Goal: Information Seeking & Learning: Learn about a topic

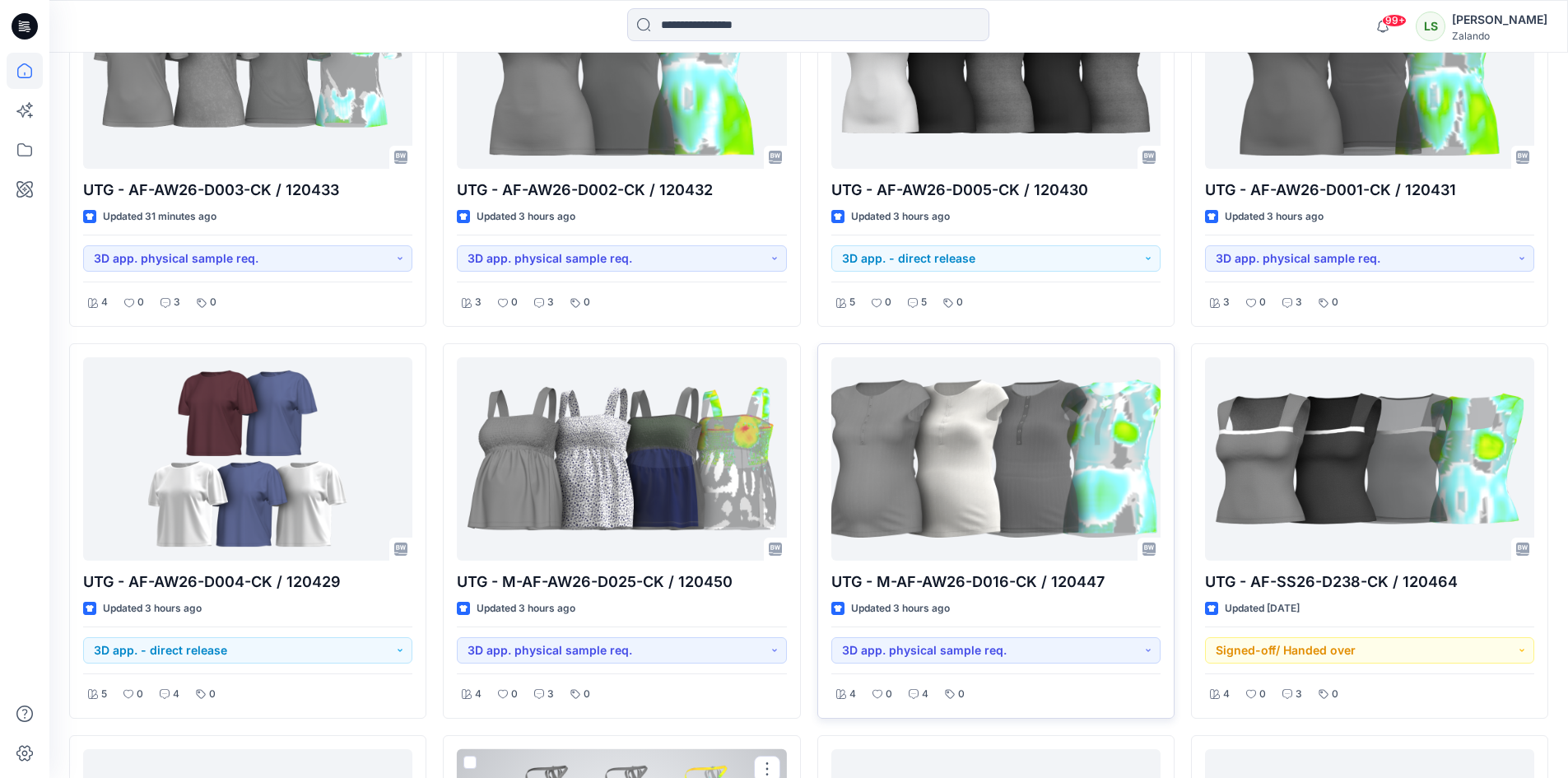
scroll to position [617, 0]
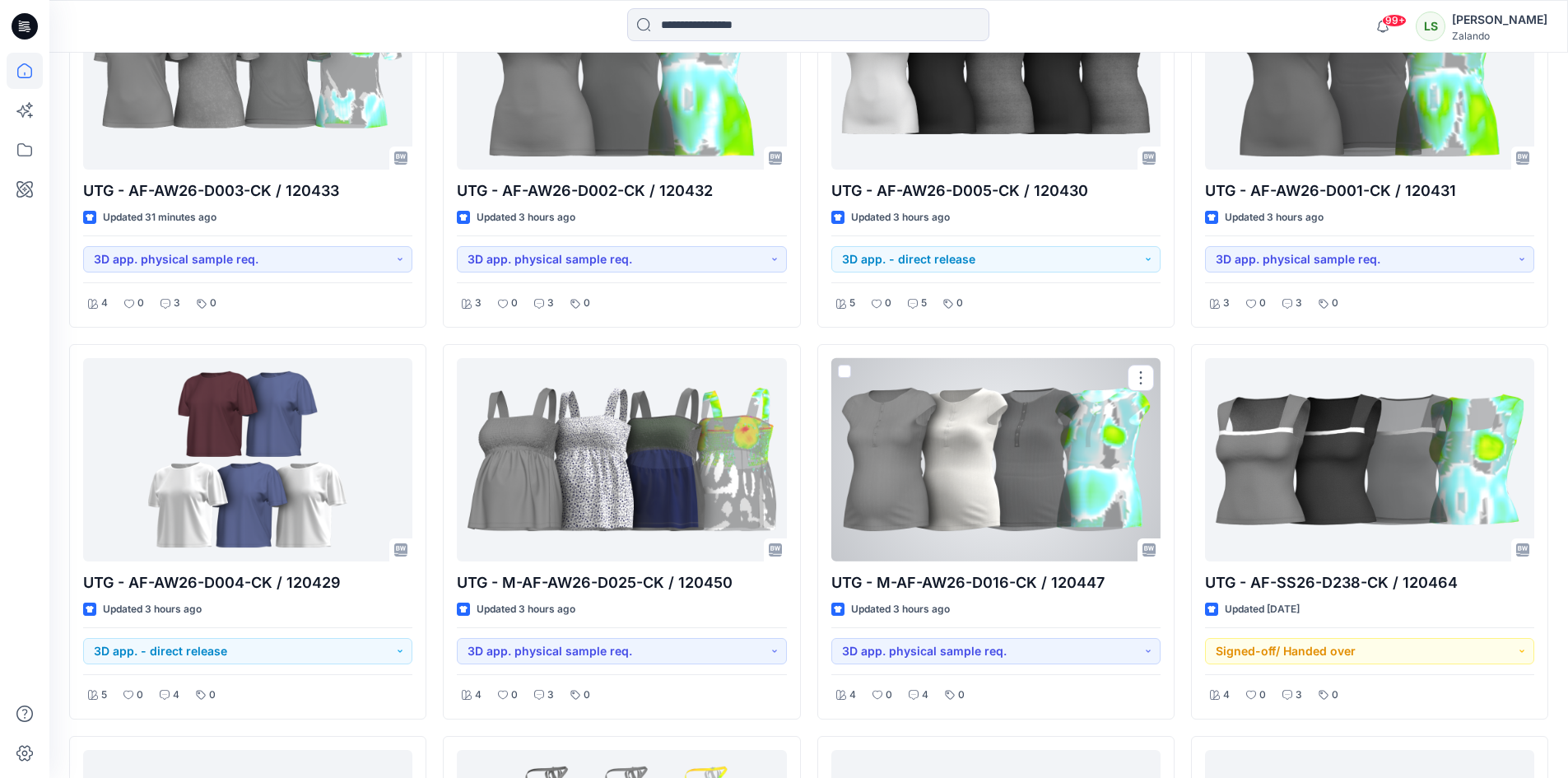
click at [1037, 465] on div at bounding box center [996, 459] width 329 height 203
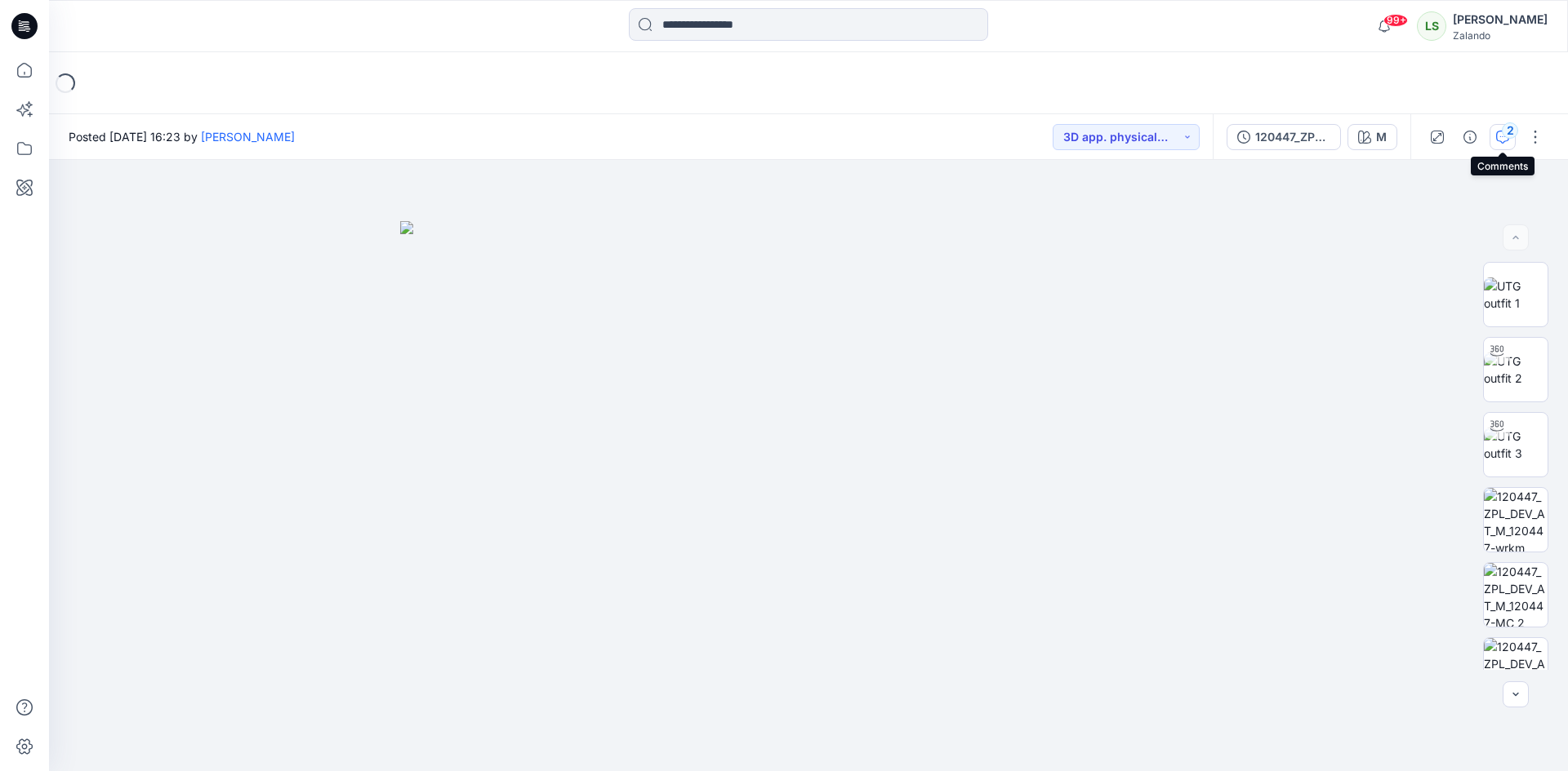
click at [1509, 134] on div "2" at bounding box center [1510, 130] width 17 height 17
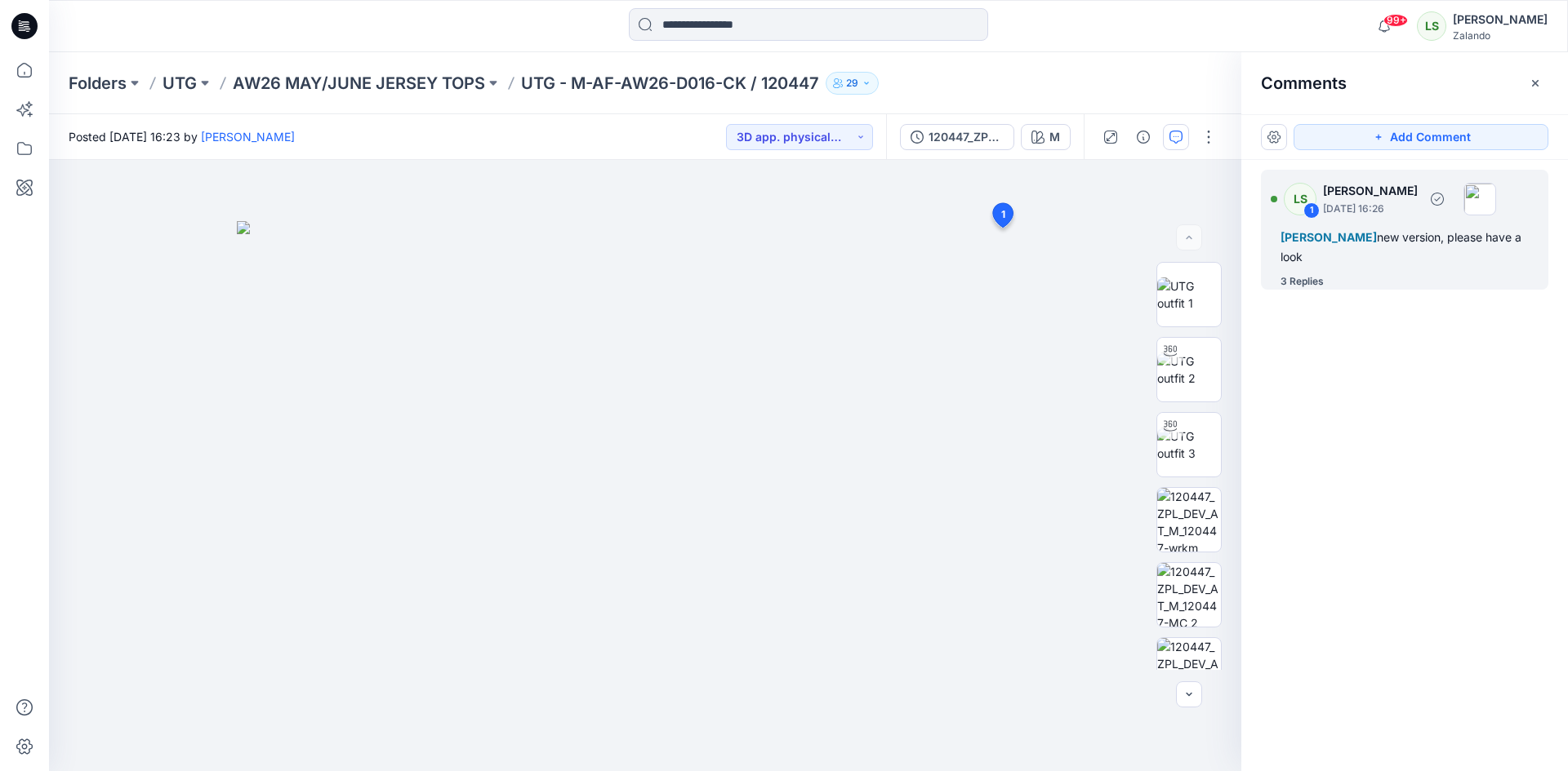
drag, startPoint x: 1290, startPoint y: 283, endPoint x: 1280, endPoint y: 284, distance: 10.0
click at [1291, 283] on div "3 Replies" at bounding box center [1301, 281] width 43 height 17
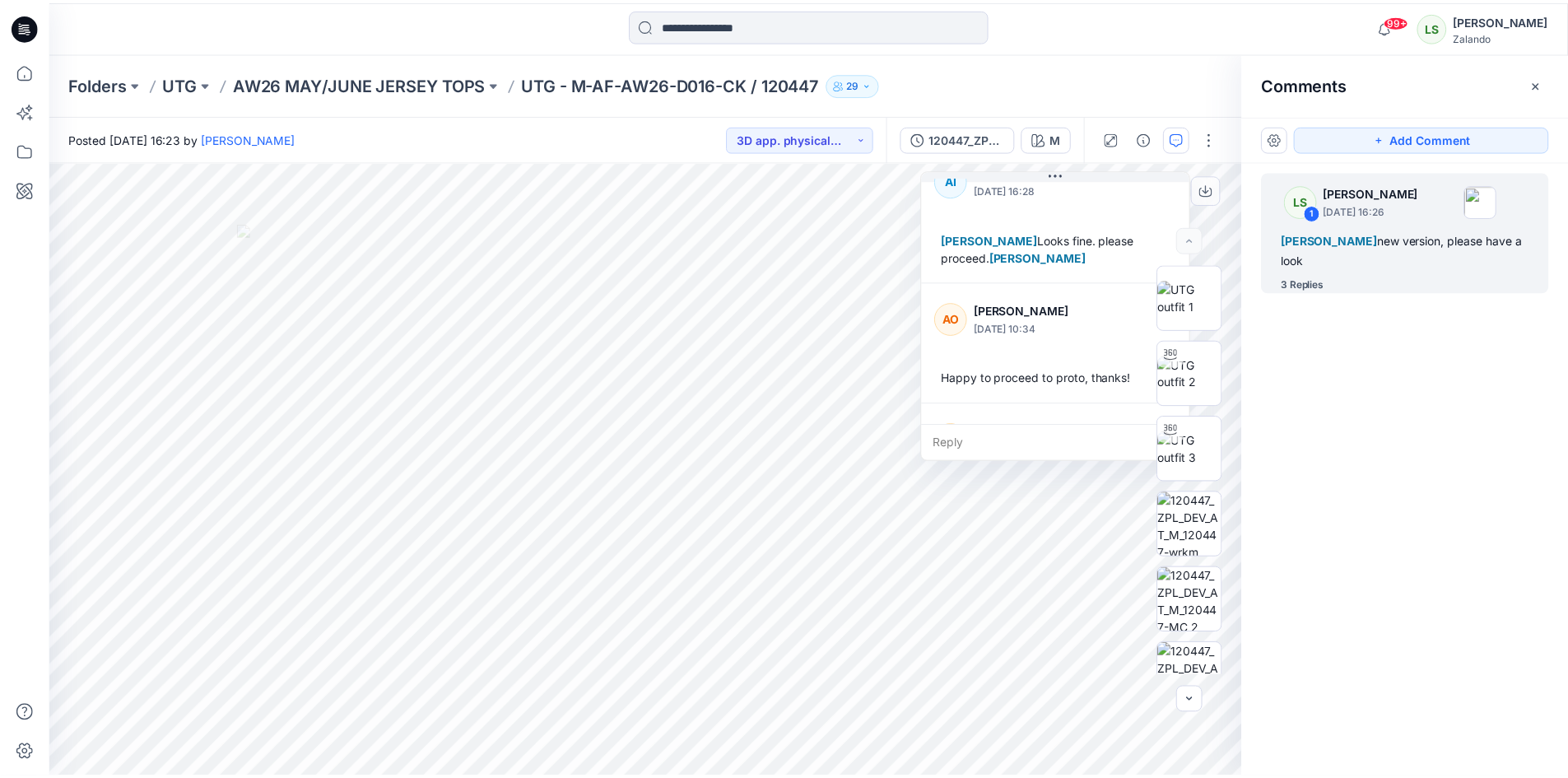
scroll to position [288, 0]
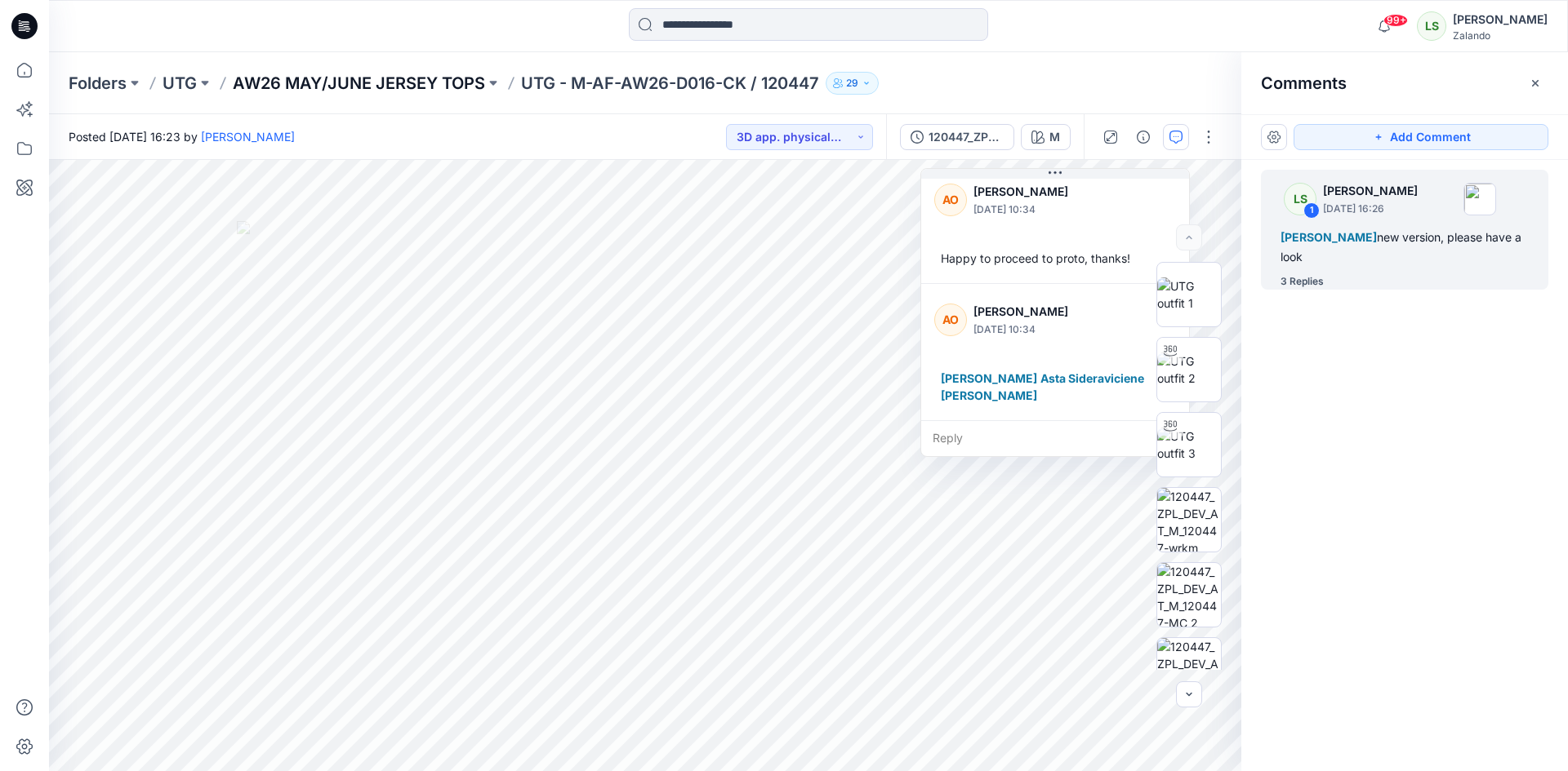
click at [343, 79] on p "AW26 MAY/JUNE JERSEY TOPS" at bounding box center [358, 84] width 252 height 23
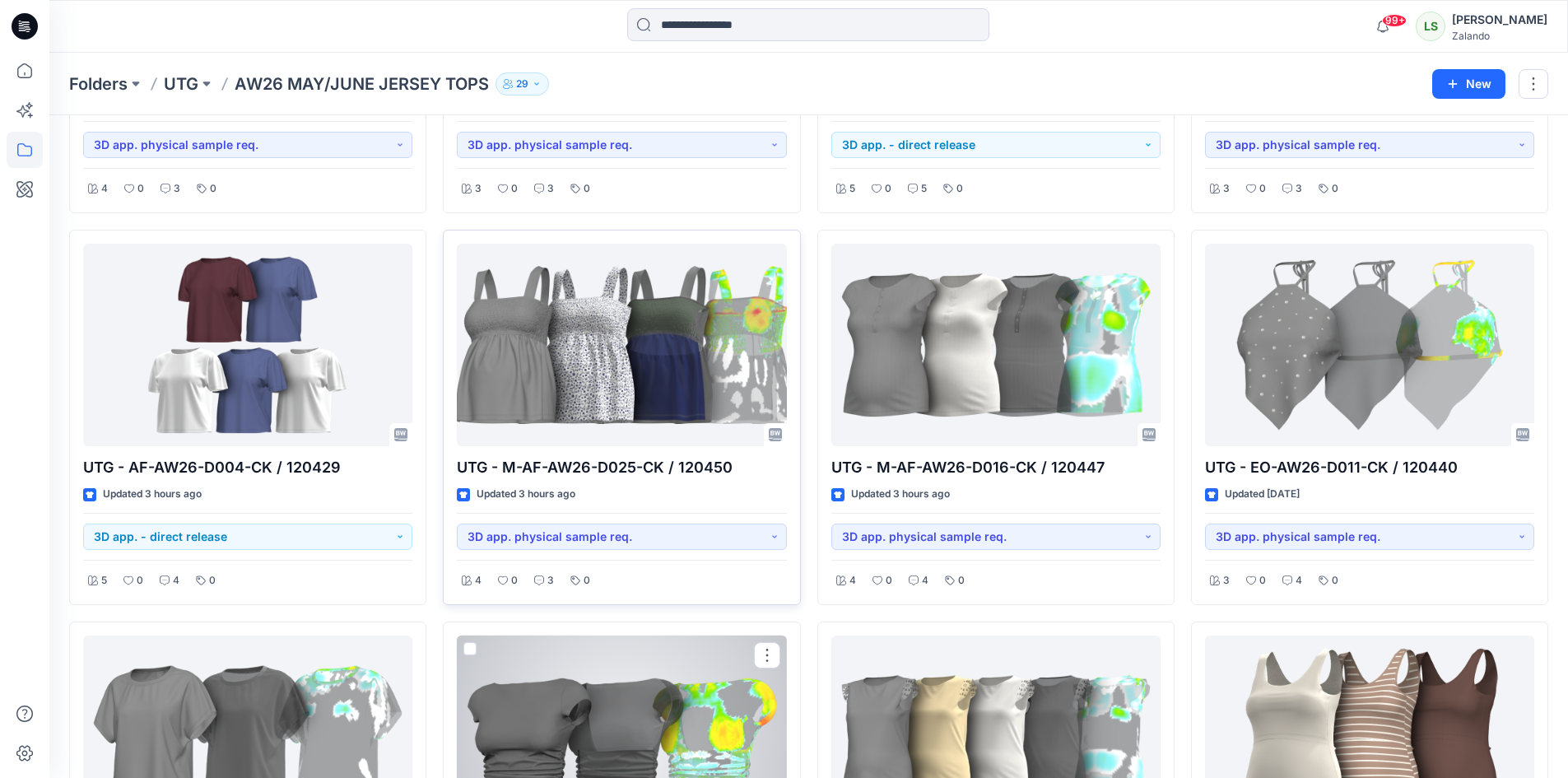
scroll to position [330, 0]
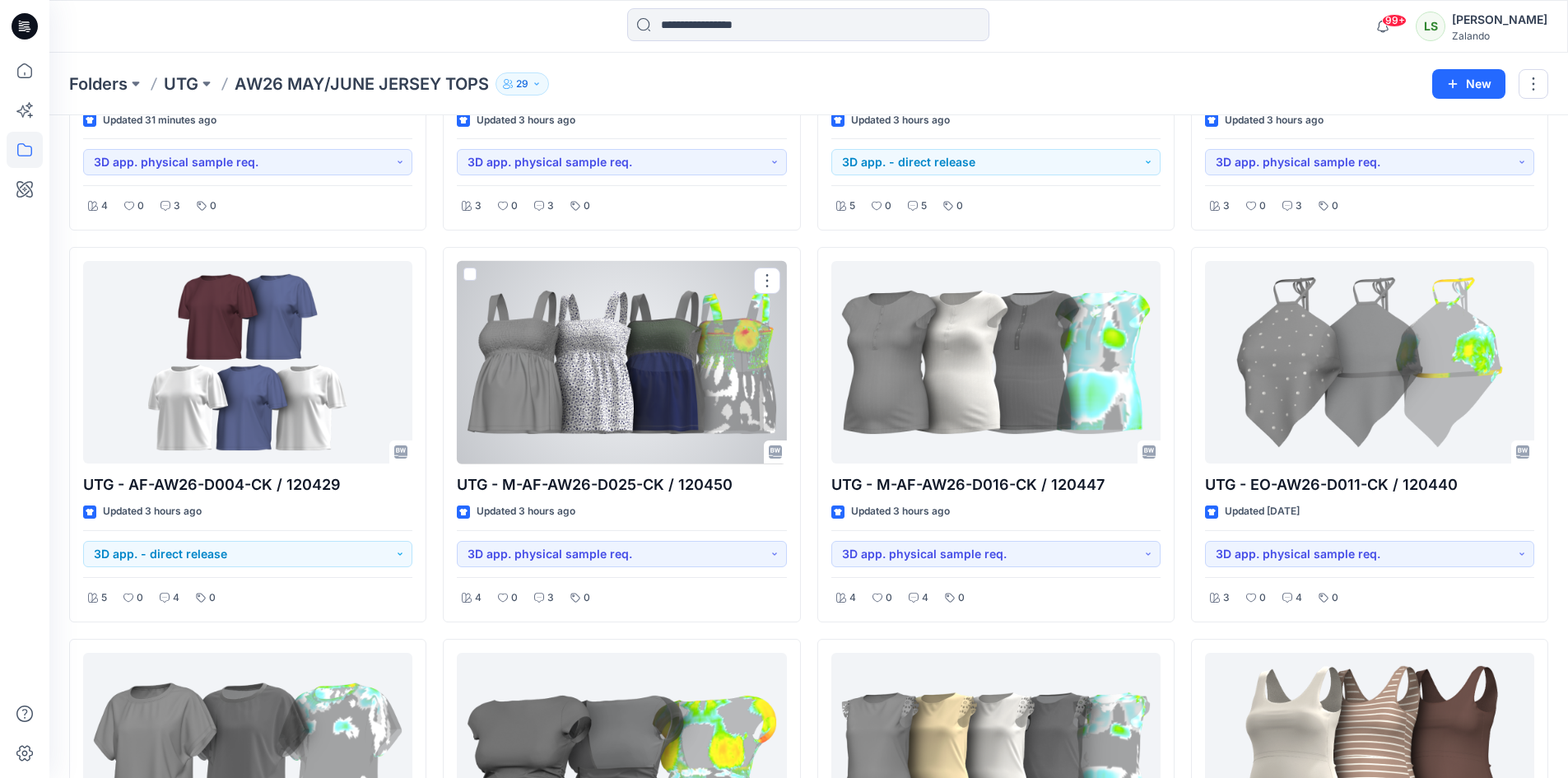
click at [702, 368] on div at bounding box center [622, 362] width 329 height 203
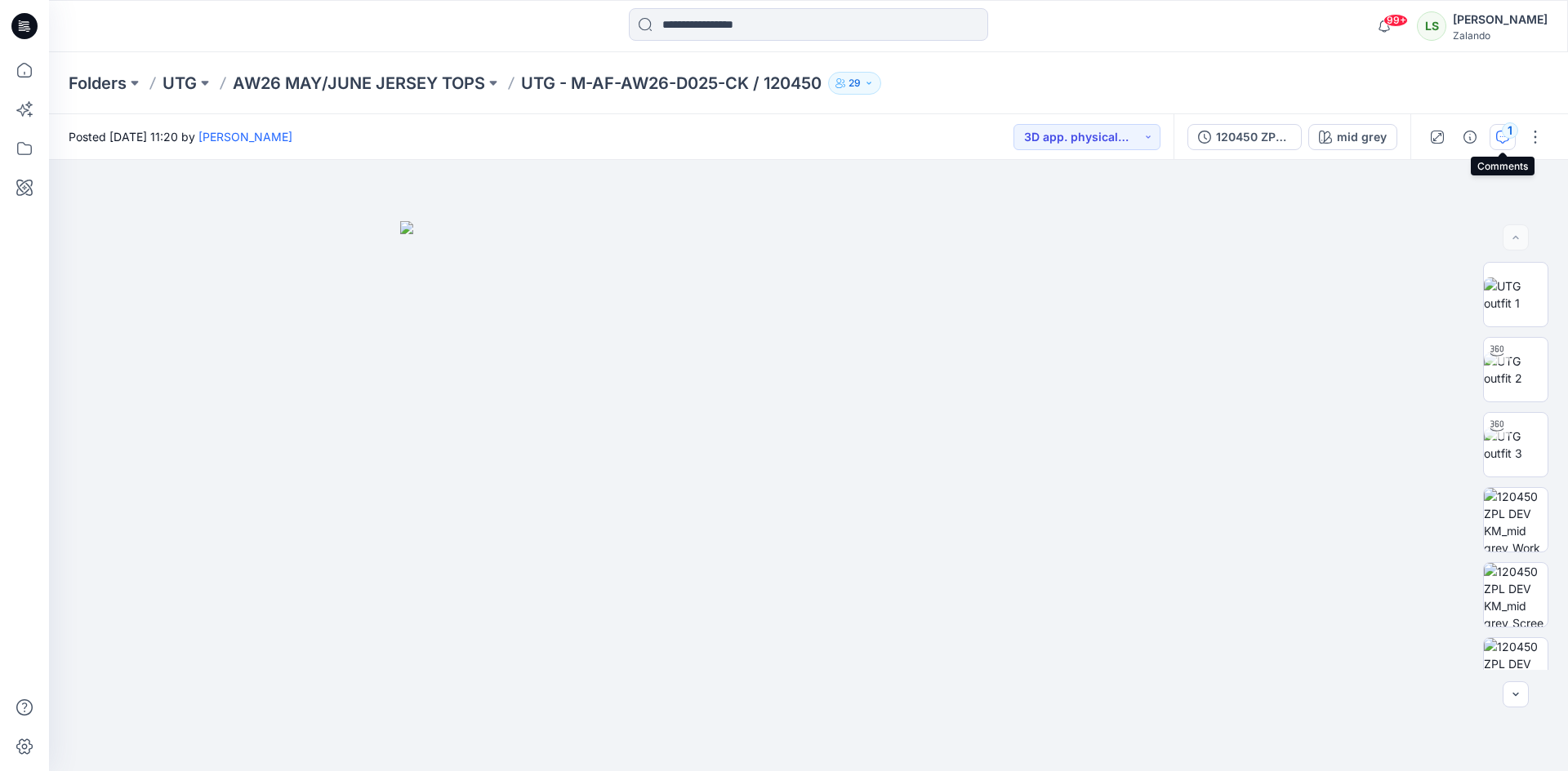
click at [1506, 138] on button "1" at bounding box center [1502, 137] width 26 height 26
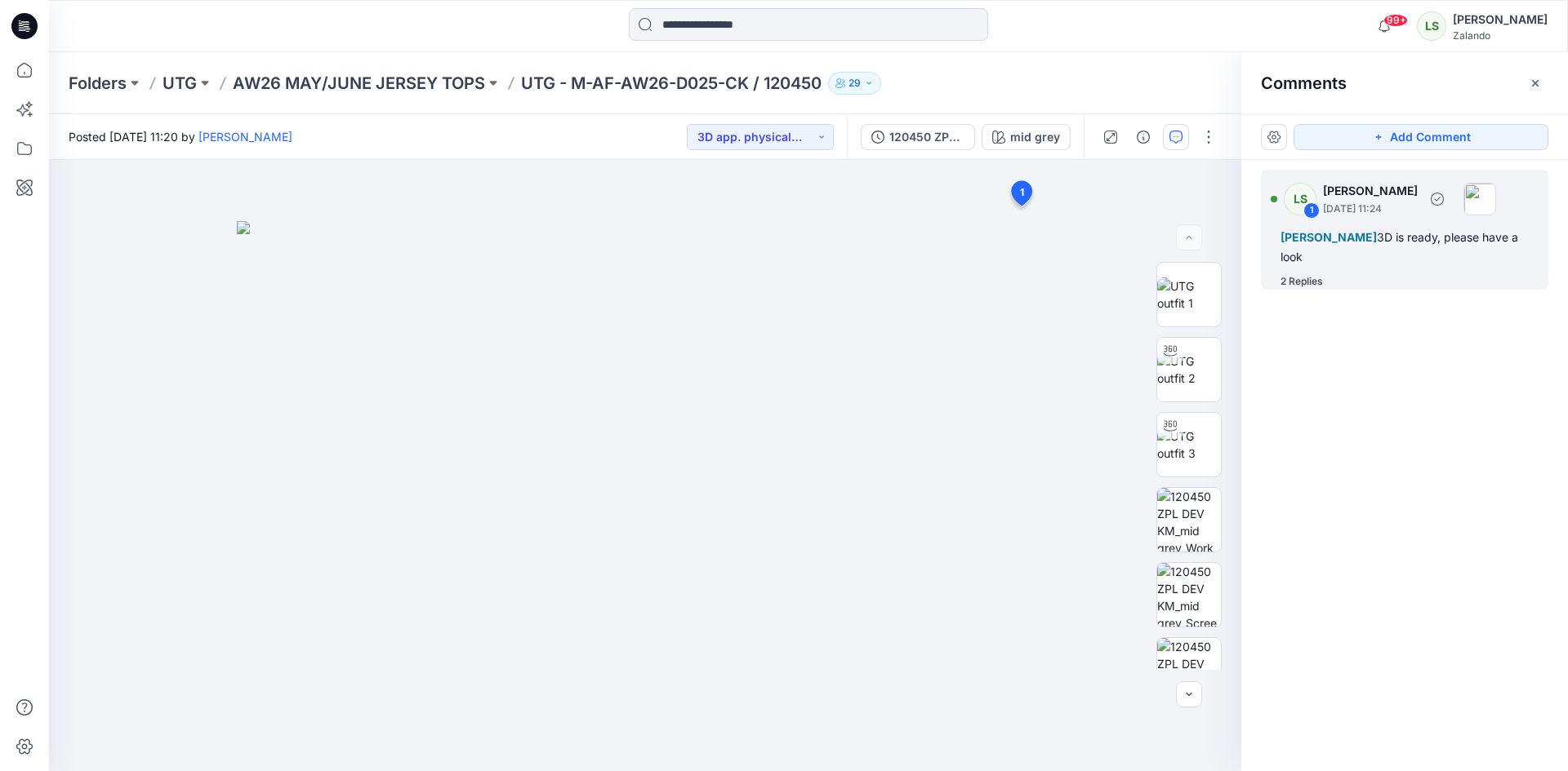
click at [1309, 283] on div "2 Replies" at bounding box center [1301, 281] width 43 height 17
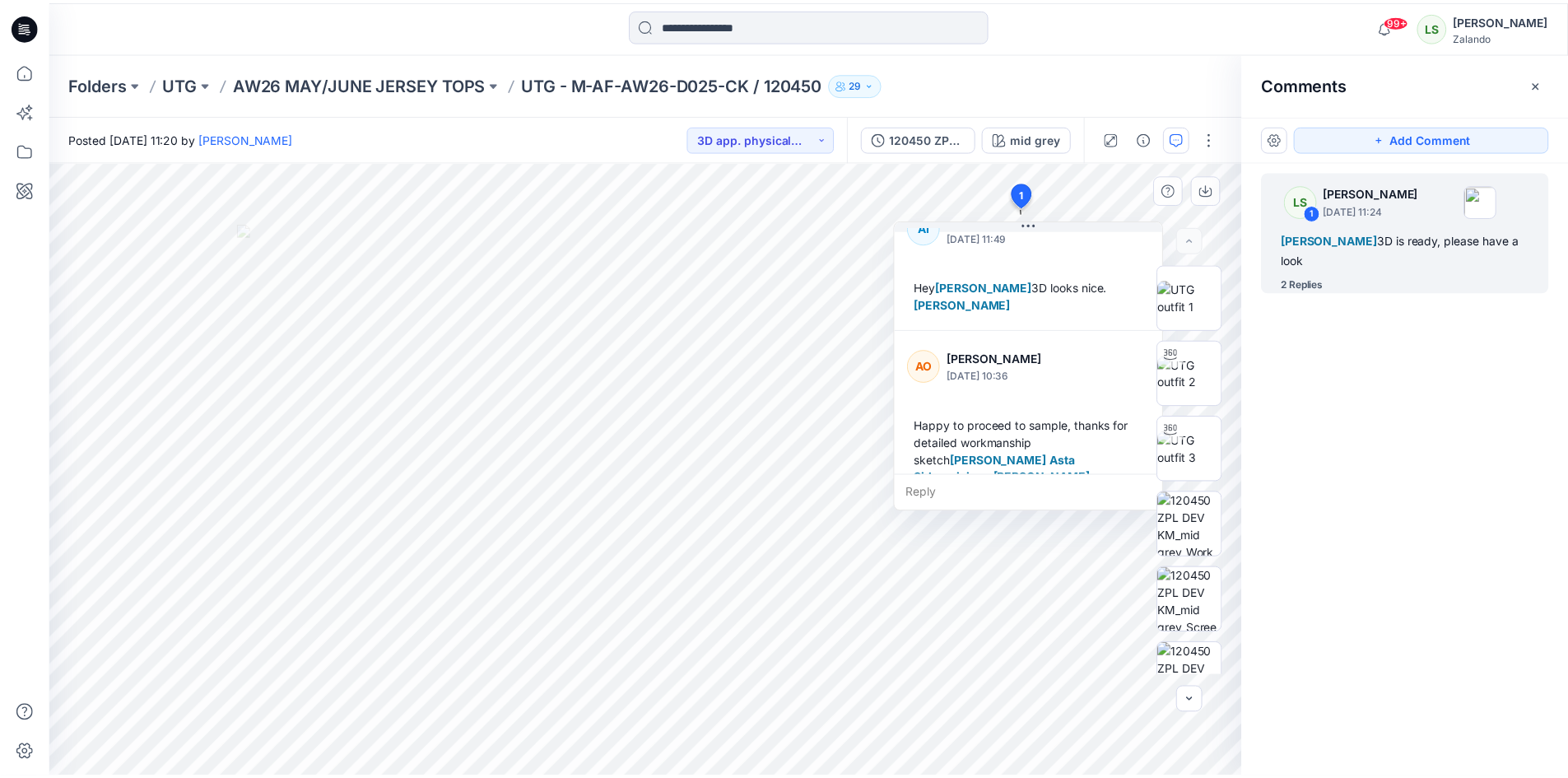
scroll to position [202, 0]
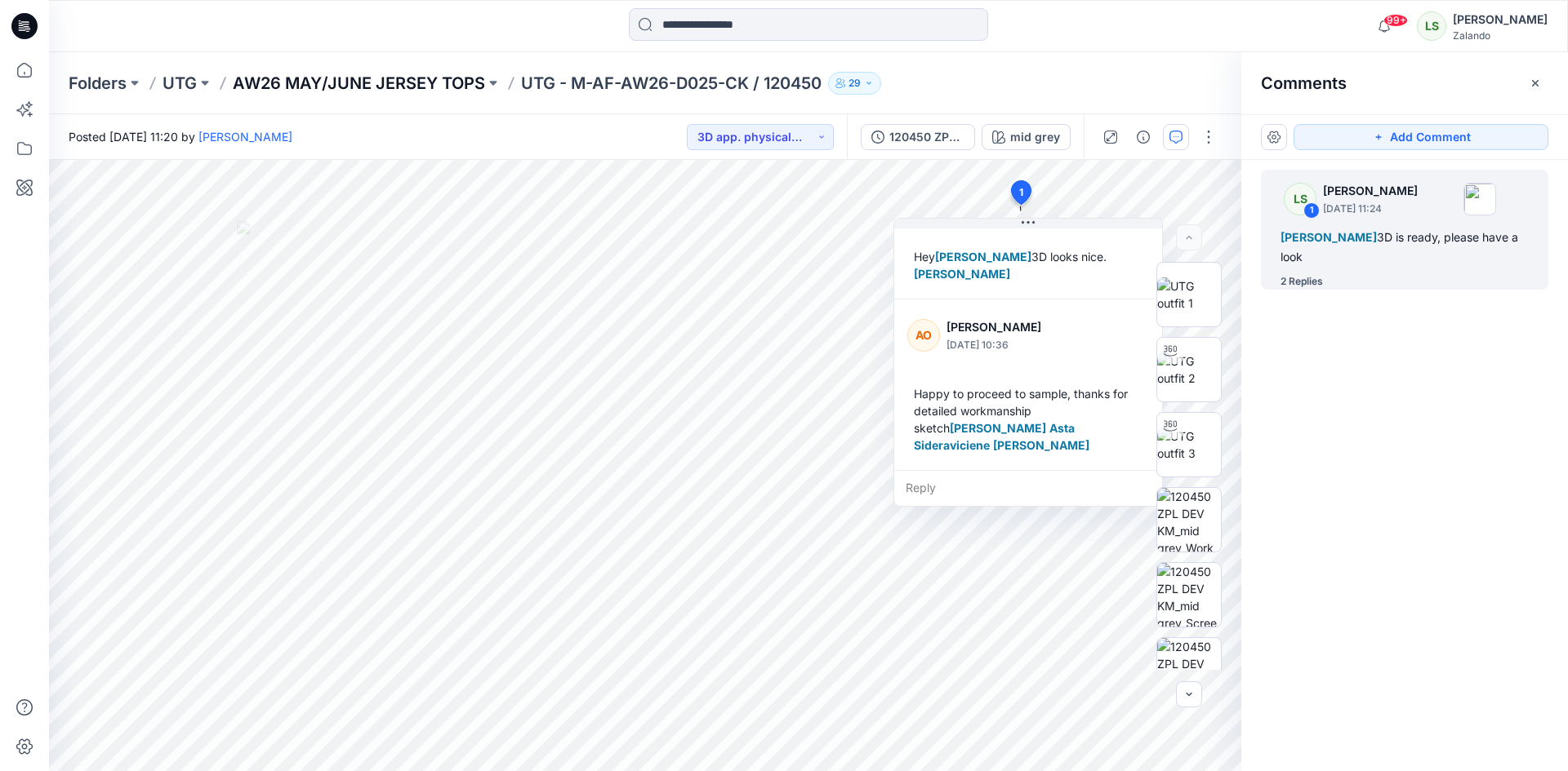
click at [292, 85] on p "AW26 MAY/JUNE JERSEY TOPS" at bounding box center [358, 84] width 252 height 23
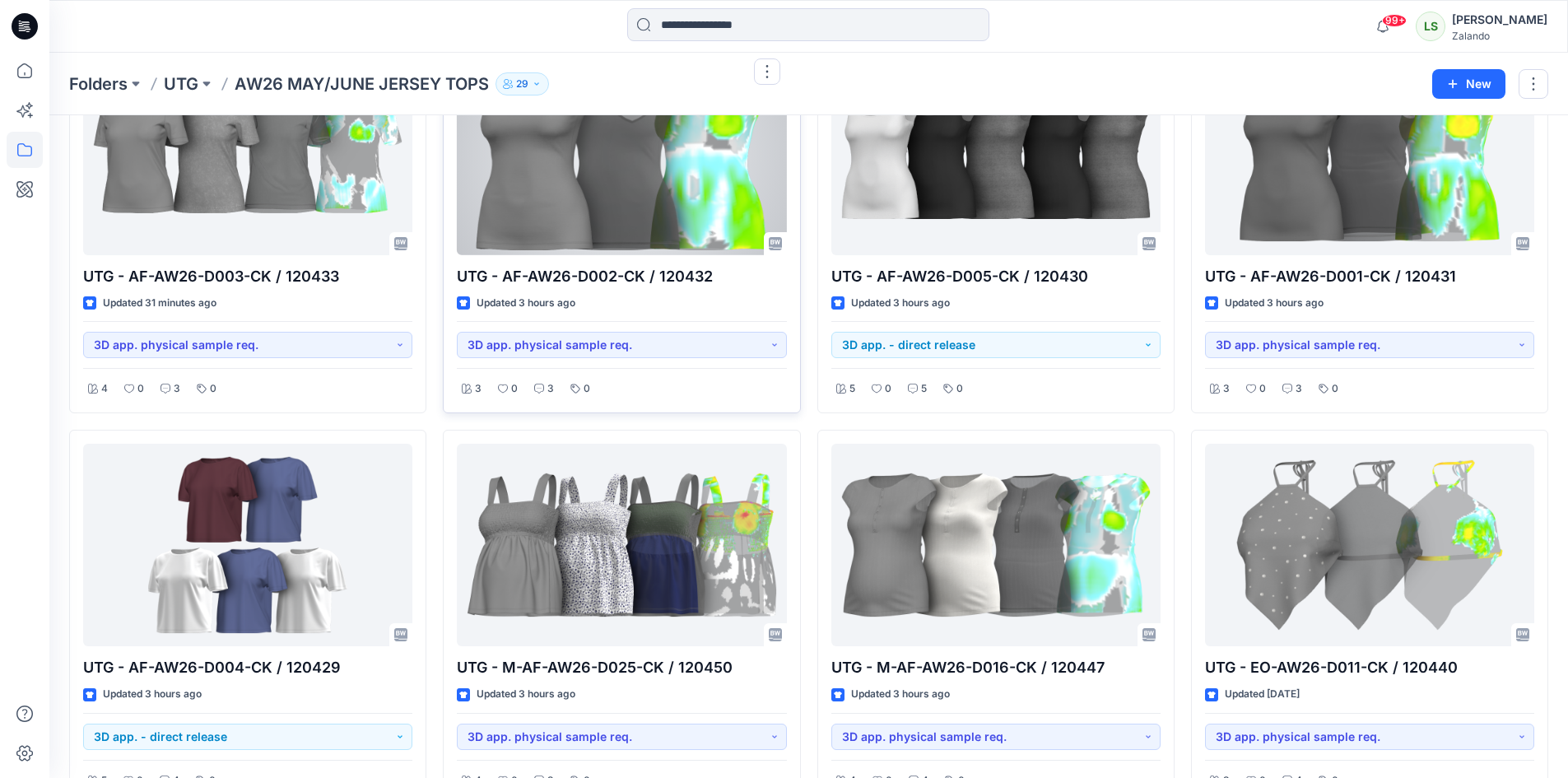
scroll to position [330, 0]
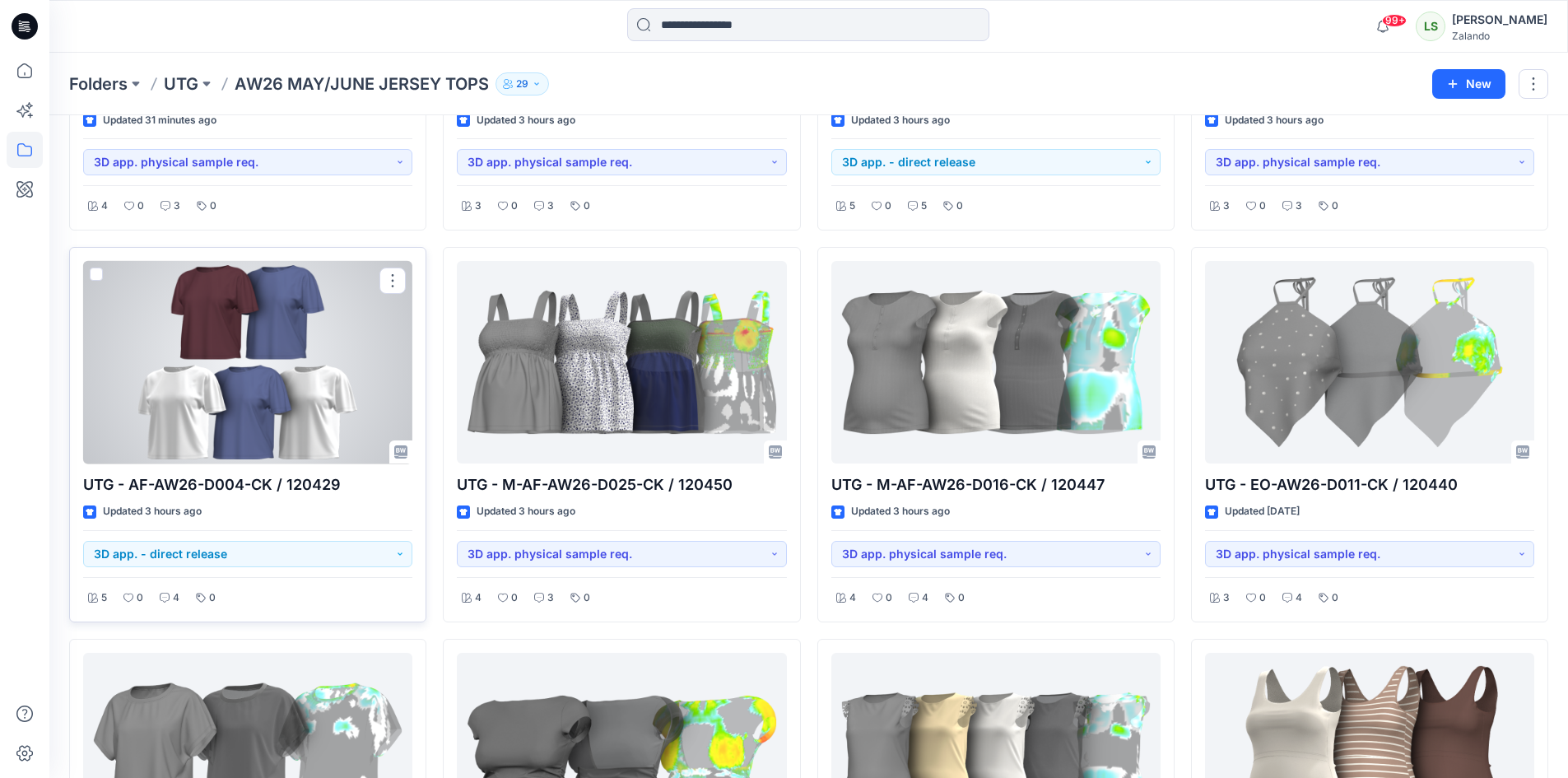
click at [316, 377] on div at bounding box center [248, 362] width 329 height 203
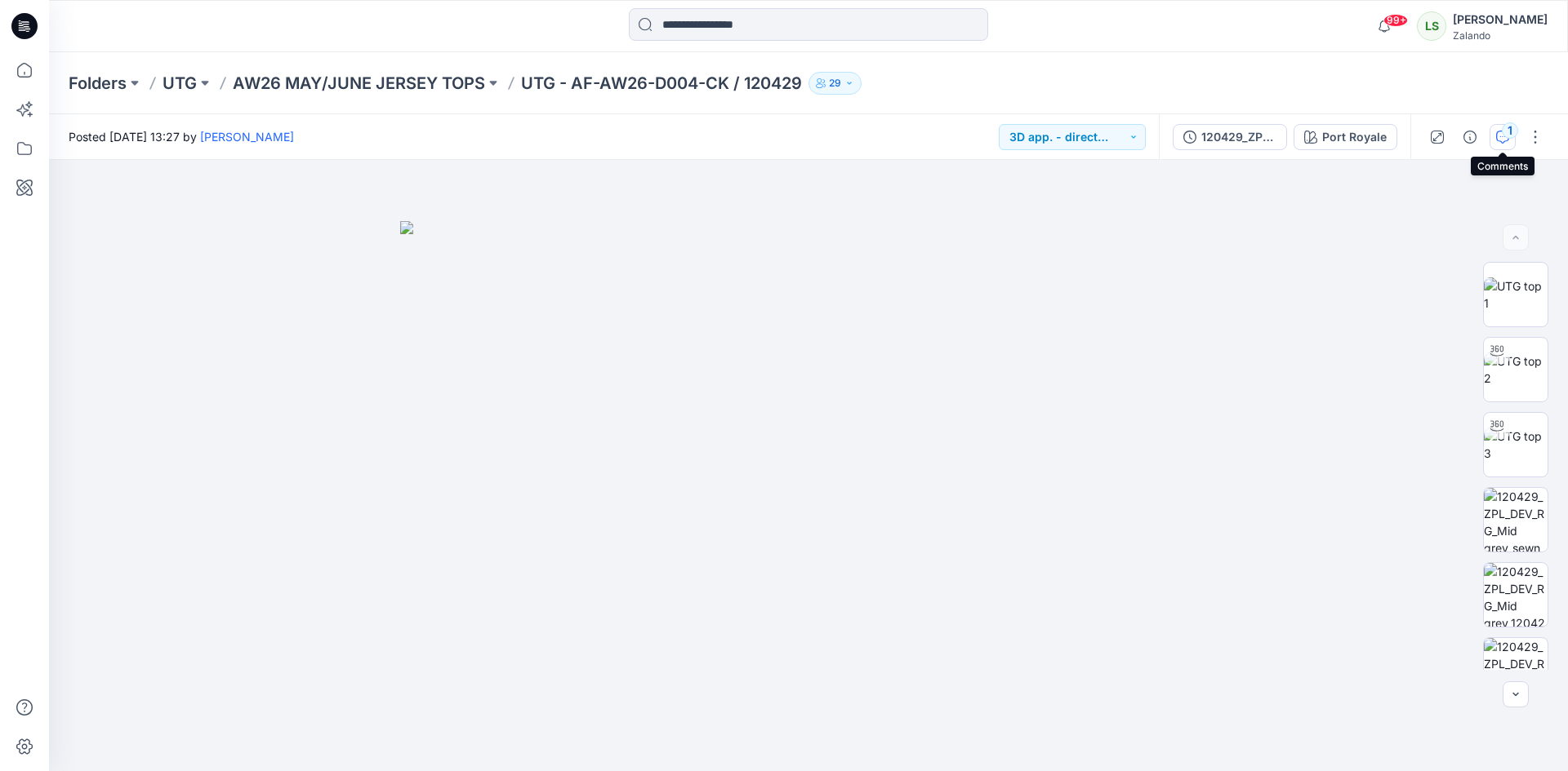
click at [1510, 133] on div "1" at bounding box center [1510, 130] width 17 height 17
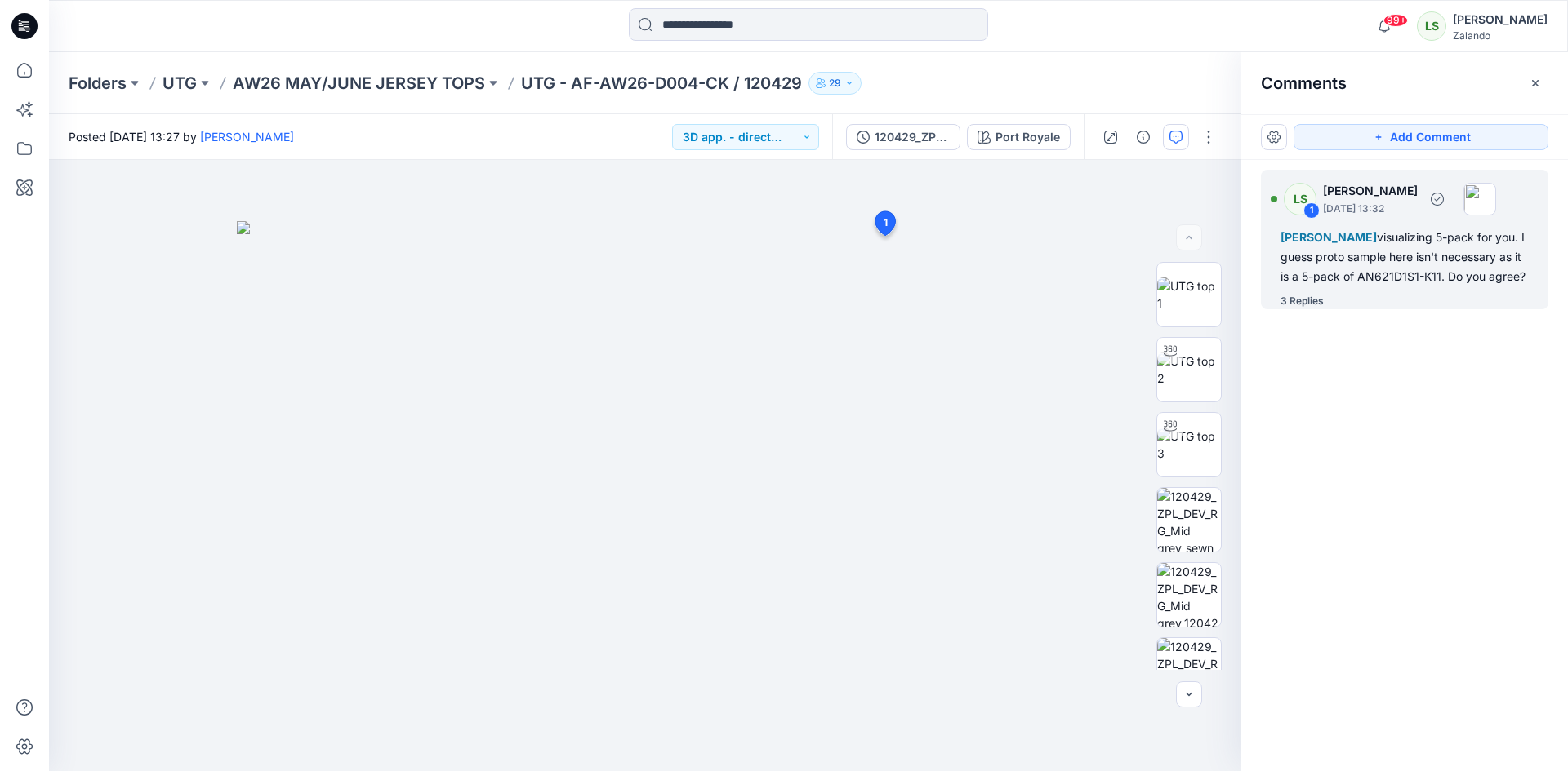
click at [1325, 309] on div "LS 1 [PERSON_NAME] [DATE] 13:32 [PERSON_NAME] visualizing 5-pack for you. I gue…" at bounding box center [1405, 240] width 288 height 140
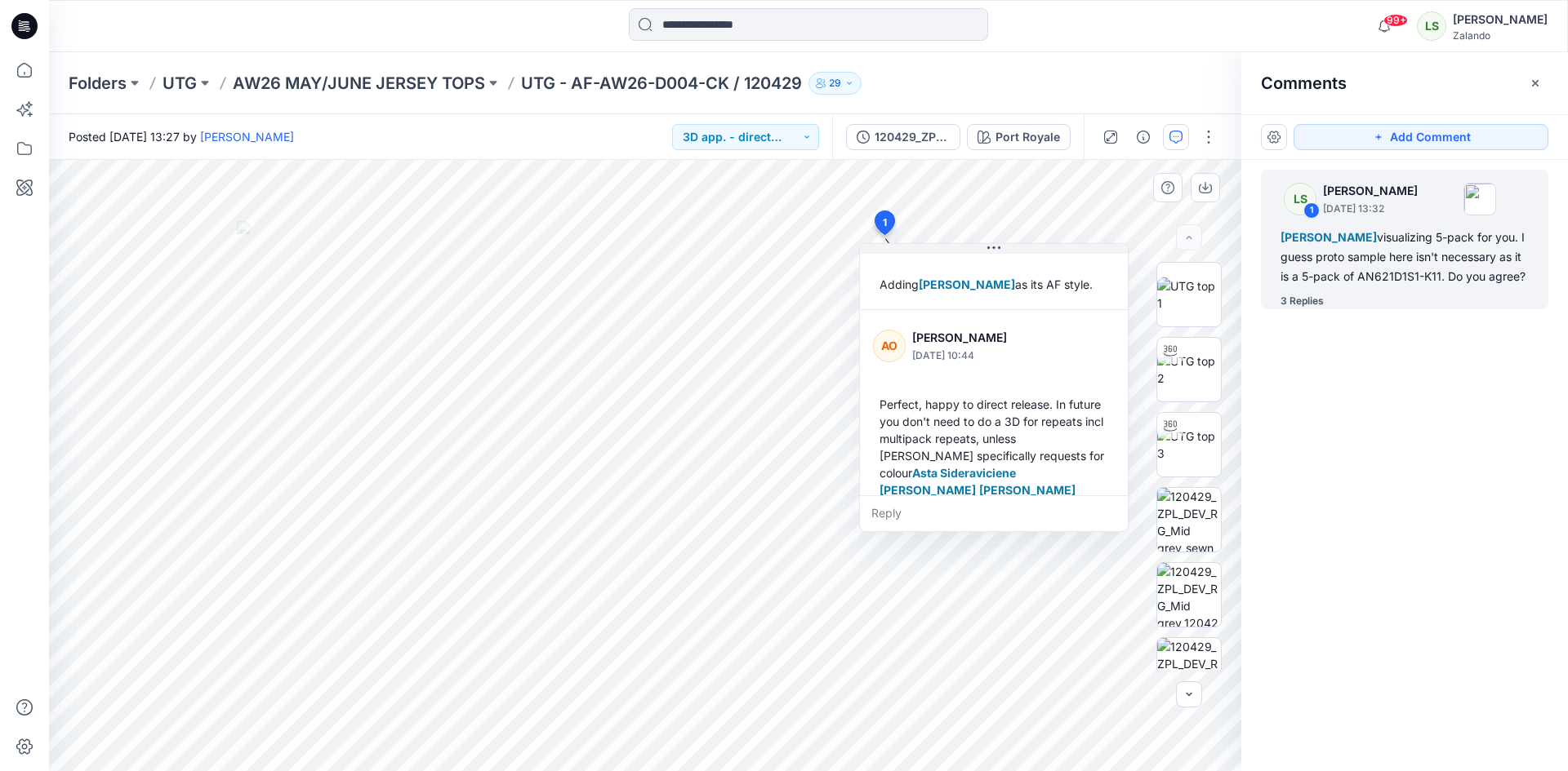
scroll to position [389, 0]
click at [267, 92] on p "AW26 MAY/JUNE JERSEY TOPS" at bounding box center [358, 84] width 252 height 23
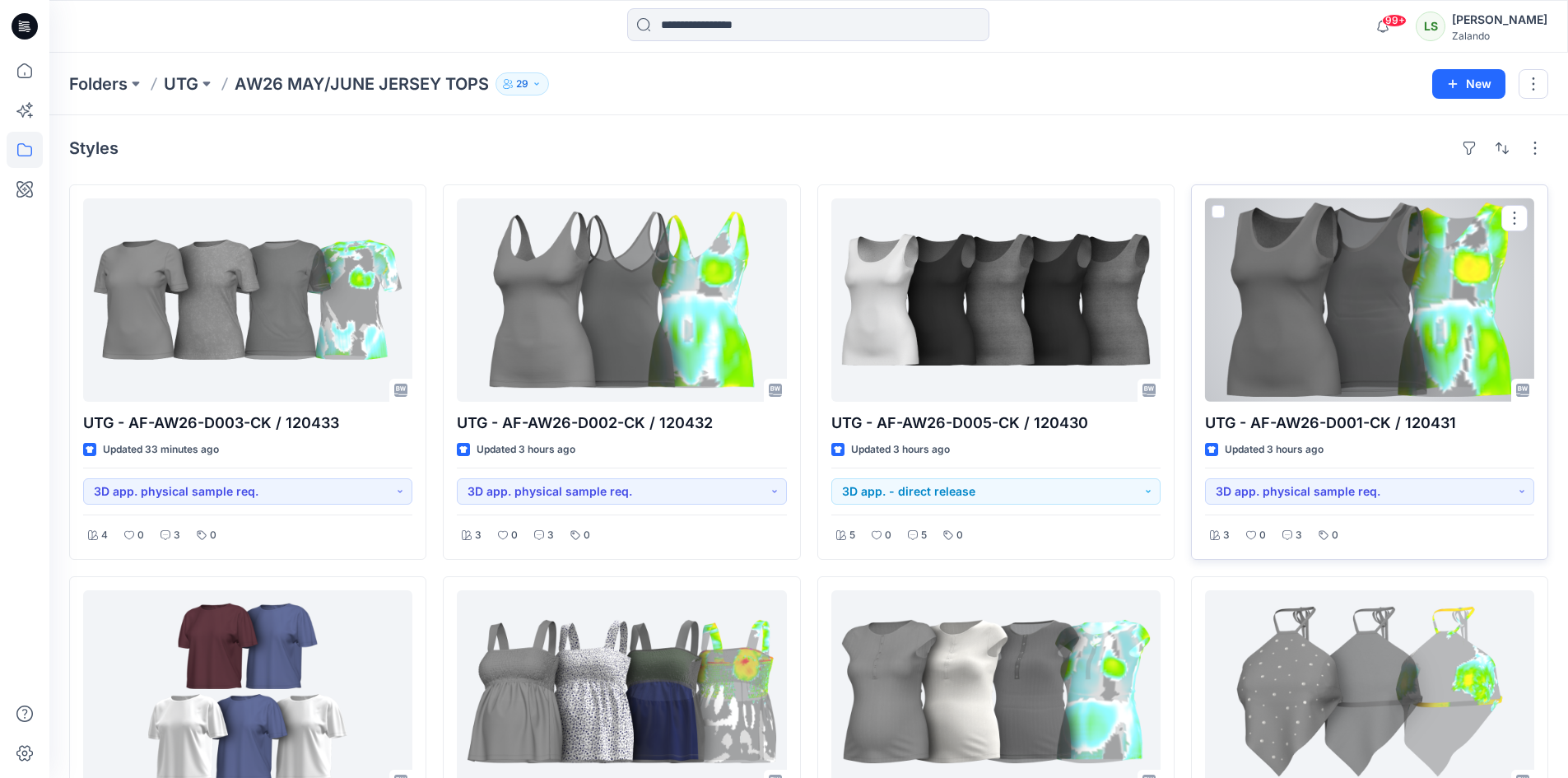
click at [1418, 311] on div at bounding box center [1370, 299] width 329 height 203
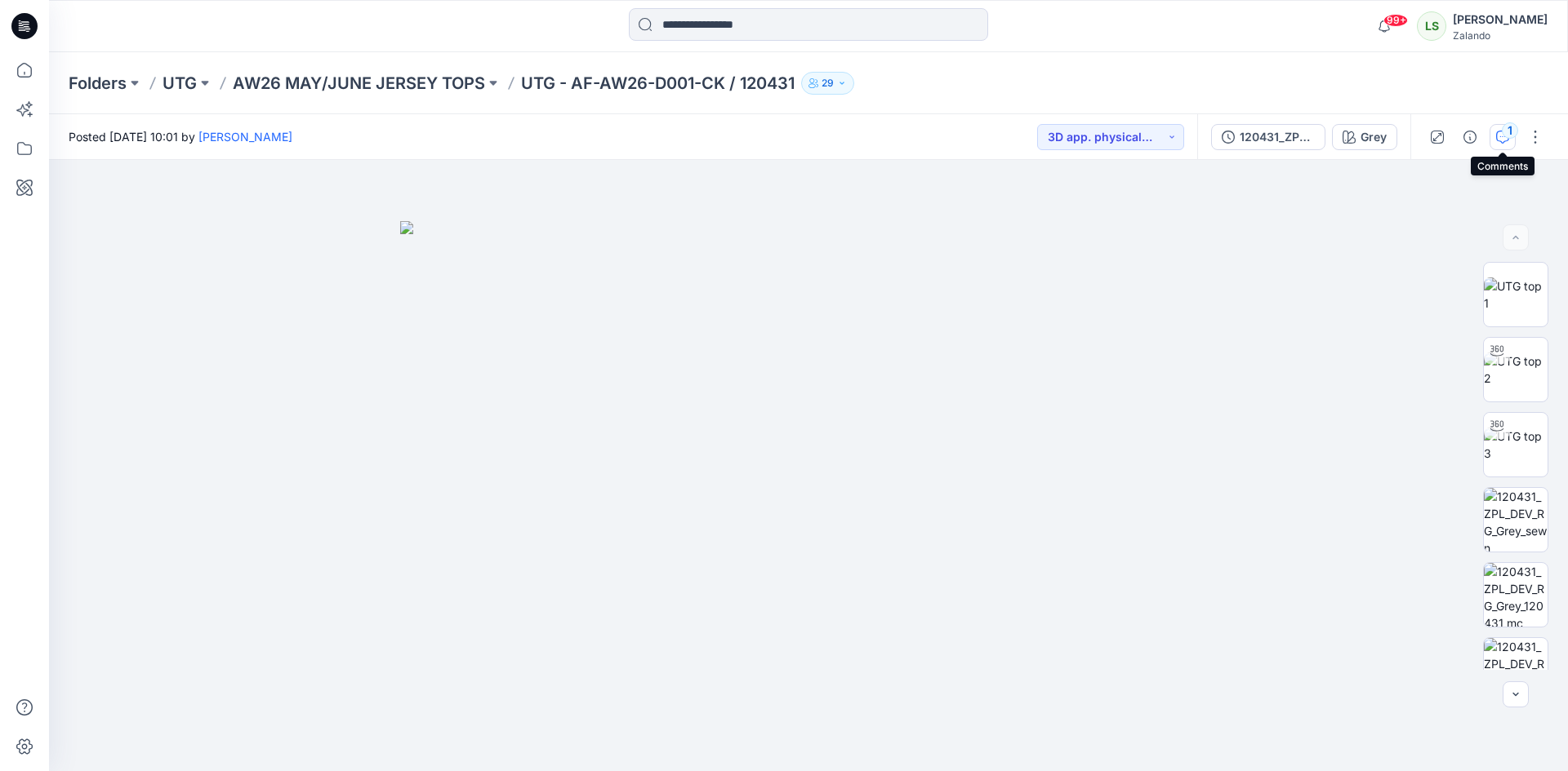
click at [1495, 145] on button "1" at bounding box center [1502, 137] width 26 height 26
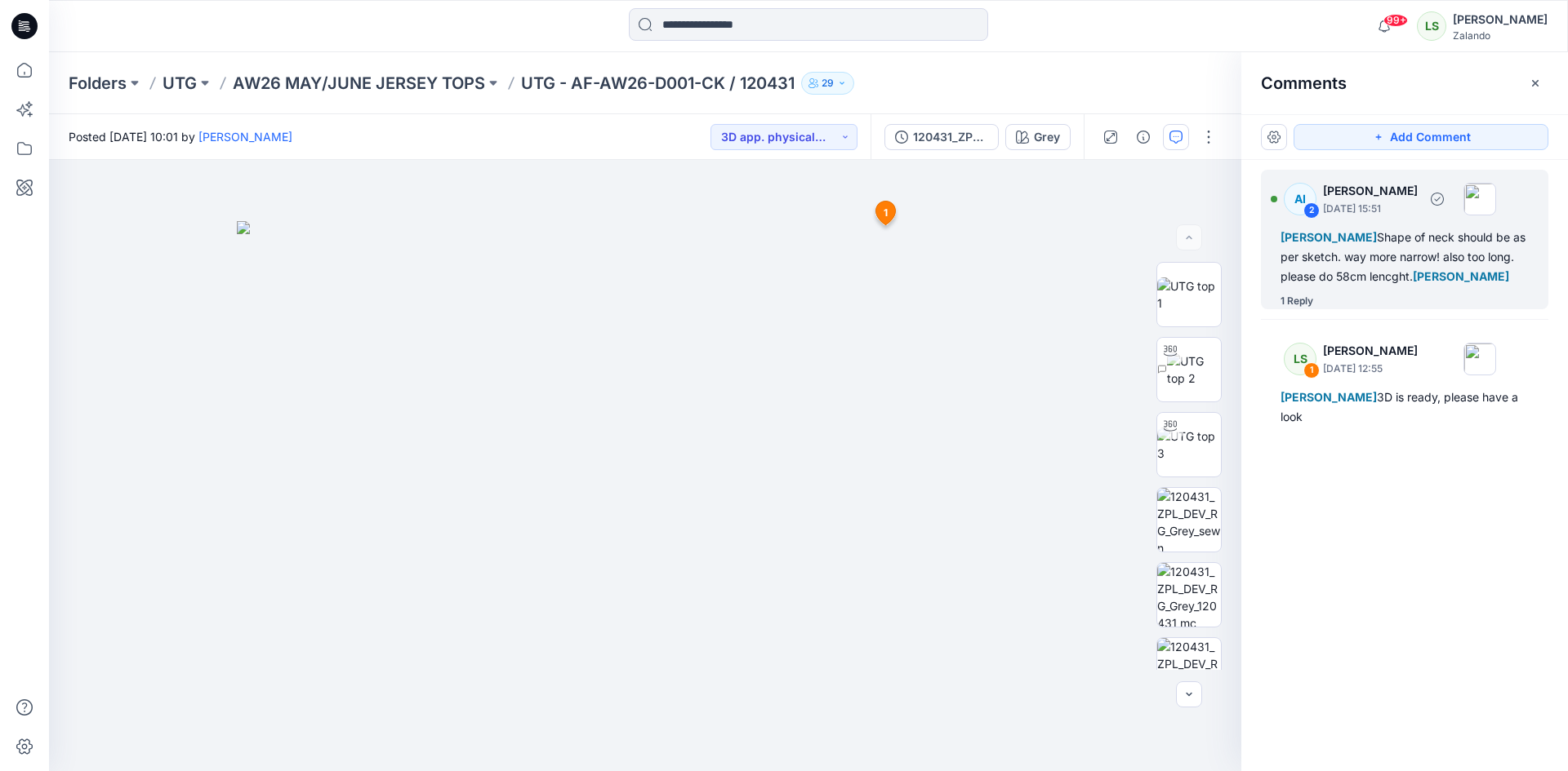
click at [1316, 302] on div "1 Reply" at bounding box center [1413, 300] width 267 height 17
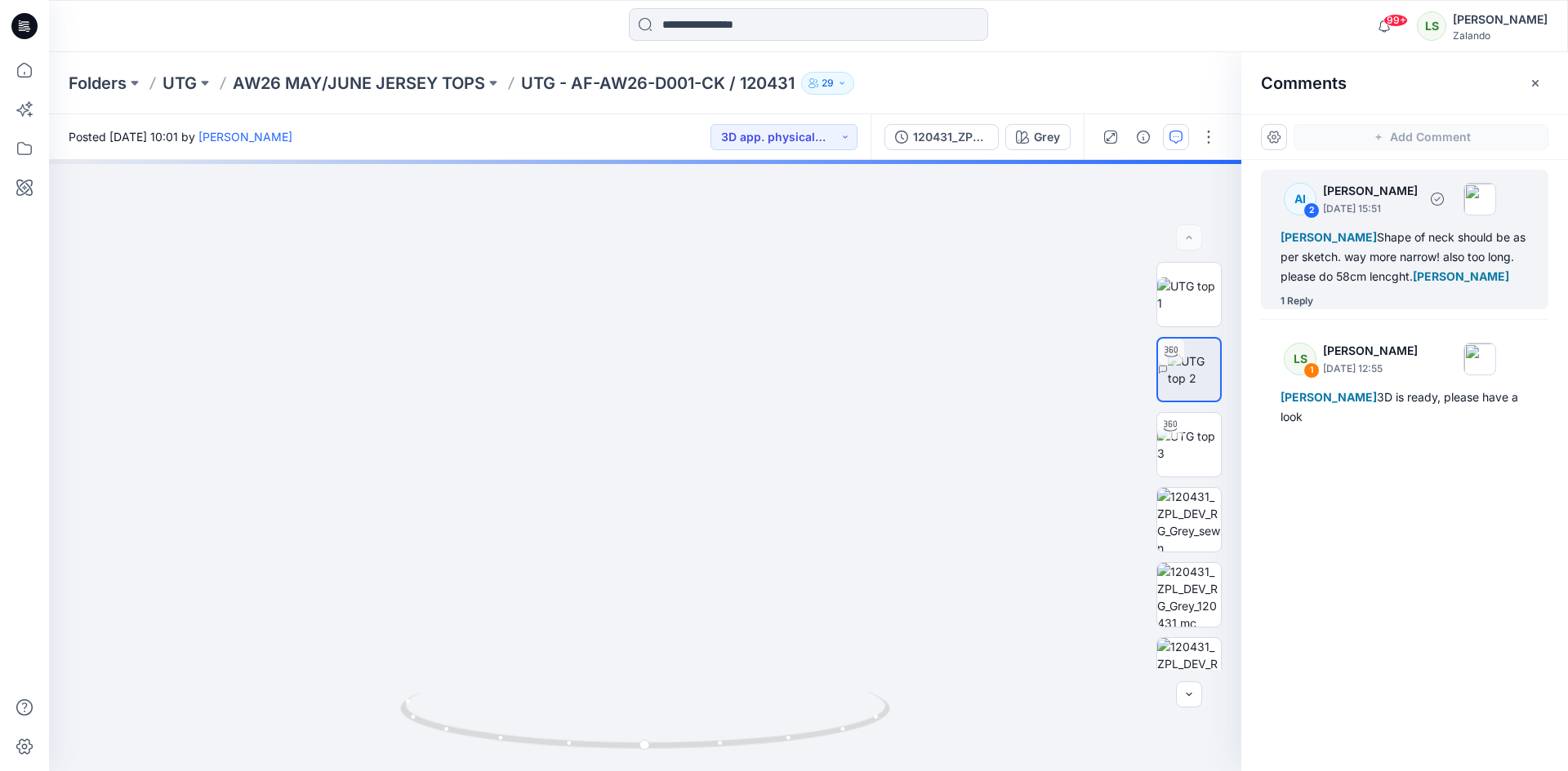
click at [1306, 296] on div "1 Reply" at bounding box center [1297, 300] width 33 height 17
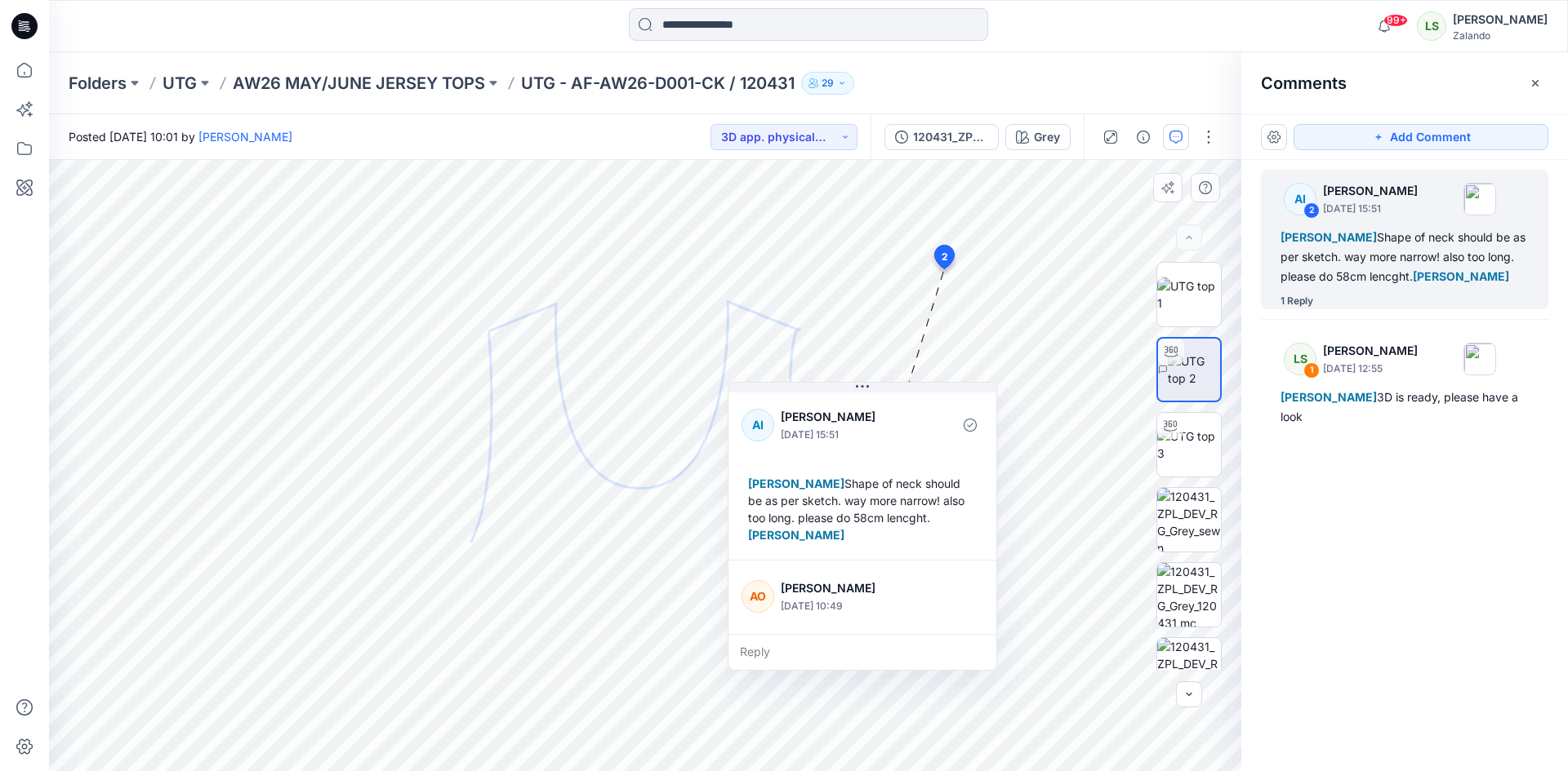
scroll to position [97, 0]
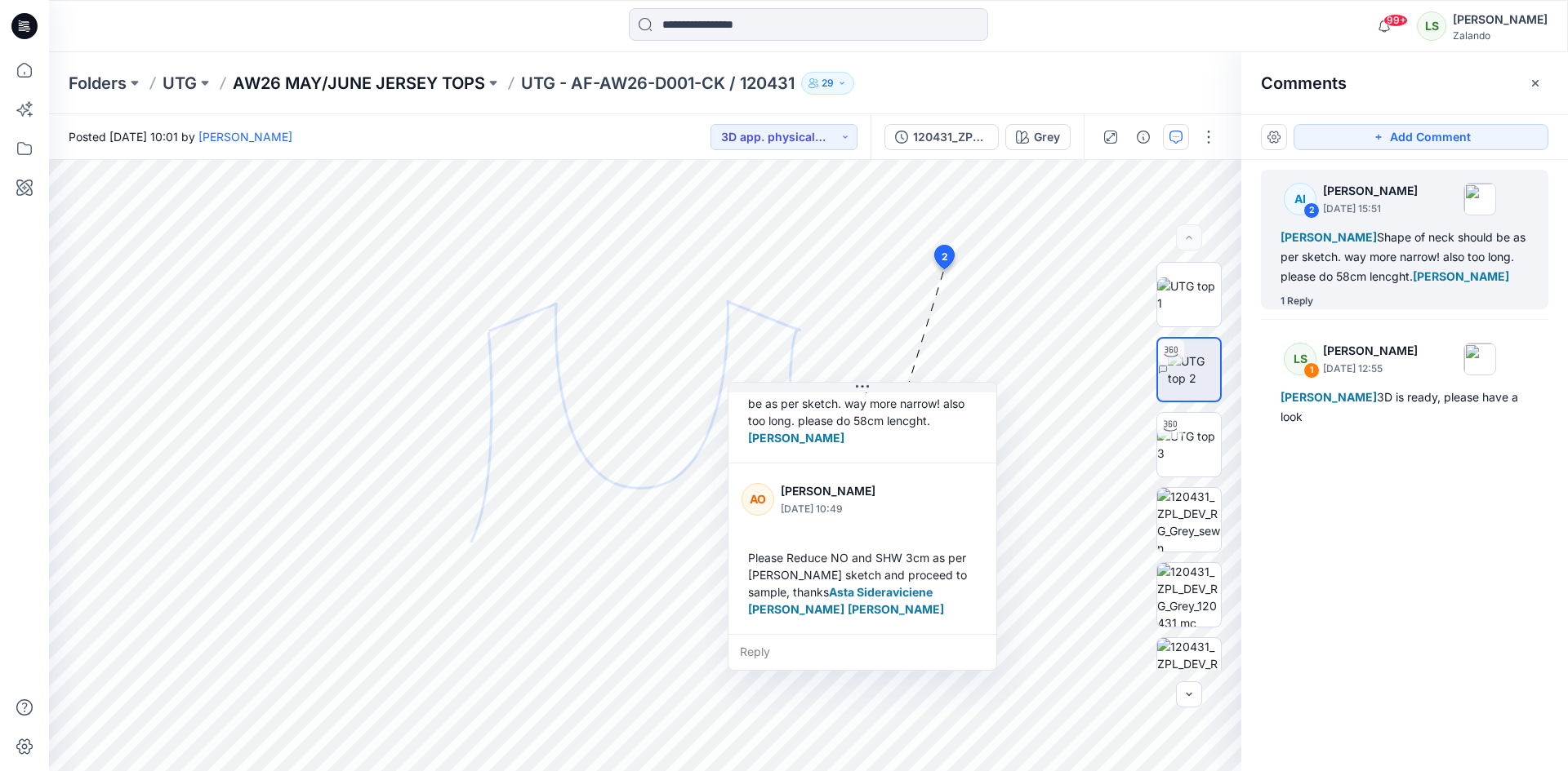
click at [418, 89] on p "AW26 MAY/JUNE JERSEY TOPS" at bounding box center [358, 84] width 252 height 23
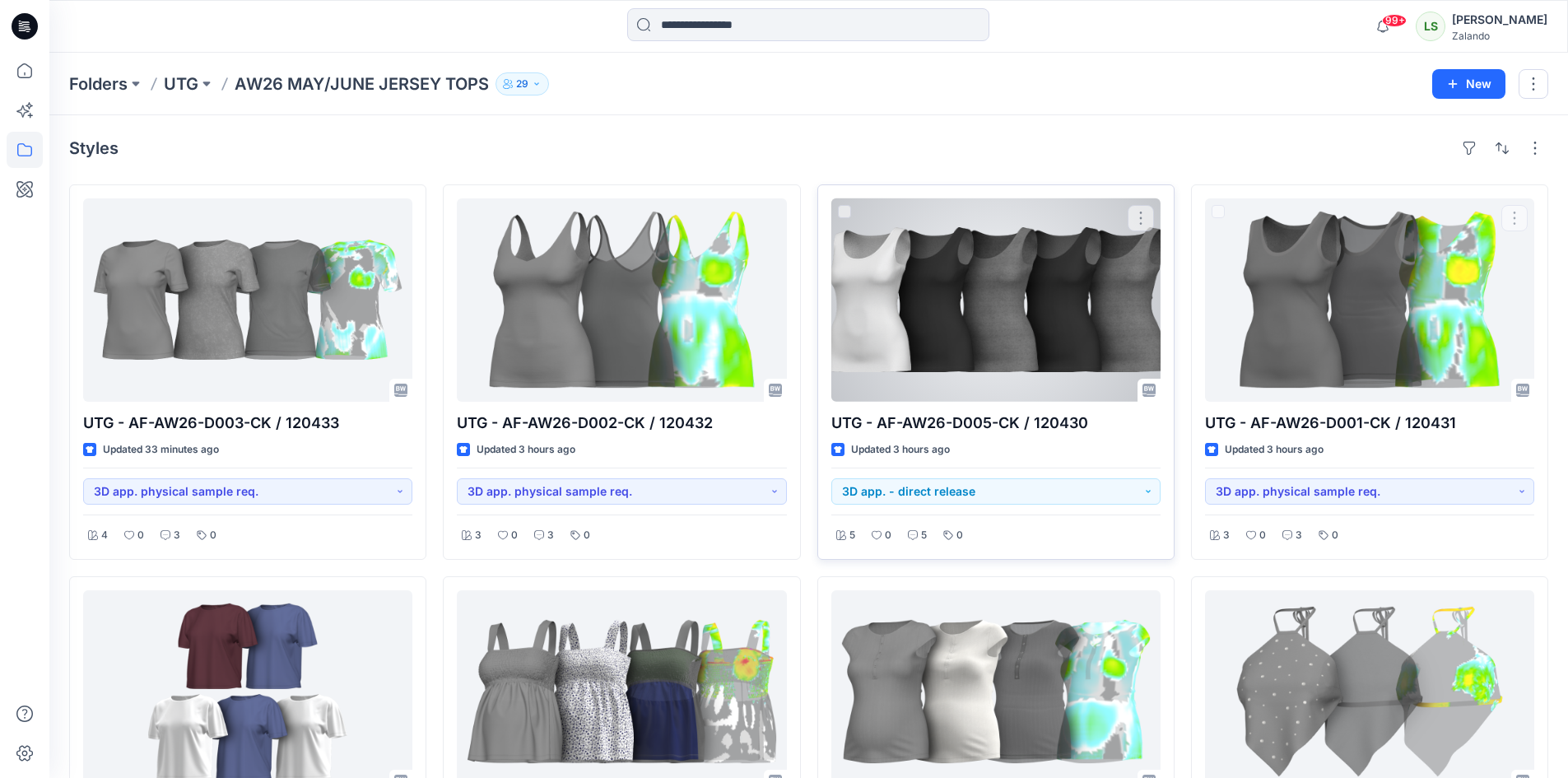
click at [1035, 341] on div at bounding box center [996, 299] width 329 height 203
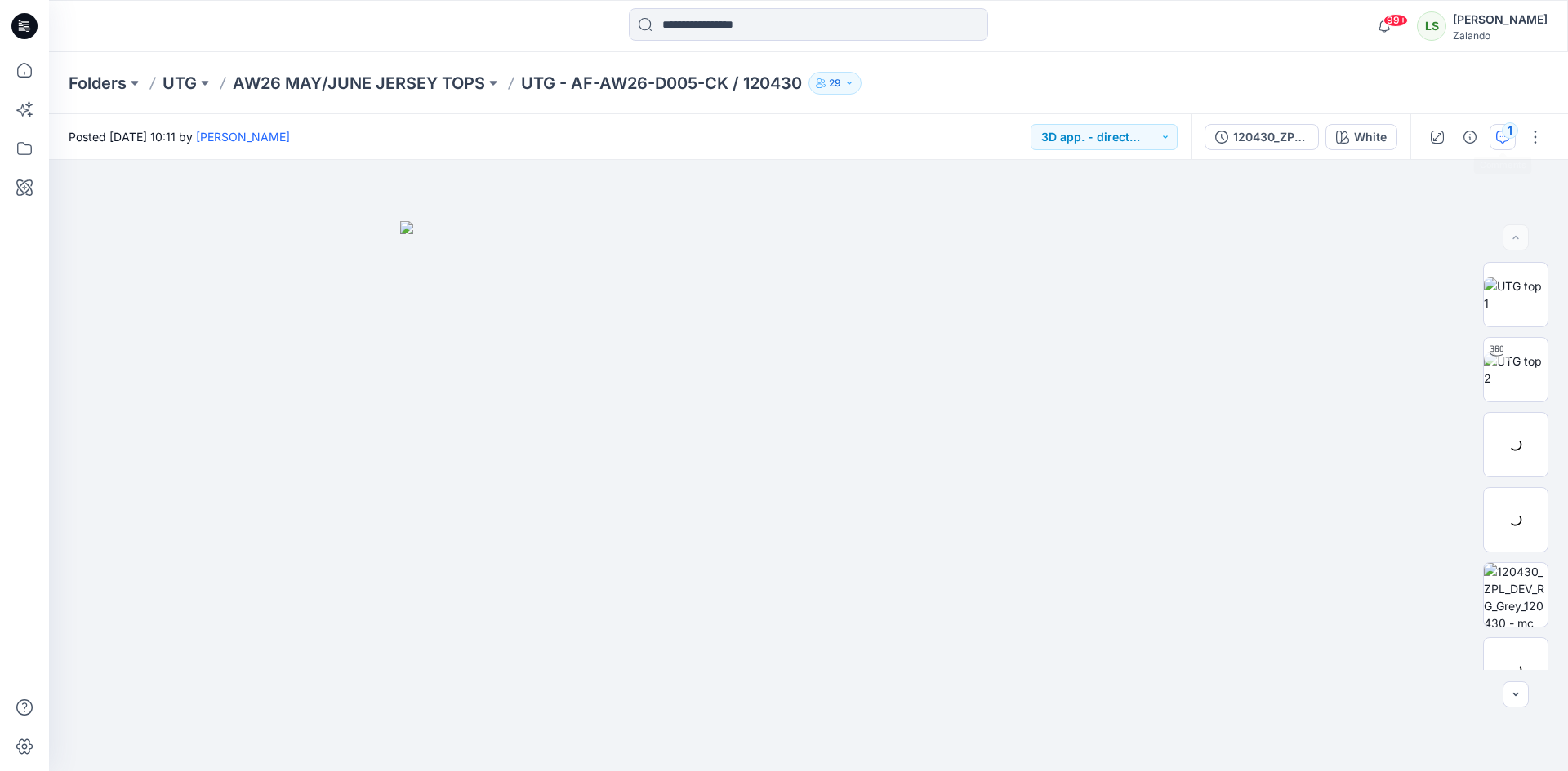
click at [1515, 135] on div "1" at bounding box center [1510, 130] width 17 height 17
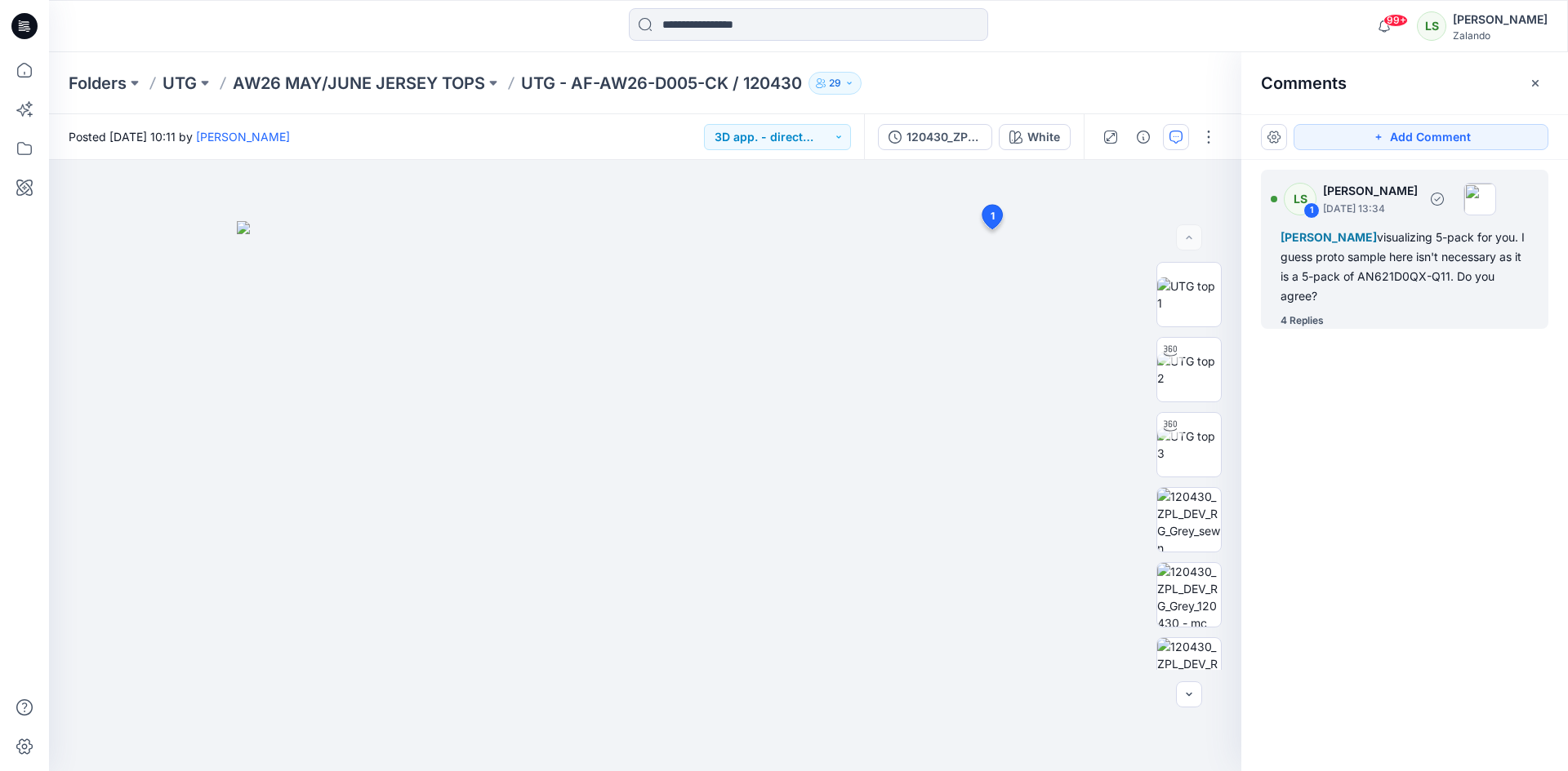
click at [1314, 314] on div "4 Replies" at bounding box center [1301, 321] width 43 height 17
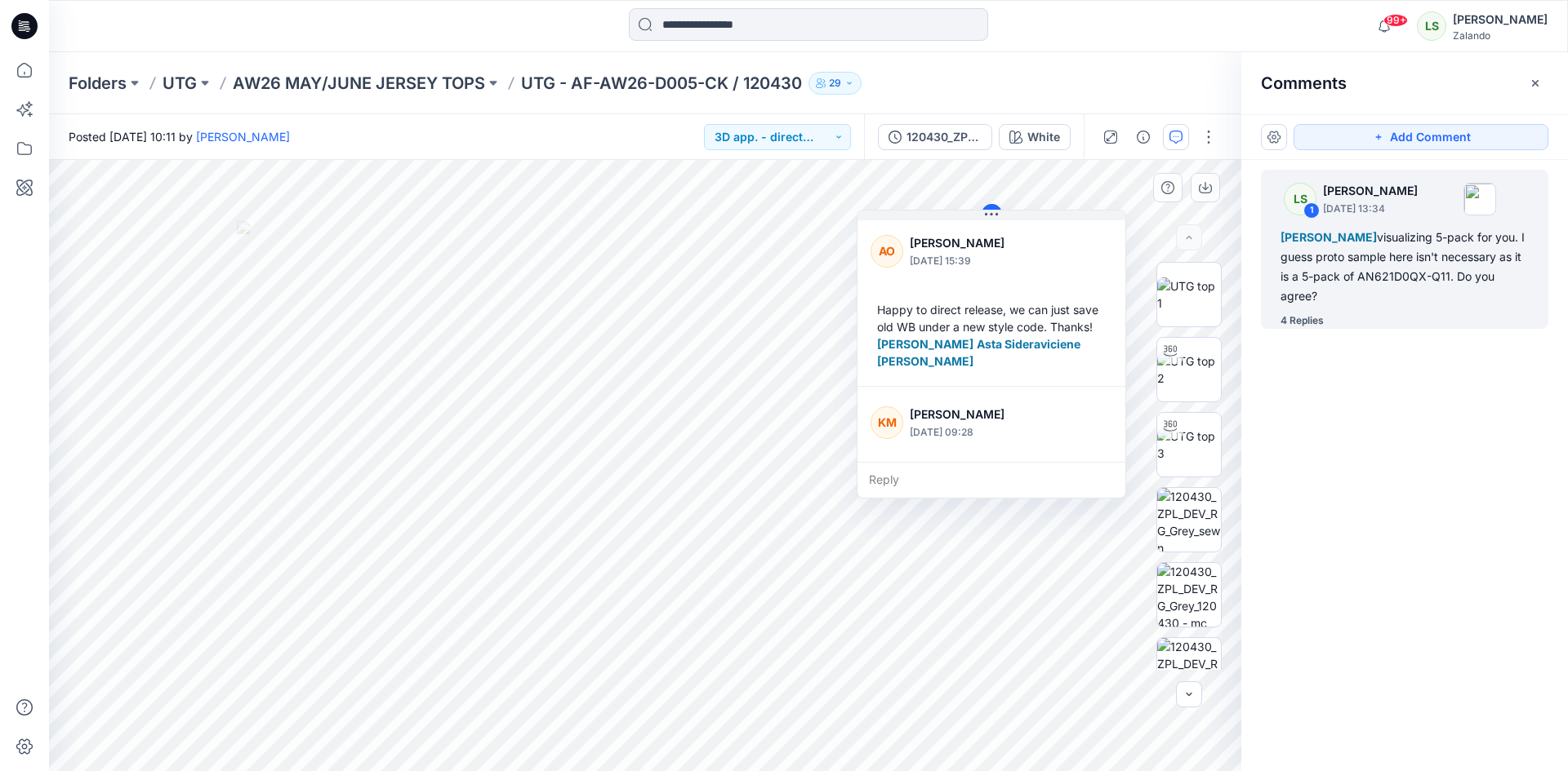
scroll to position [302, 0]
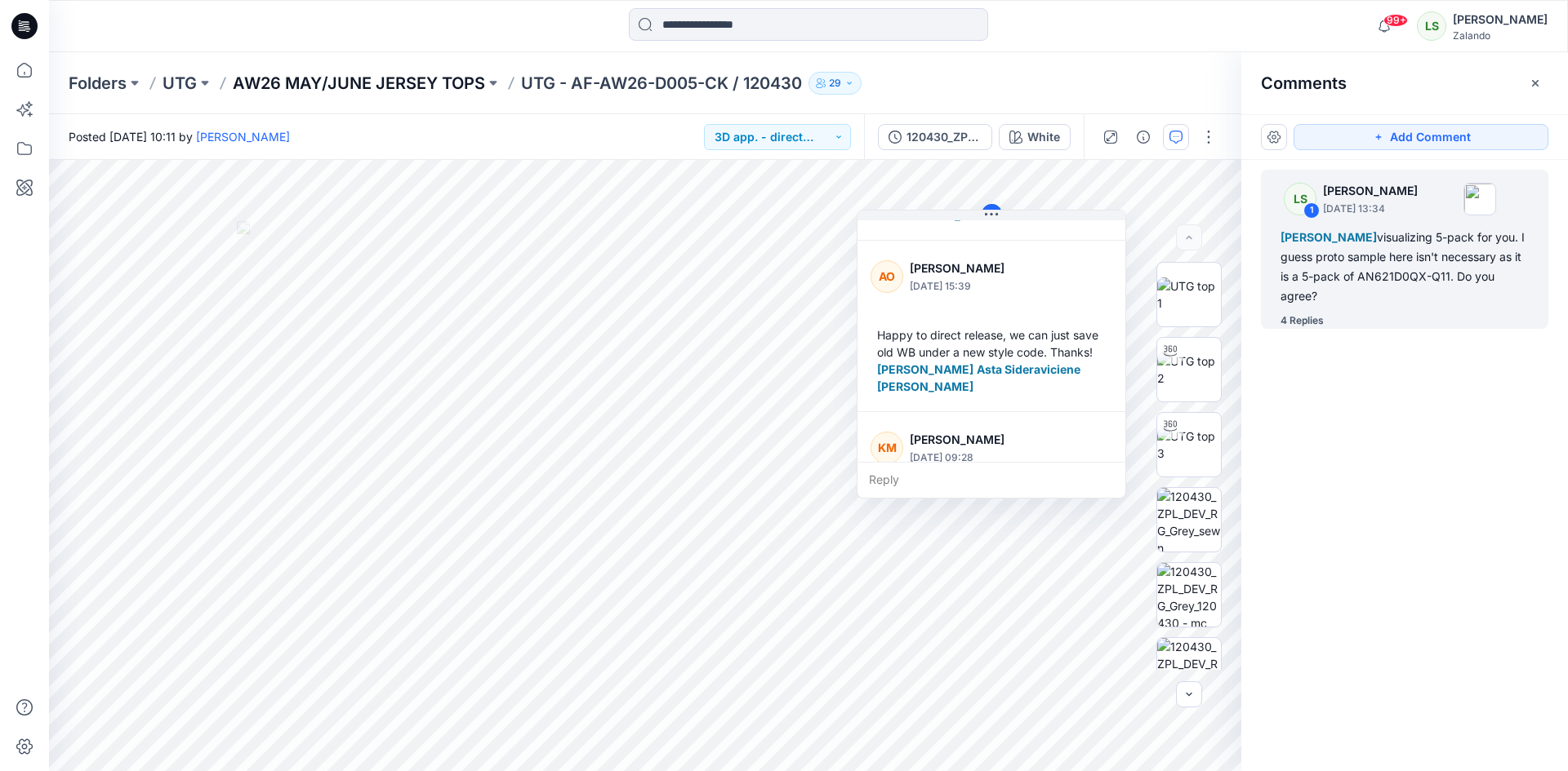
click at [413, 84] on p "AW26 MAY/JUNE JERSEY TOPS" at bounding box center [358, 84] width 252 height 23
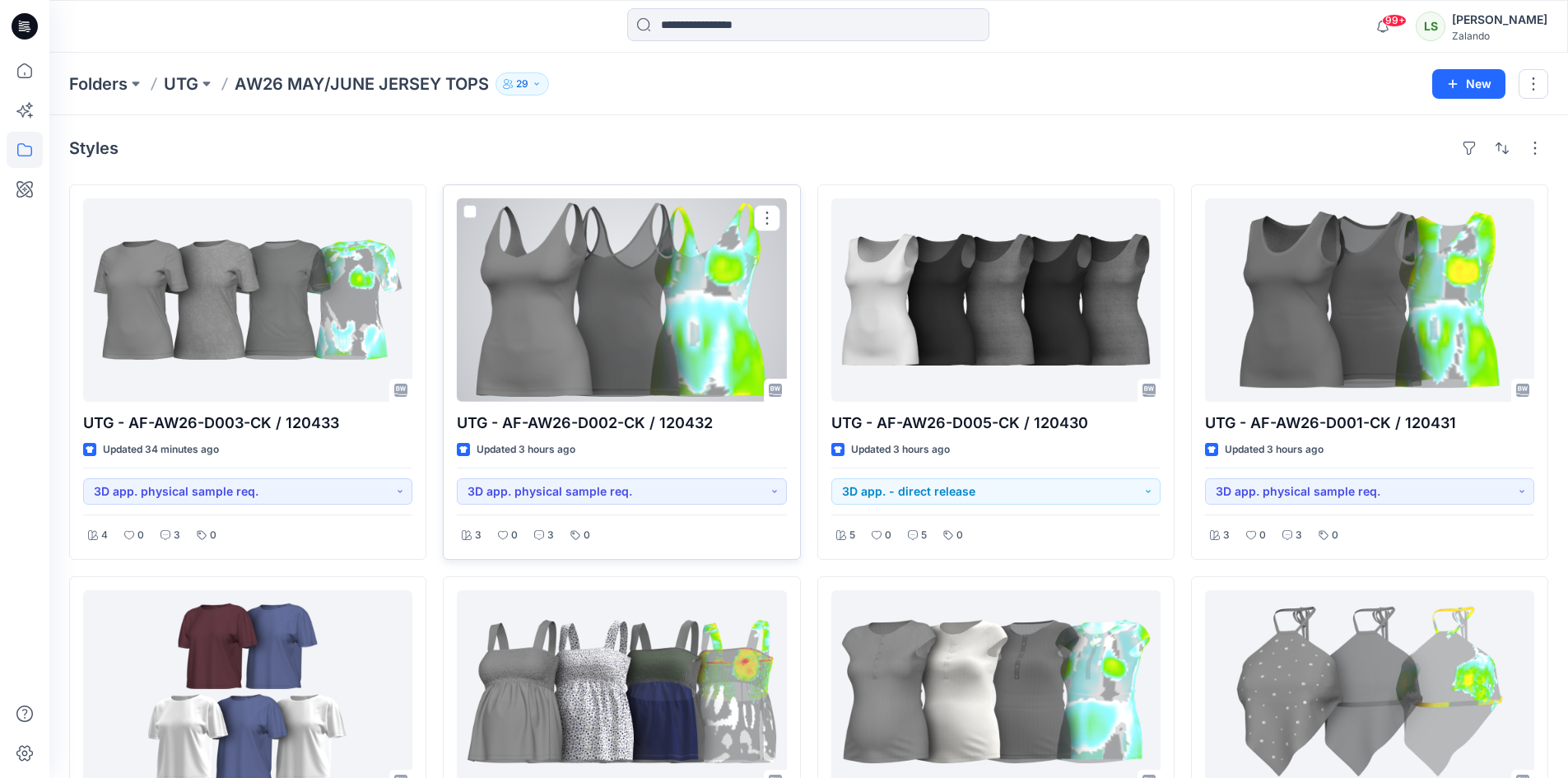
click at [668, 290] on div at bounding box center [622, 299] width 329 height 203
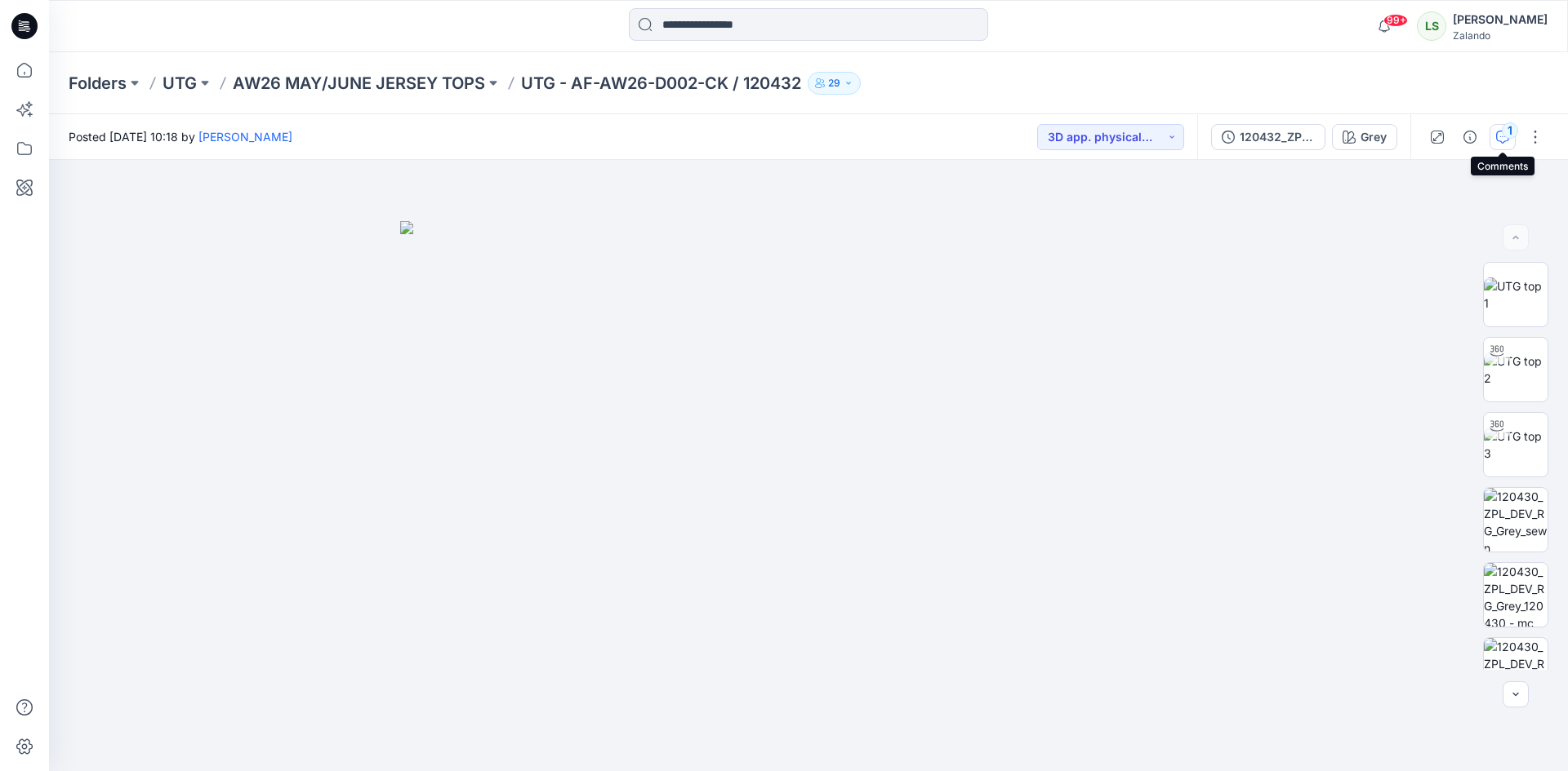
click at [1510, 135] on div "1" at bounding box center [1510, 130] width 17 height 17
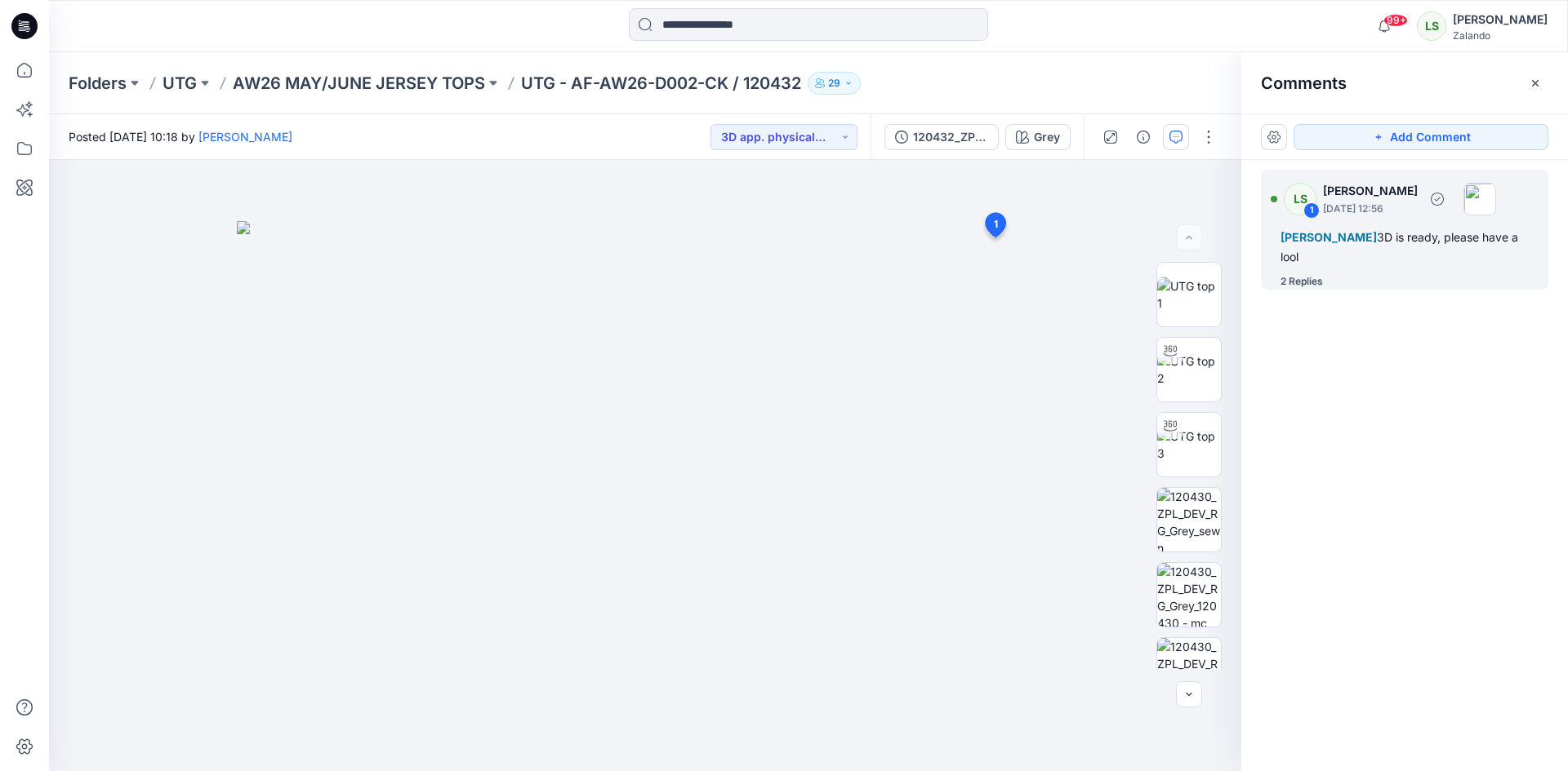
click at [1308, 279] on div "2 Replies" at bounding box center [1301, 281] width 43 height 17
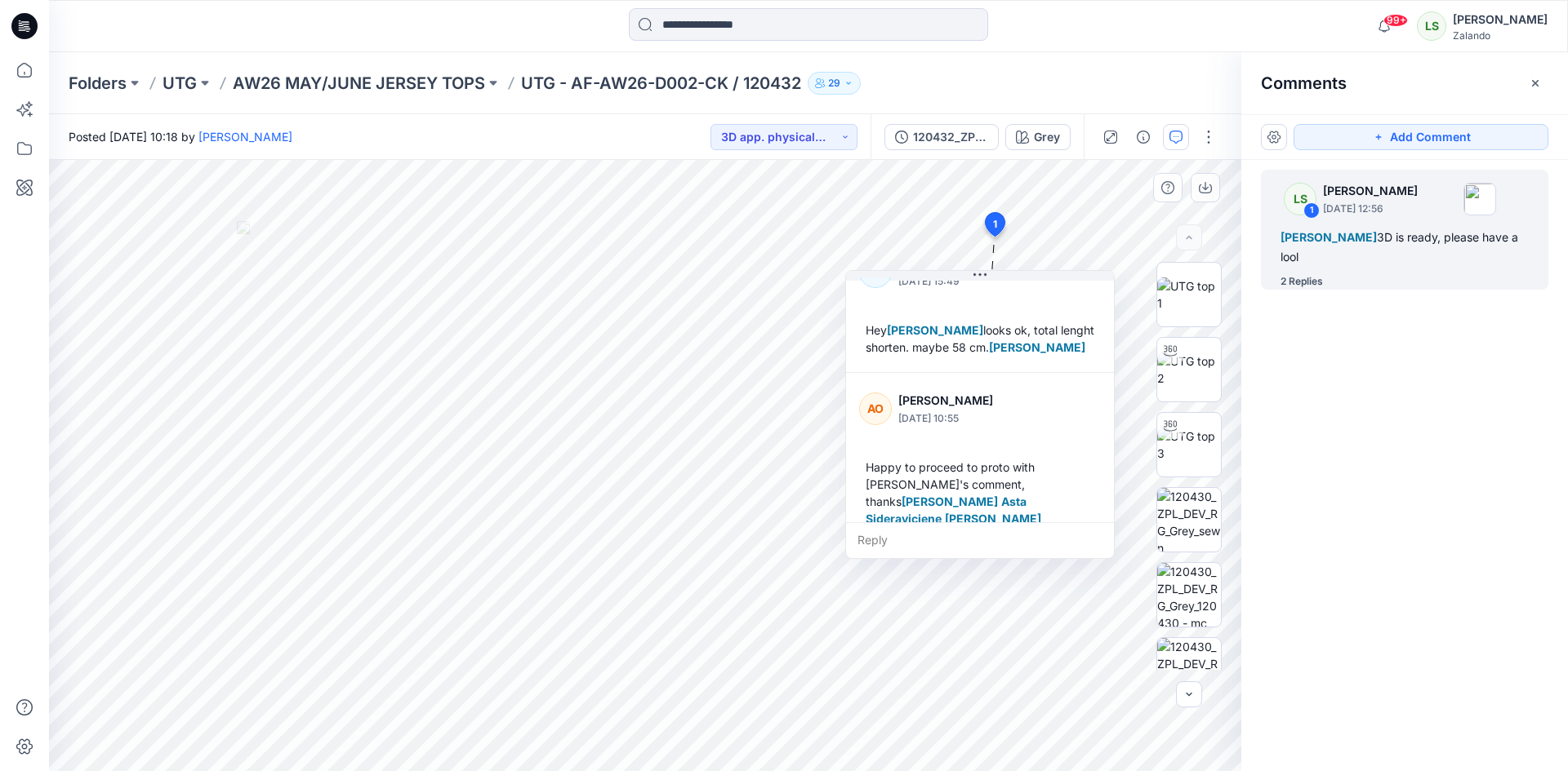
scroll to position [183, 0]
click at [352, 83] on p "AW26 MAY/JUNE JERSEY TOPS" at bounding box center [358, 84] width 252 height 23
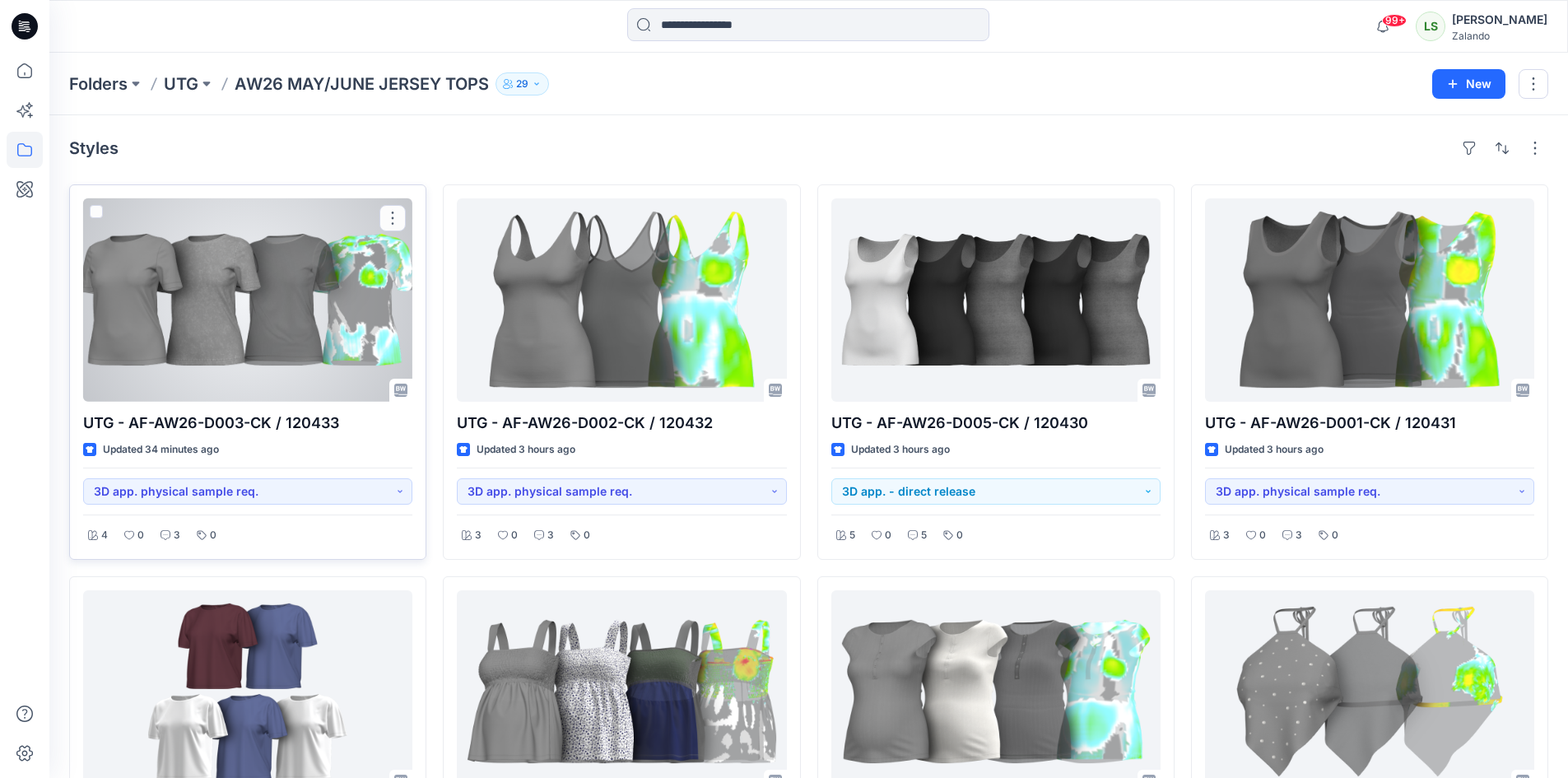
click at [297, 371] on div at bounding box center [248, 299] width 329 height 203
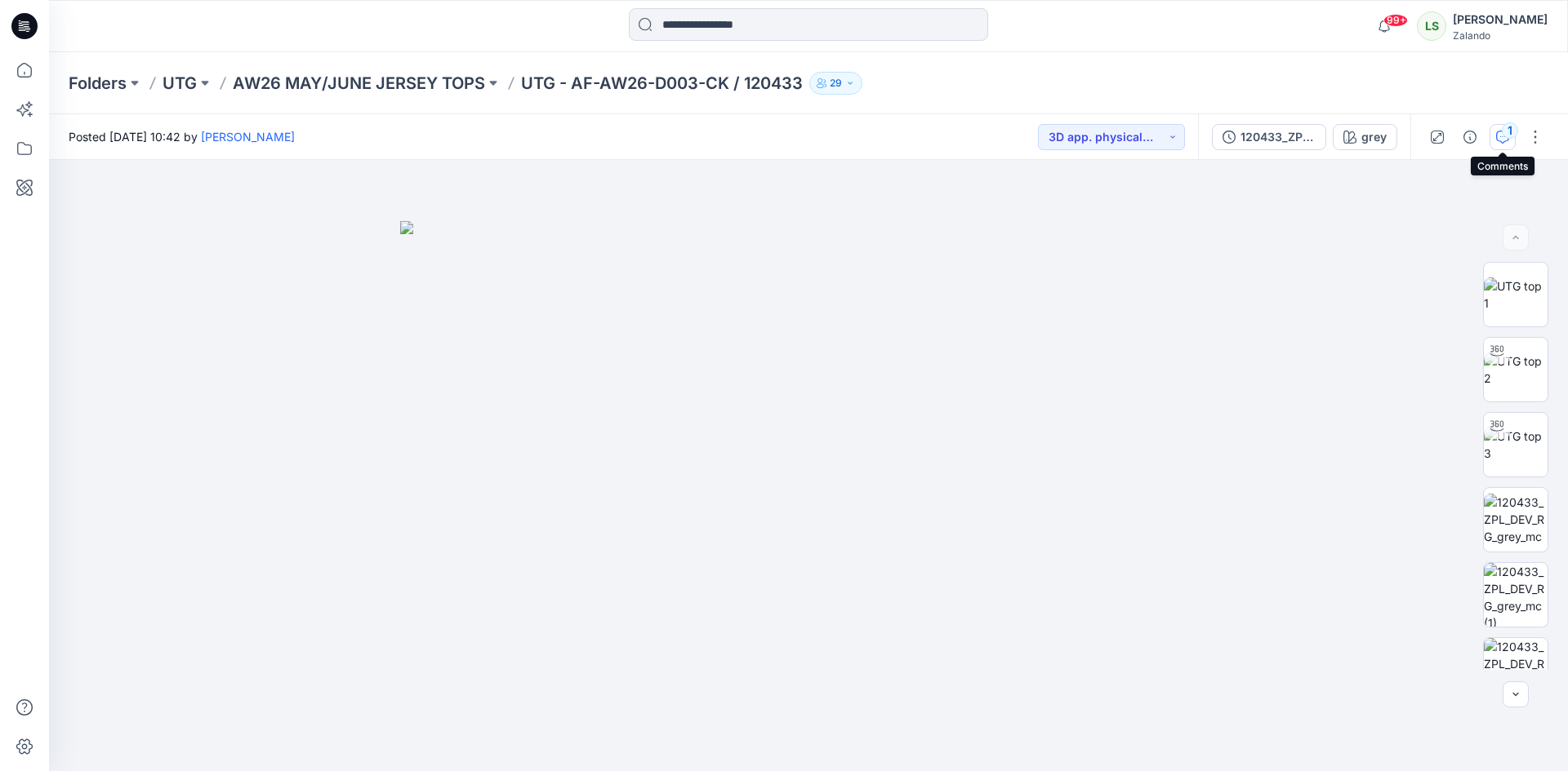
click at [1499, 149] on button "1" at bounding box center [1502, 137] width 26 height 26
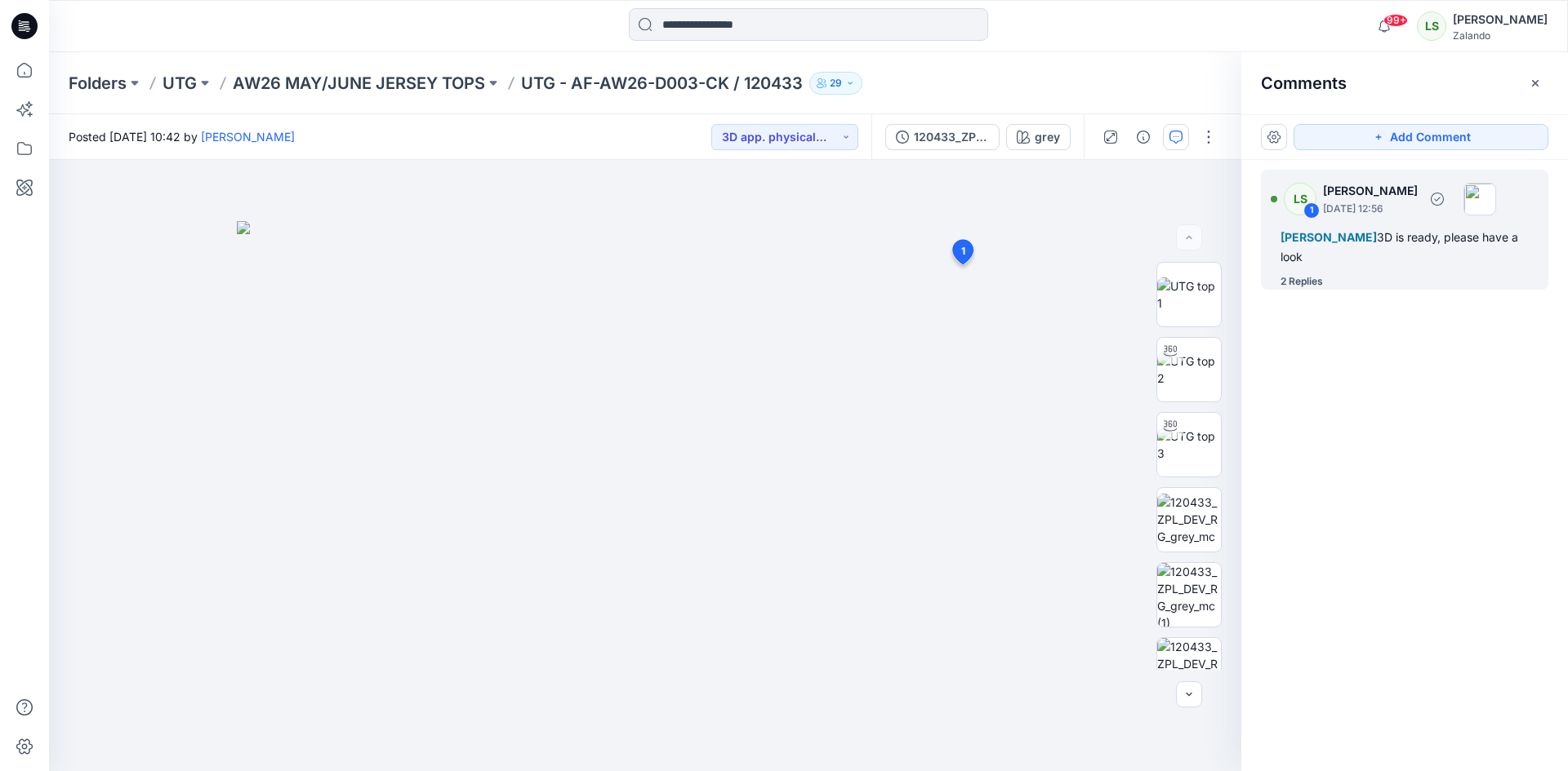
click at [1301, 283] on div "2 Replies" at bounding box center [1301, 281] width 43 height 17
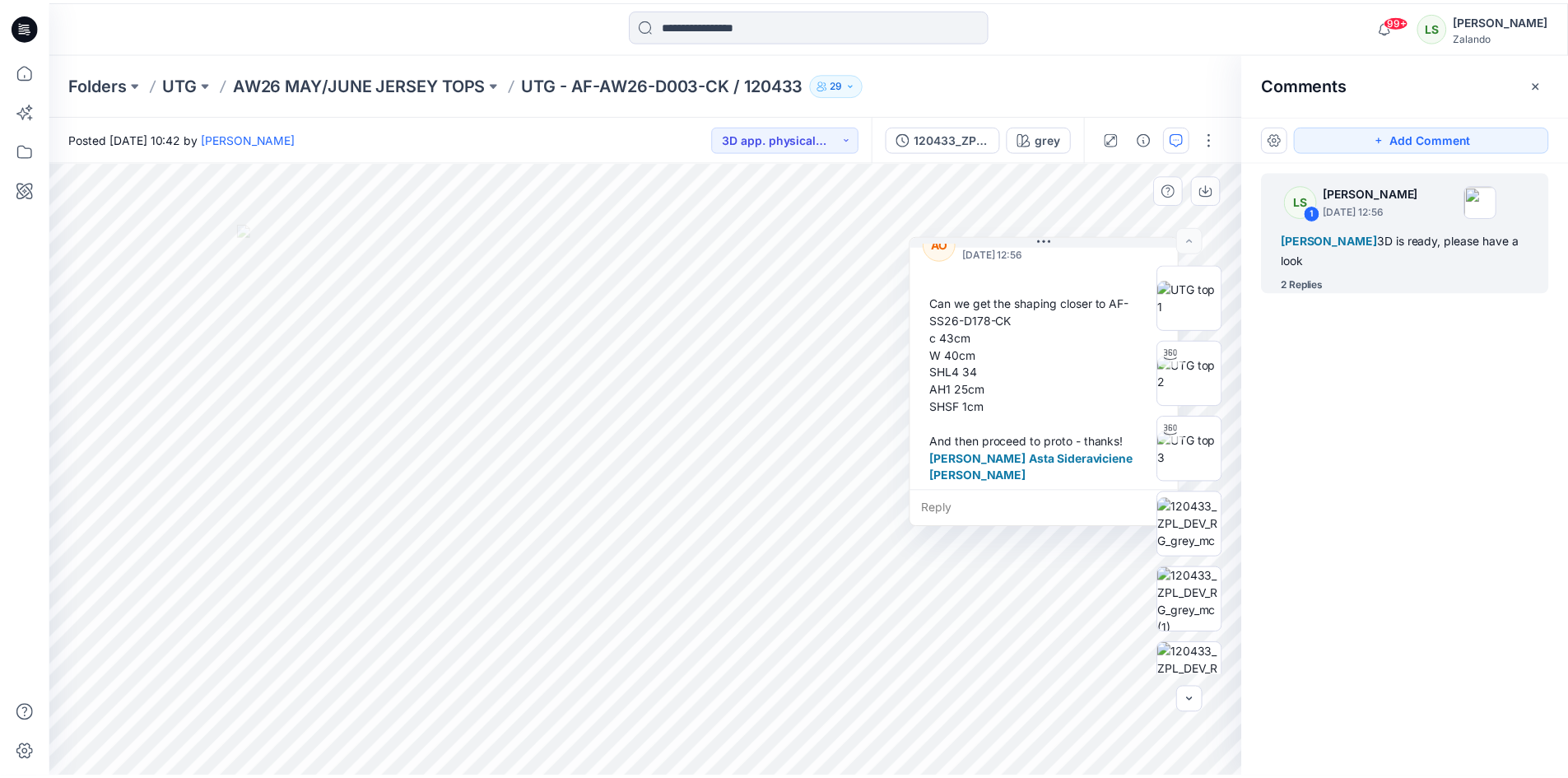
scroll to position [340, 0]
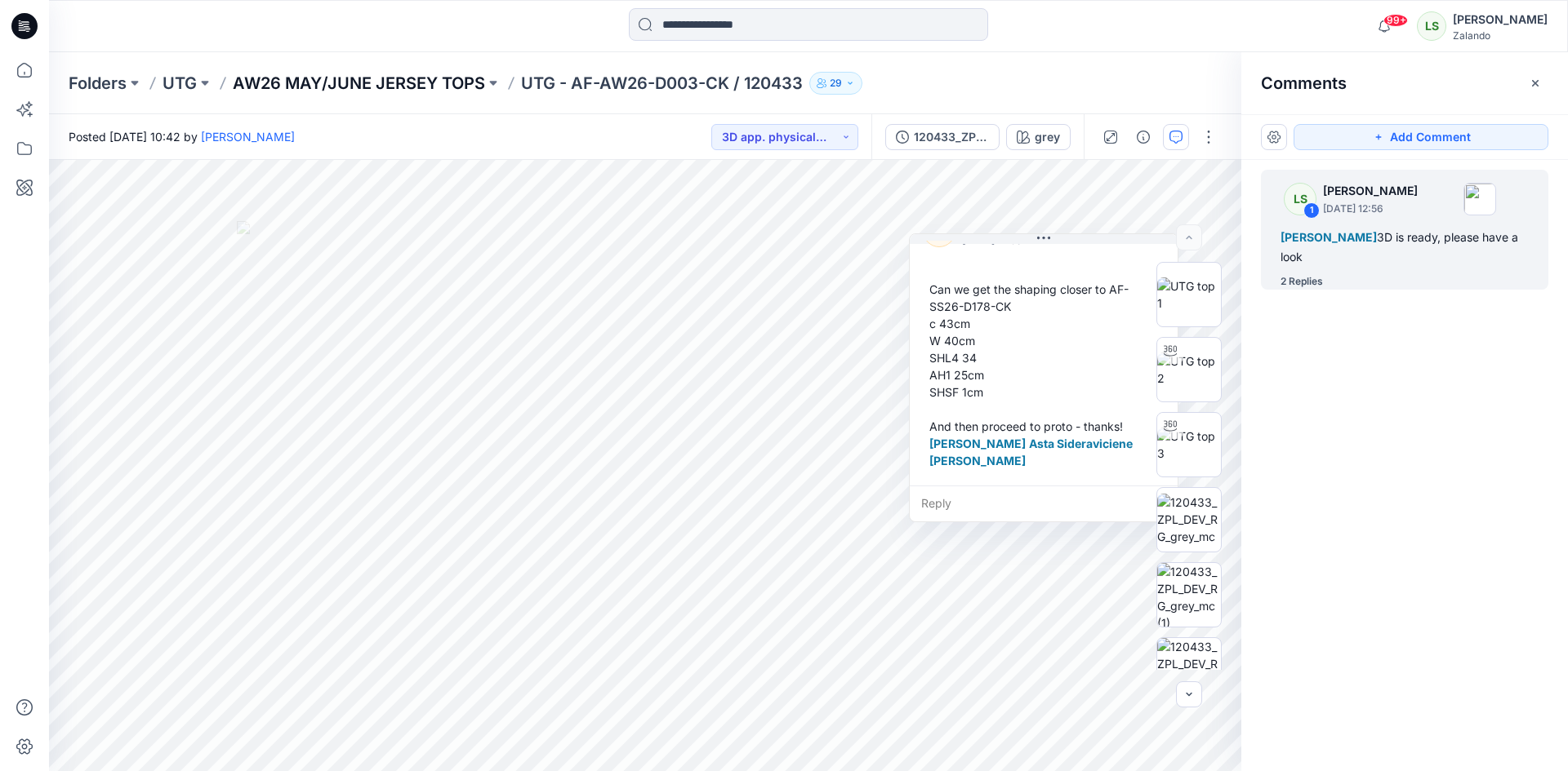
click at [354, 82] on p "AW26 MAY/JUNE JERSEY TOPS" at bounding box center [358, 84] width 252 height 23
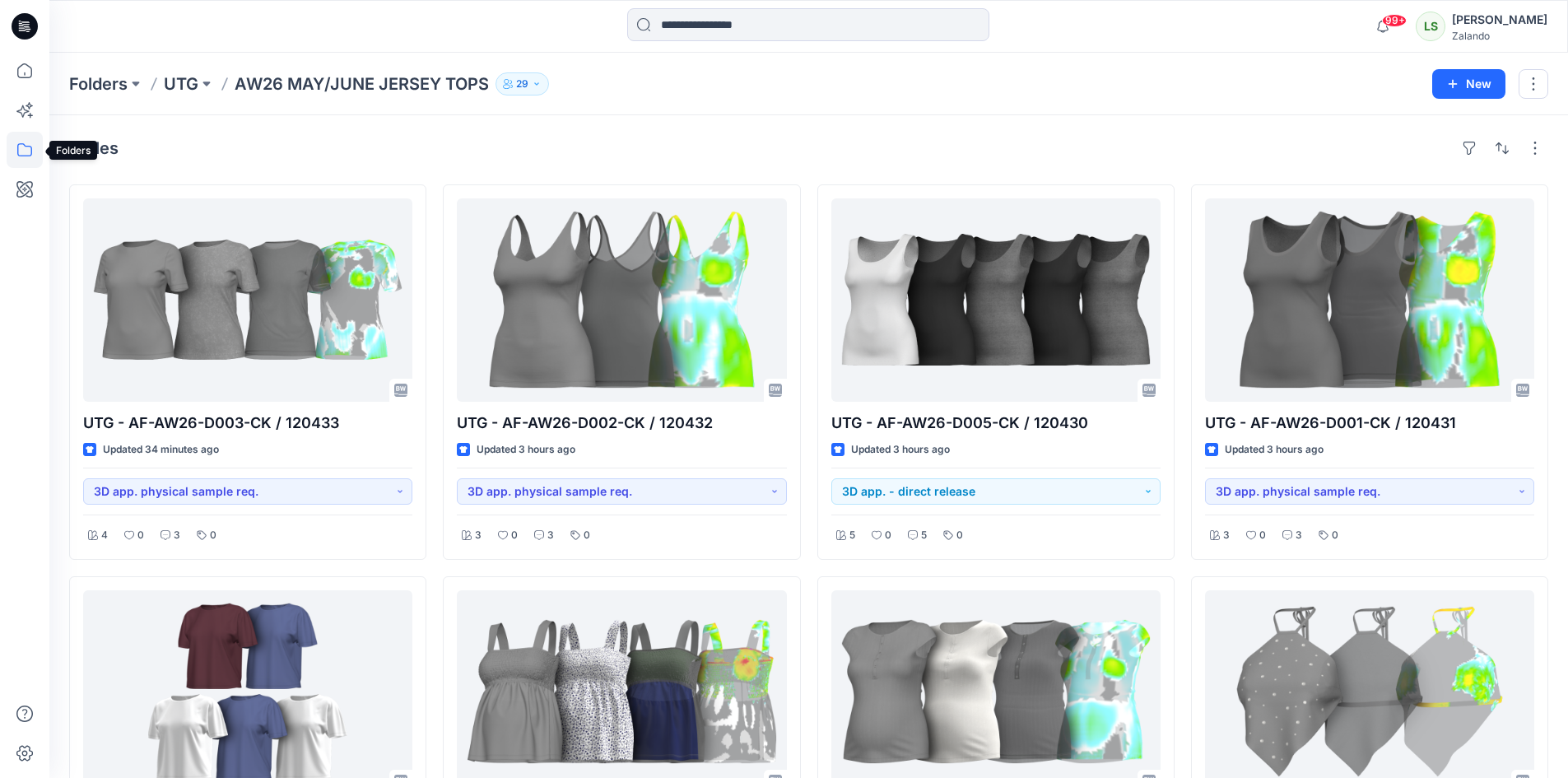
click at [14, 157] on icon at bounding box center [25, 149] width 36 height 36
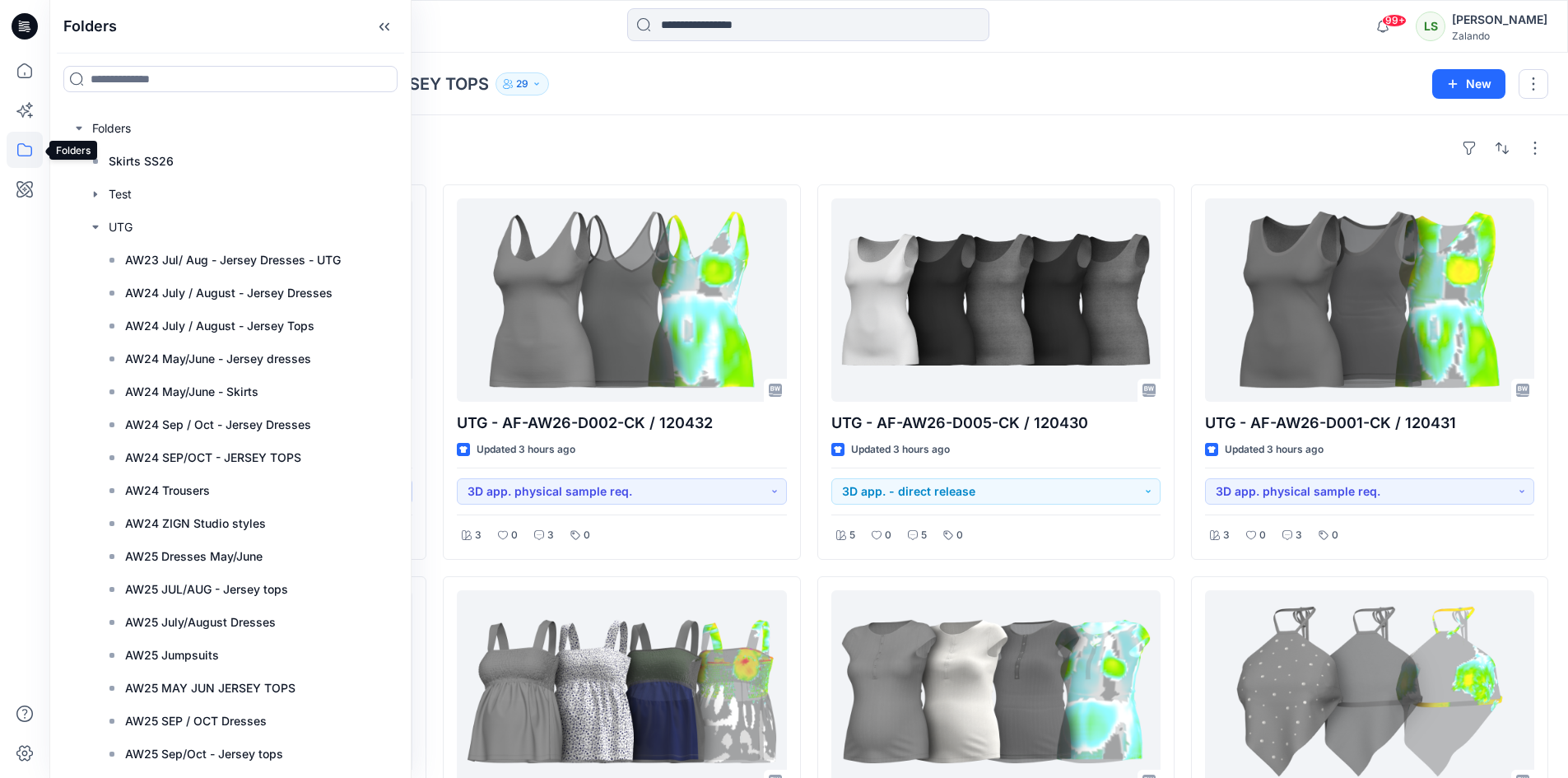
click at [24, 147] on icon at bounding box center [25, 149] width 36 height 36
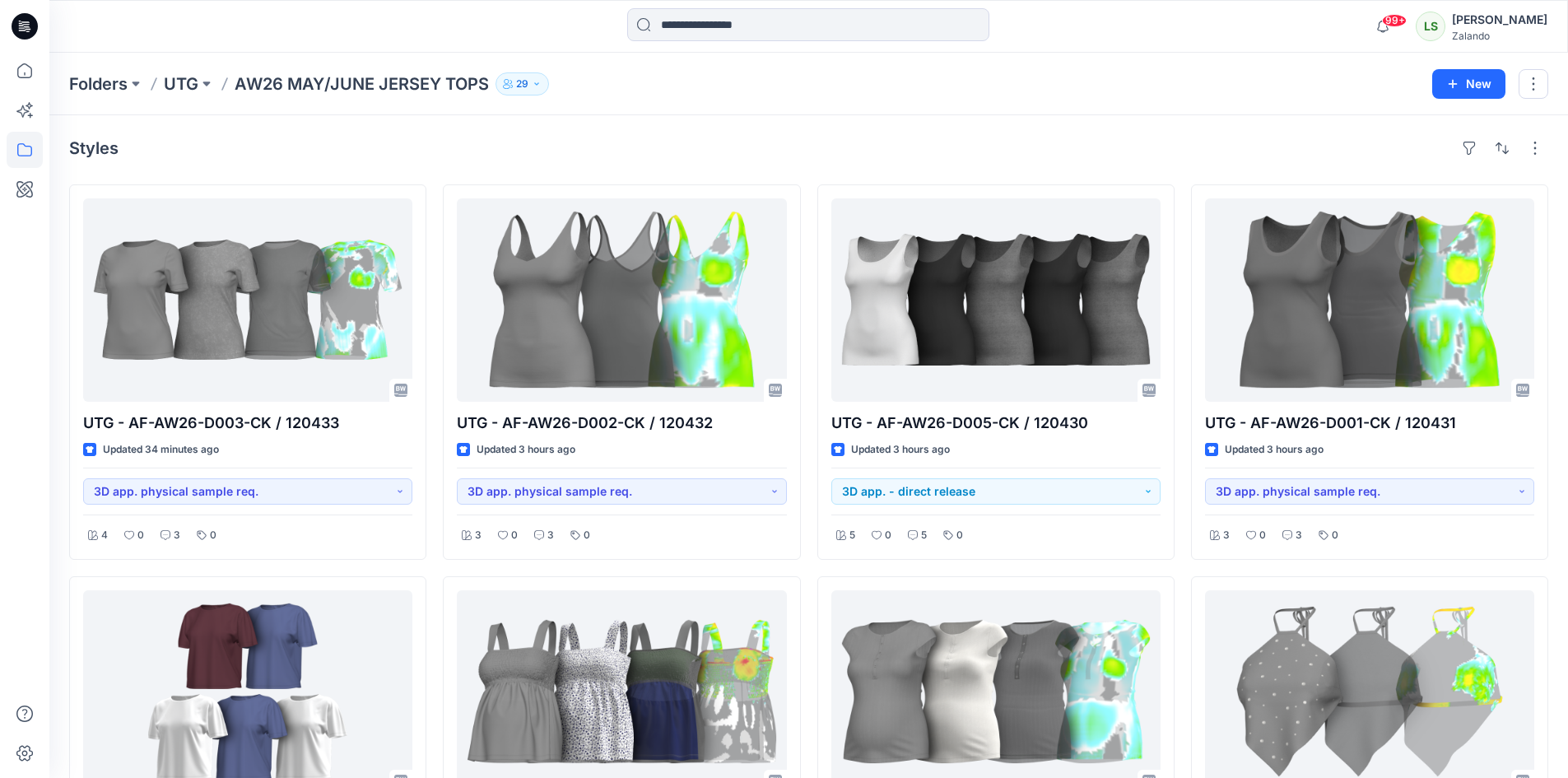
click at [25, 147] on icon at bounding box center [25, 149] width 36 height 36
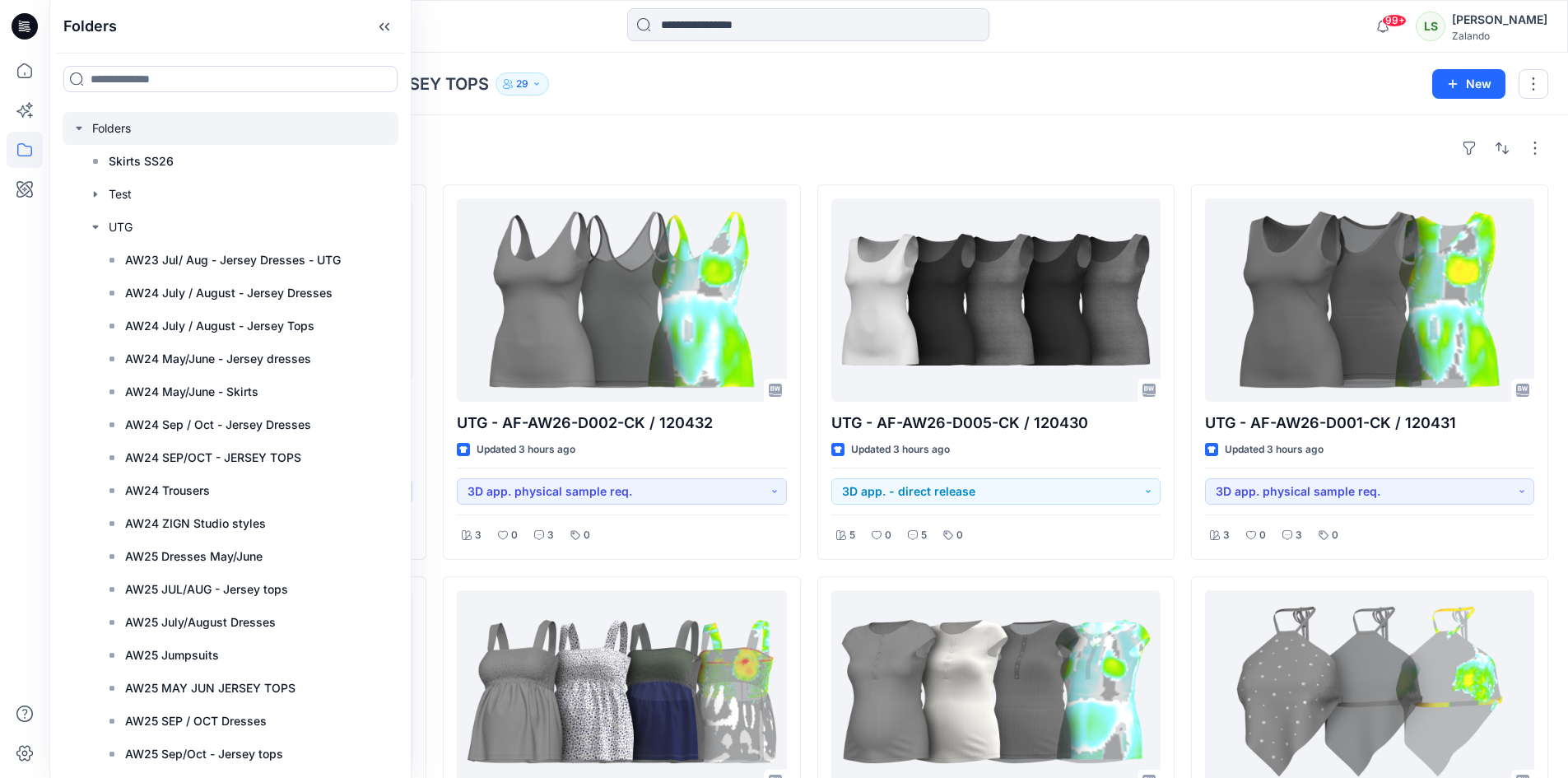
click at [76, 127] on icon "button" at bounding box center [78, 128] width 6 height 3
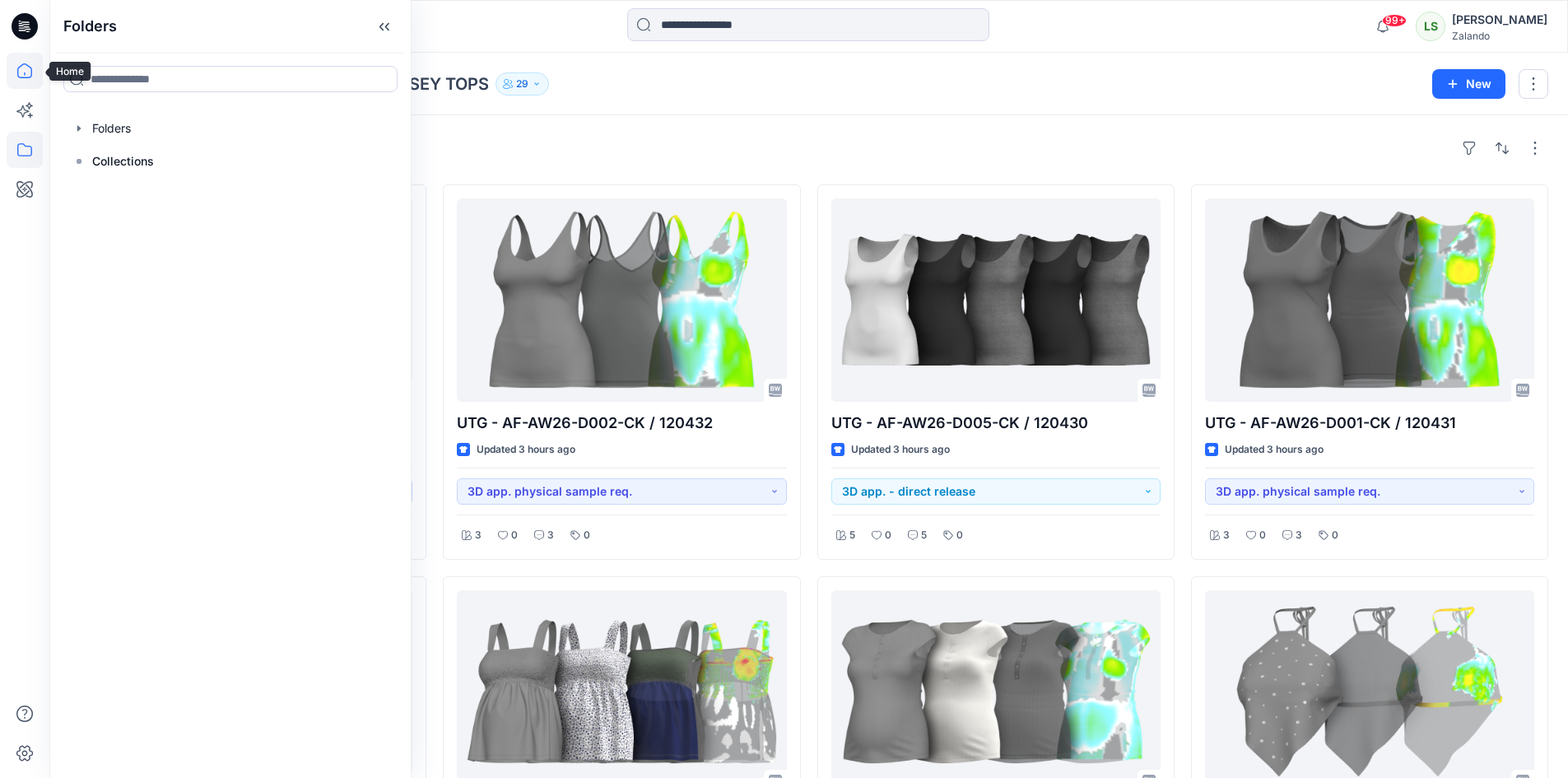
click at [26, 70] on icon at bounding box center [25, 71] width 36 height 36
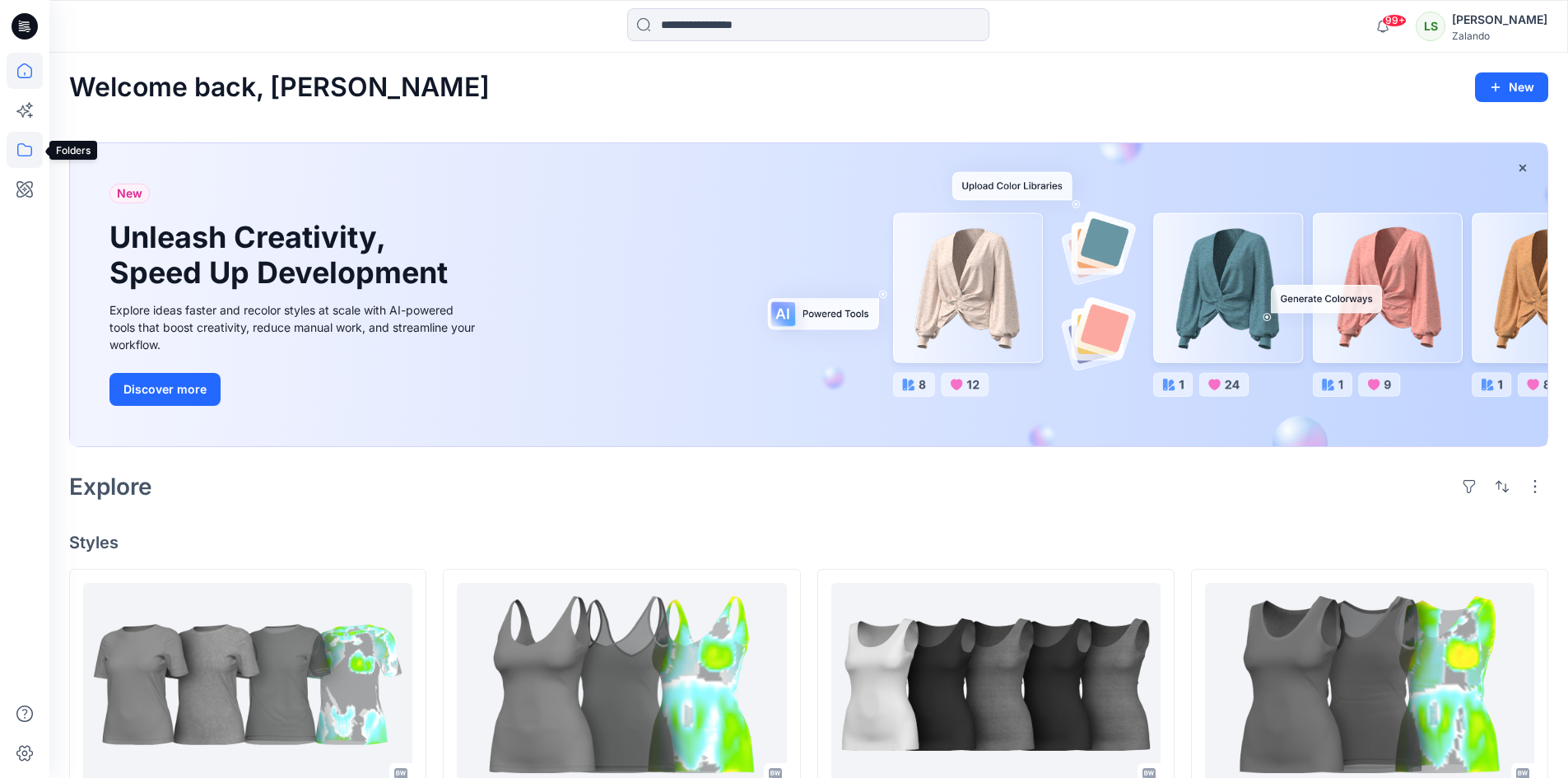
click at [24, 167] on icon at bounding box center [25, 149] width 36 height 36
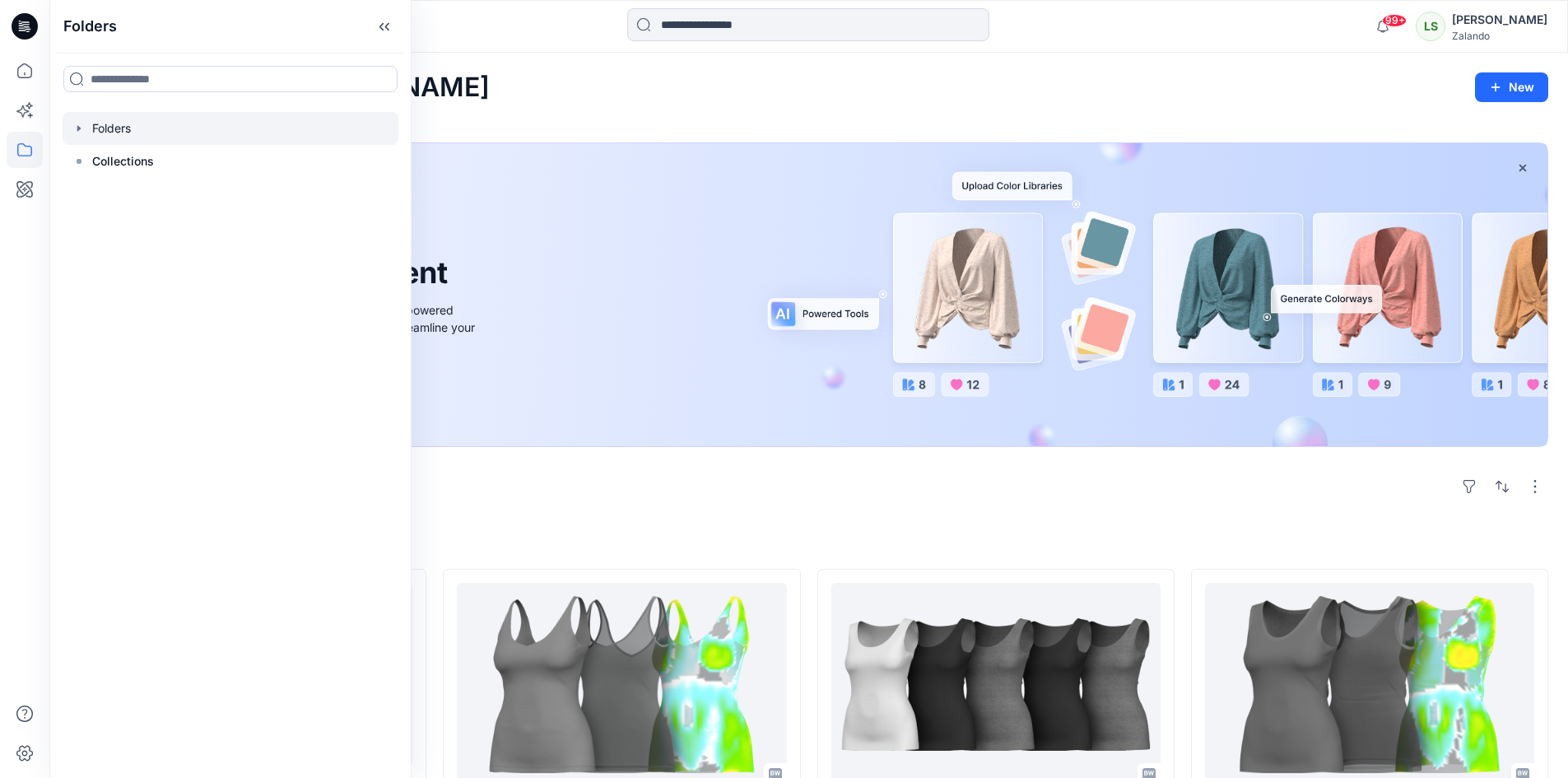
click at [75, 137] on div at bounding box center [230, 129] width 336 height 33
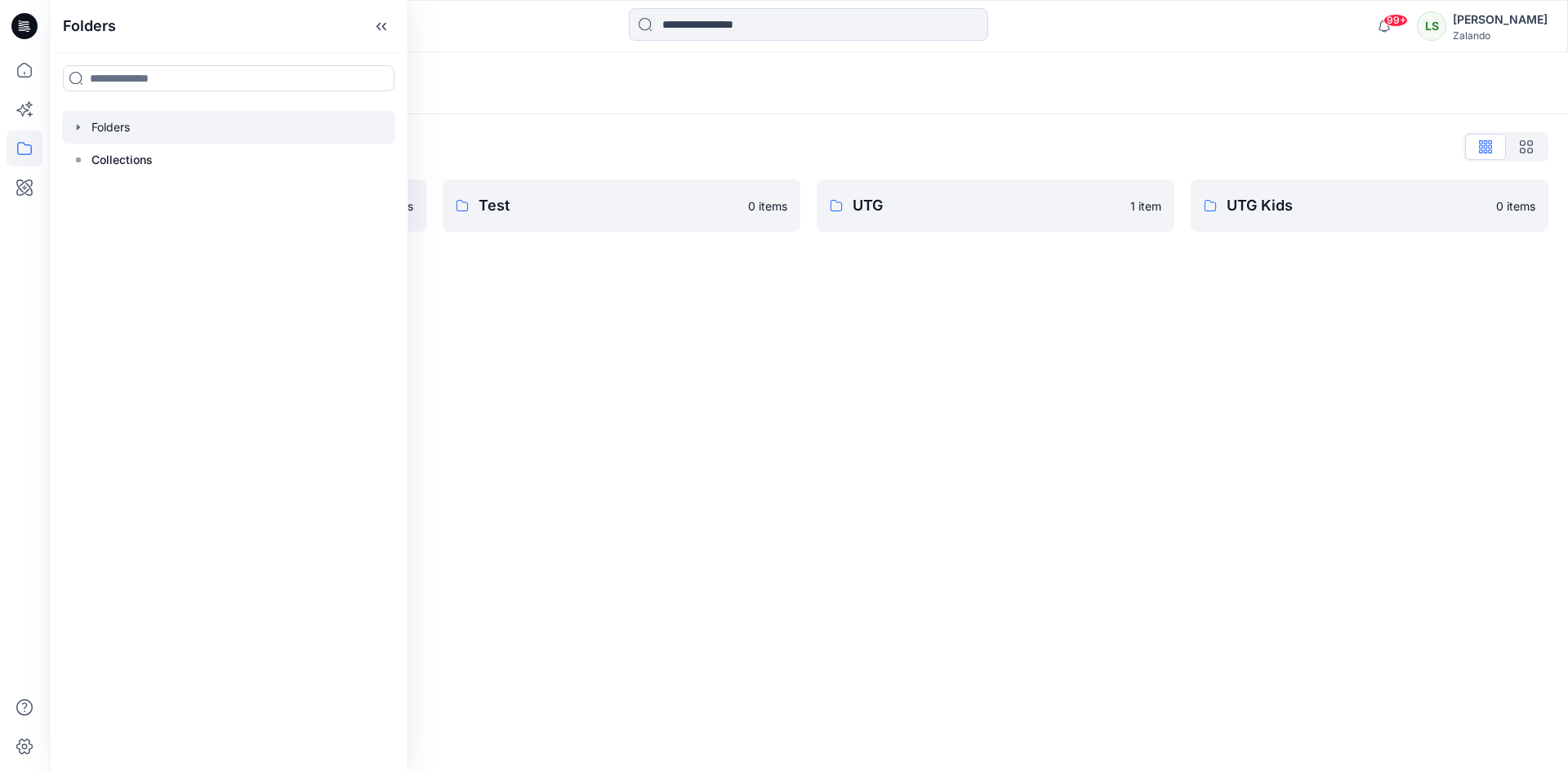
click at [846, 179] on div "Folders List Skirts SS26 2 items Test 0 items UTG 1 item UTG Kids 0 items" at bounding box center [808, 183] width 1519 height 137
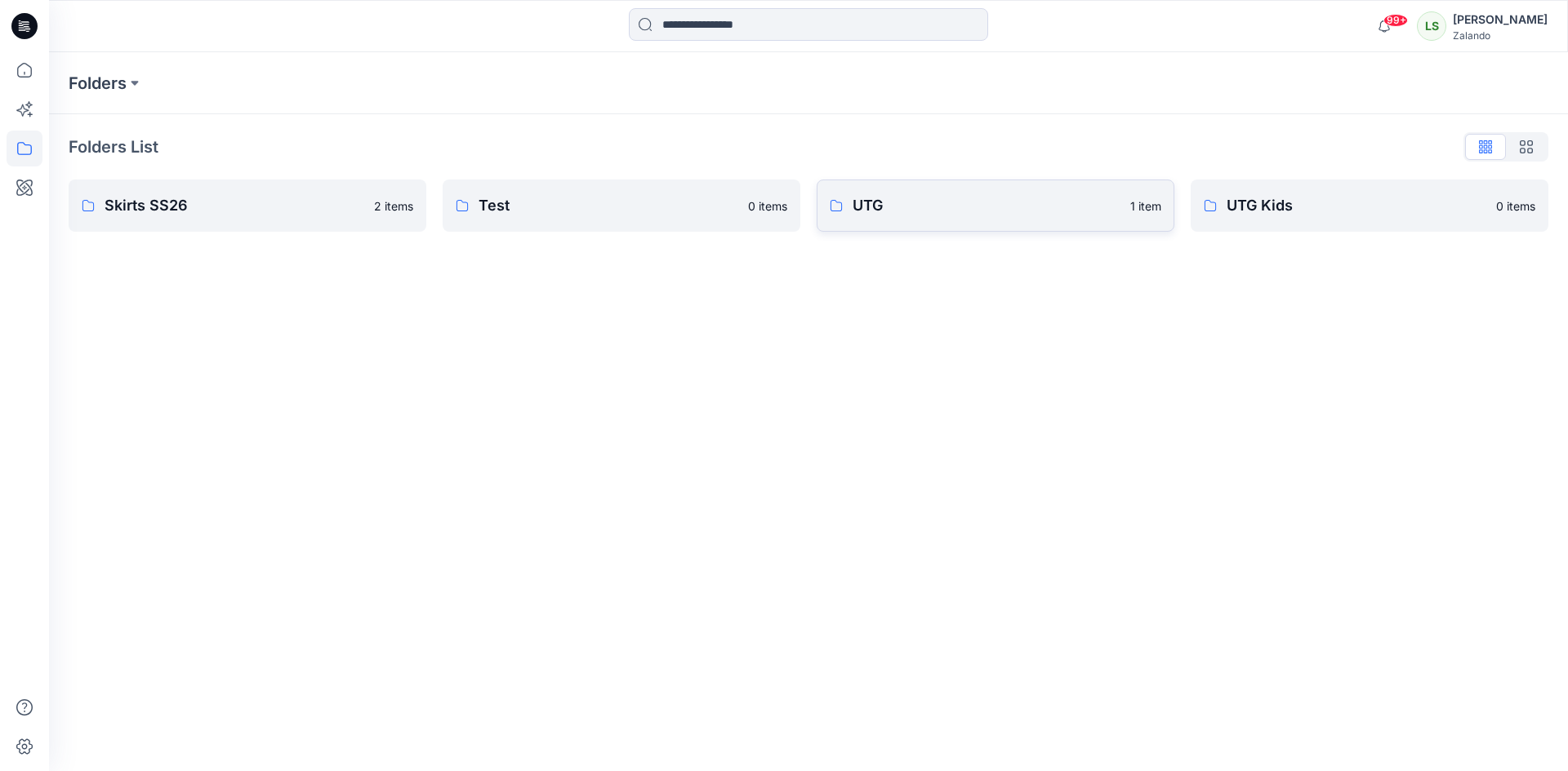
click at [852, 202] on link "UTG 1 item" at bounding box center [996, 206] width 358 height 53
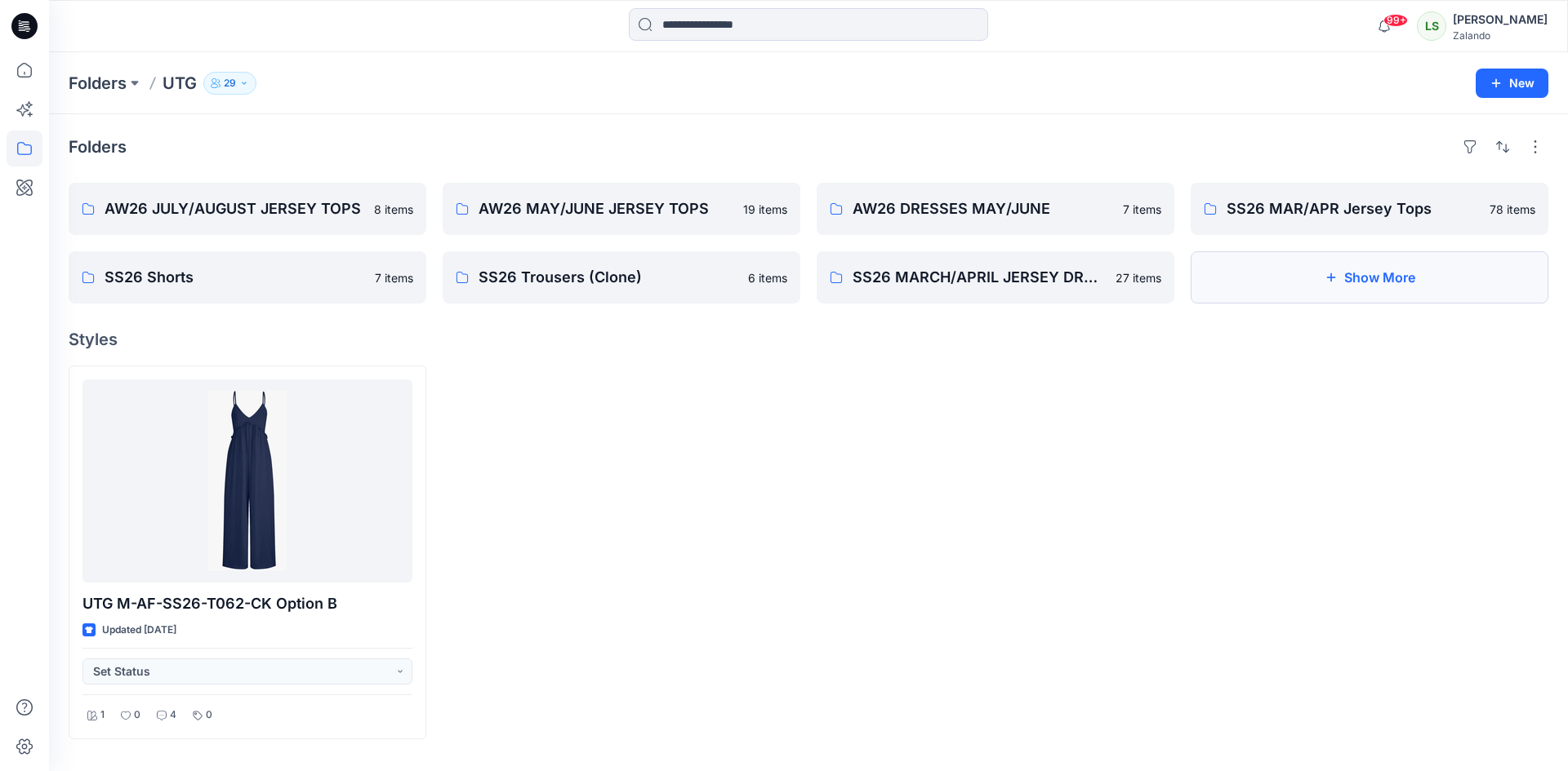
click at [1253, 274] on button "Show More" at bounding box center [1370, 278] width 358 height 53
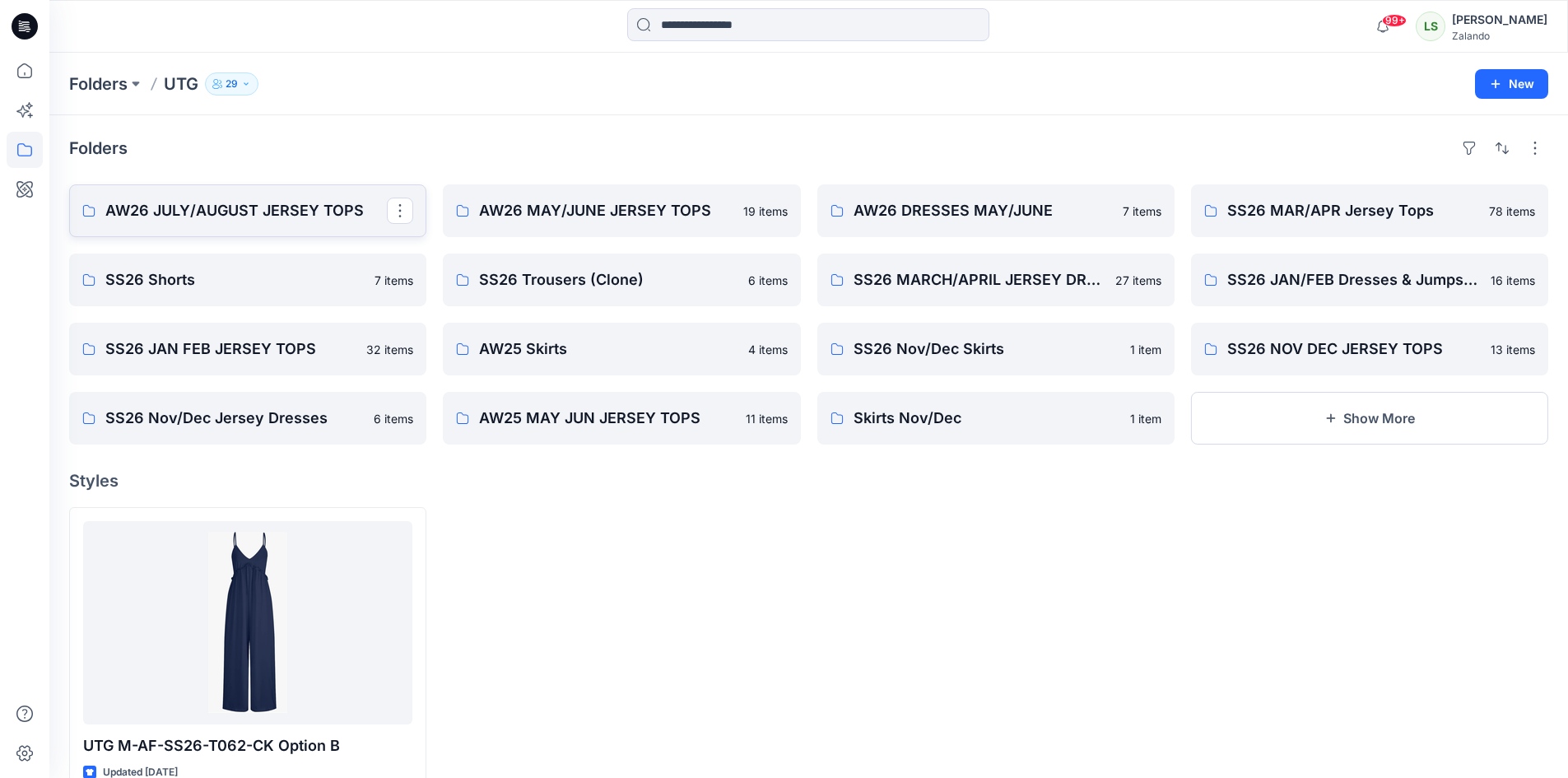
click at [272, 214] on p "AW26 JULY/AUGUST JERSEY TOPS" at bounding box center [245, 211] width 281 height 24
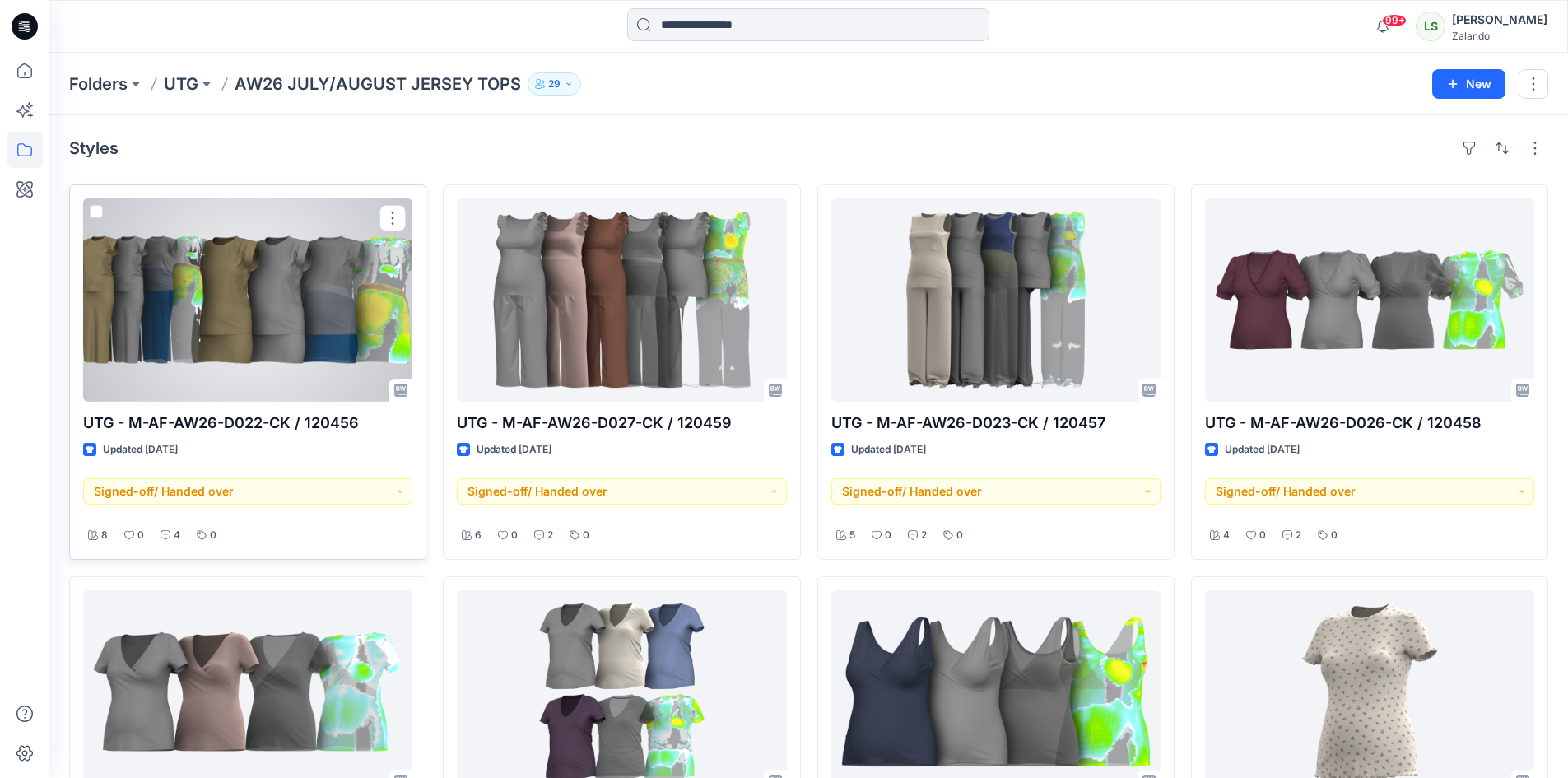
click at [323, 339] on div at bounding box center [248, 299] width 329 height 203
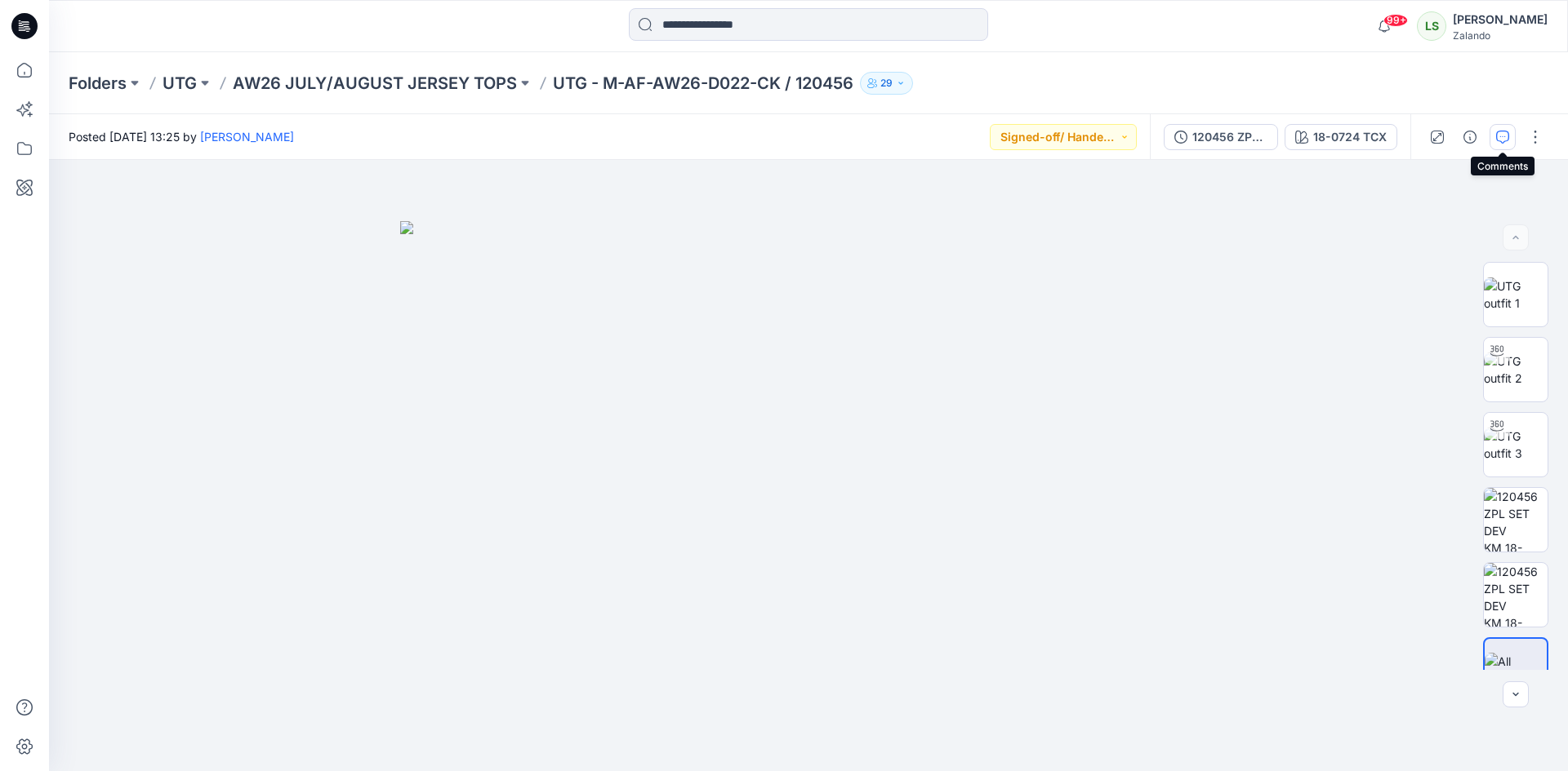
click at [1497, 142] on button "button" at bounding box center [1502, 137] width 26 height 26
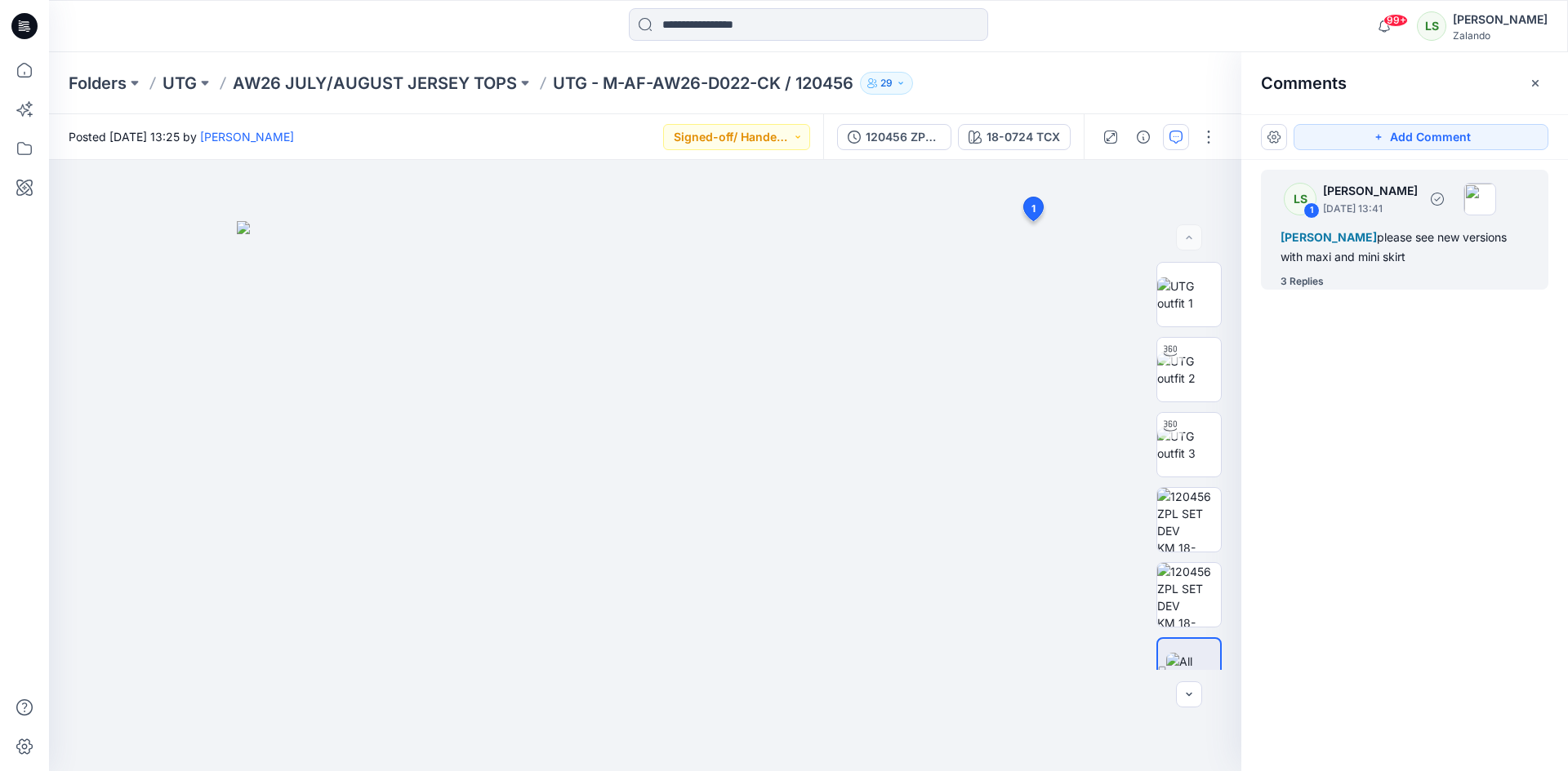
click at [1302, 288] on div "3 Replies" at bounding box center [1301, 281] width 43 height 17
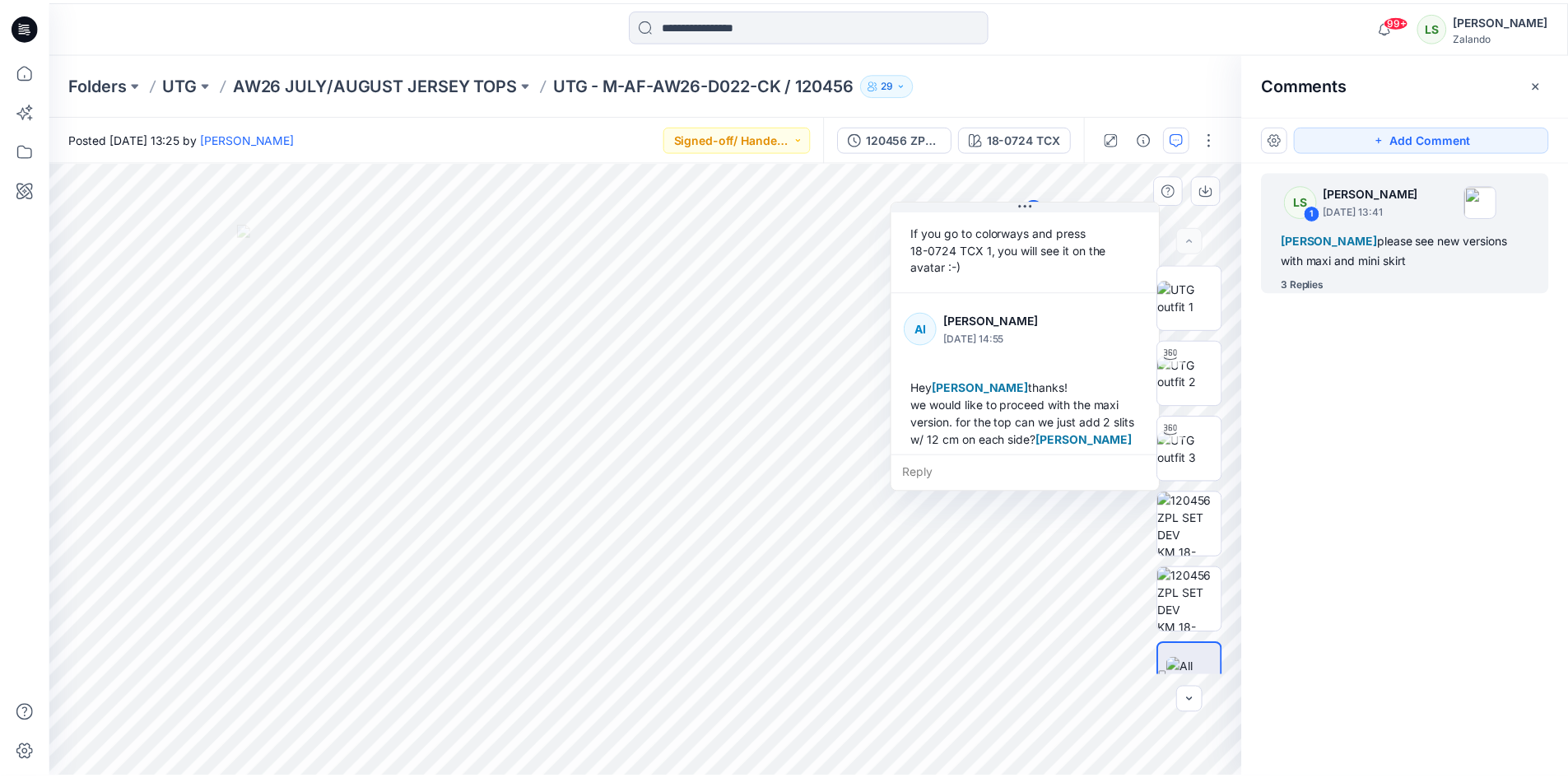
scroll to position [357, 0]
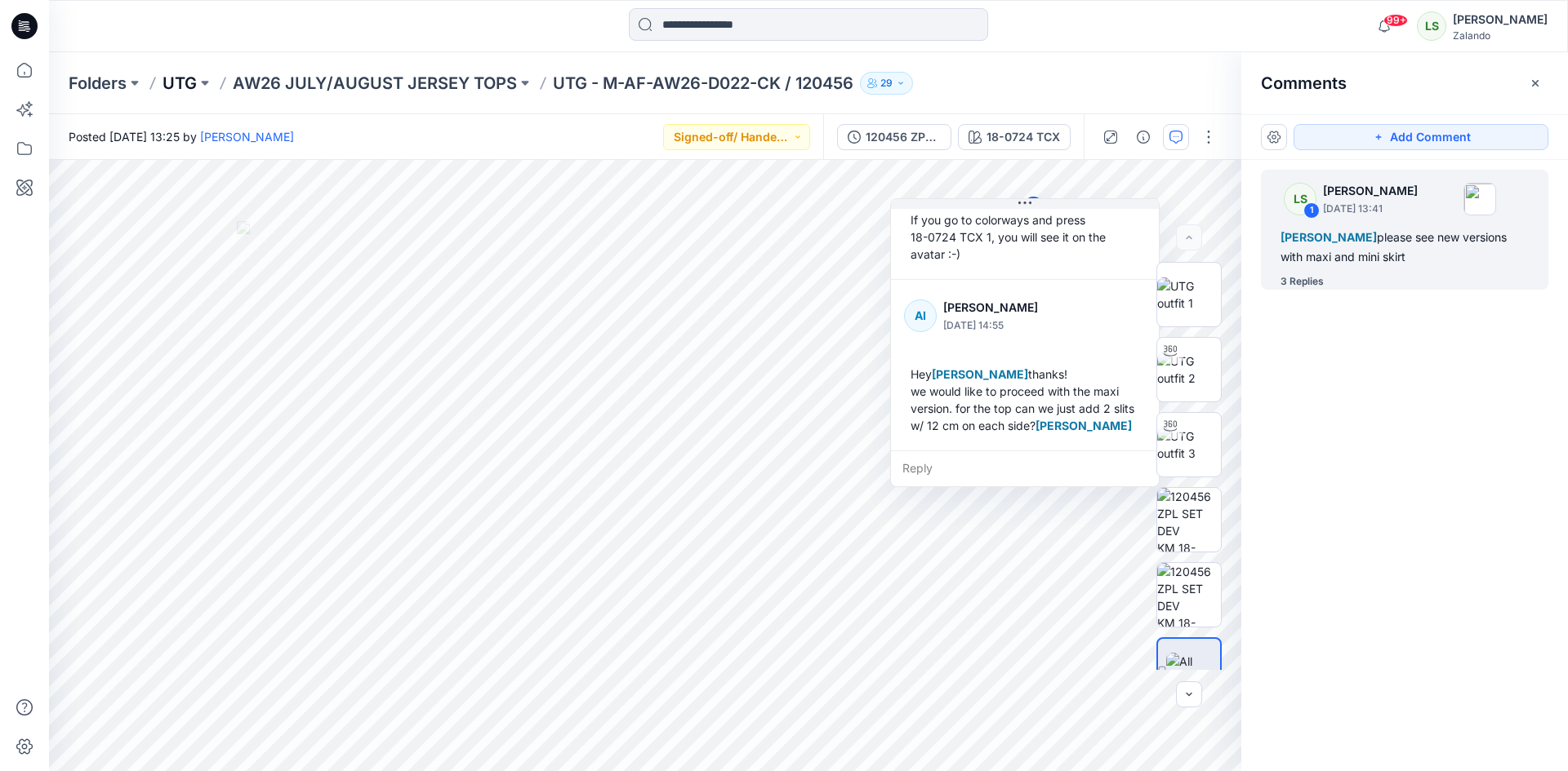
click at [184, 83] on p "UTG" at bounding box center [179, 84] width 34 height 23
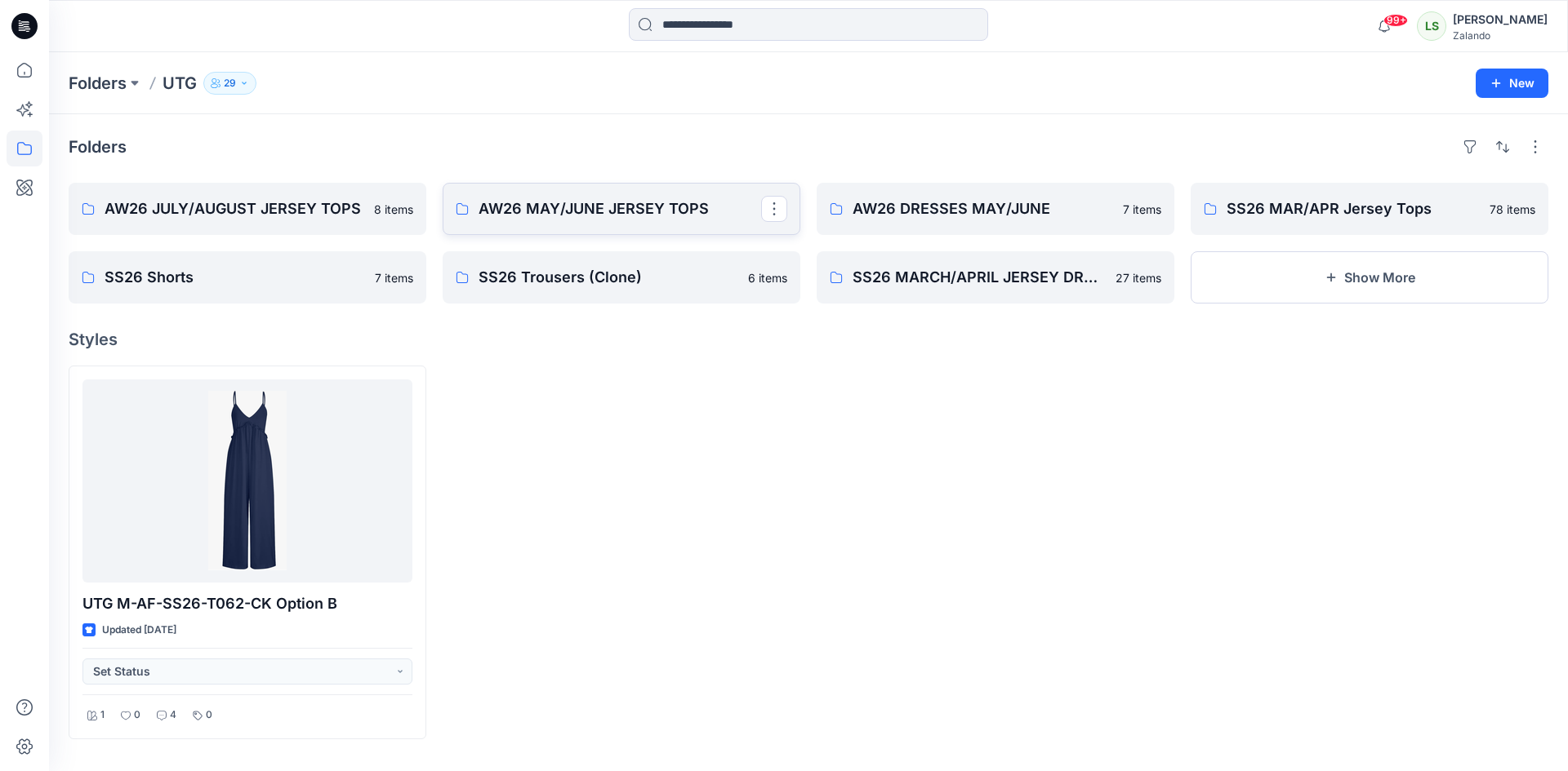
click at [652, 216] on p "AW26 MAY/JUNE JERSEY TOPS" at bounding box center [620, 209] width 283 height 23
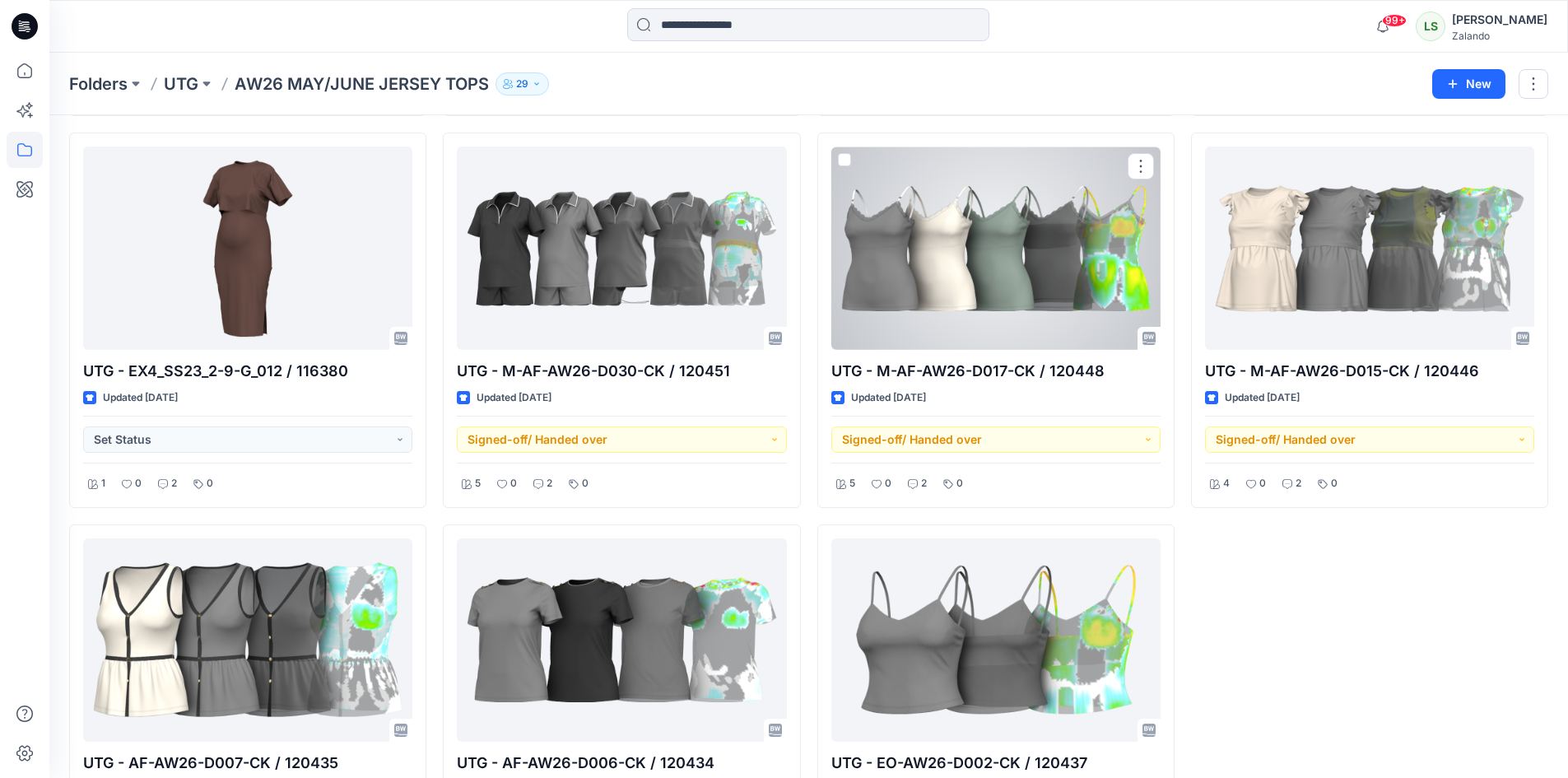
scroll to position [1369, 0]
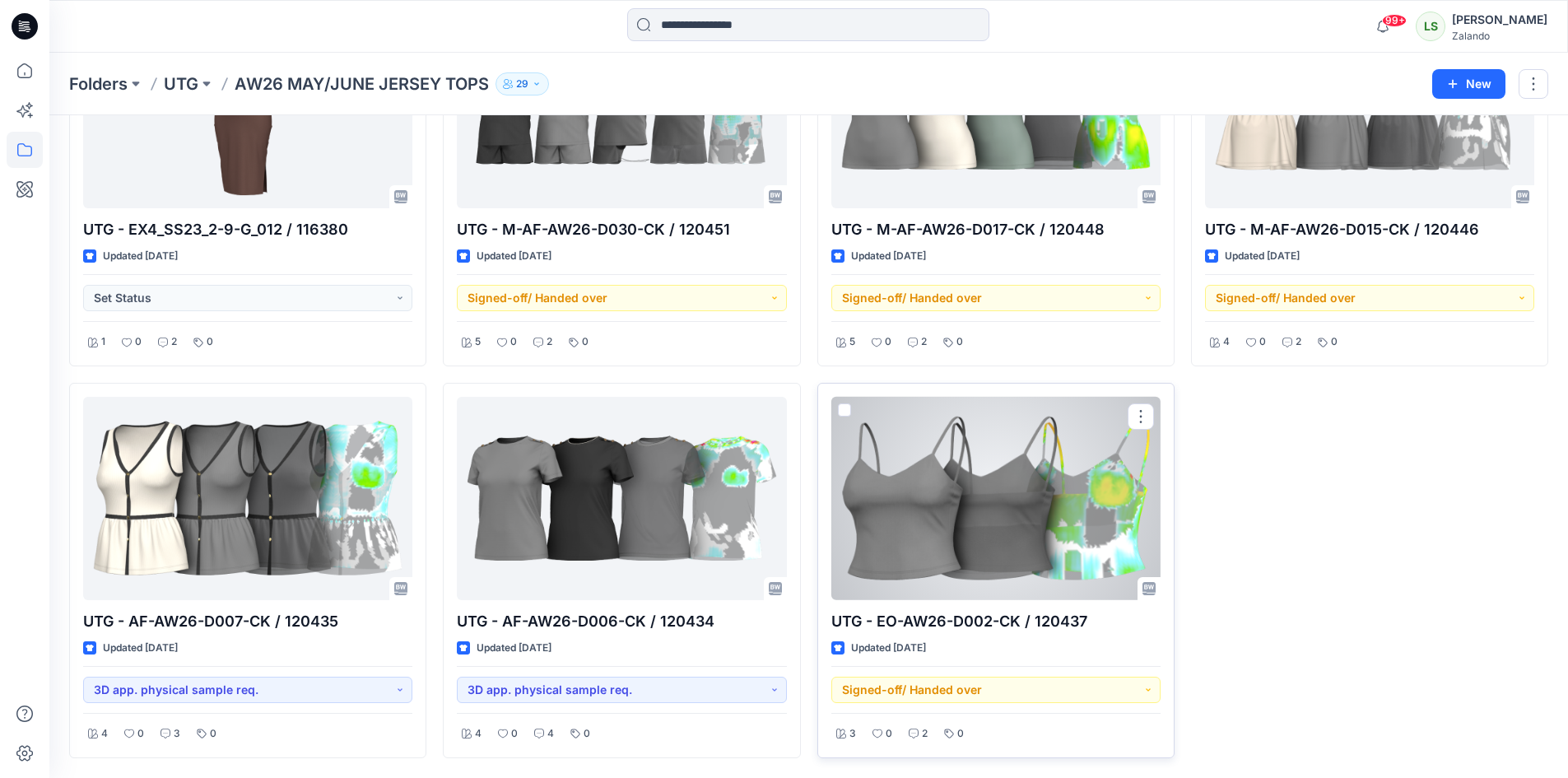
click at [1014, 501] on div at bounding box center [996, 498] width 329 height 203
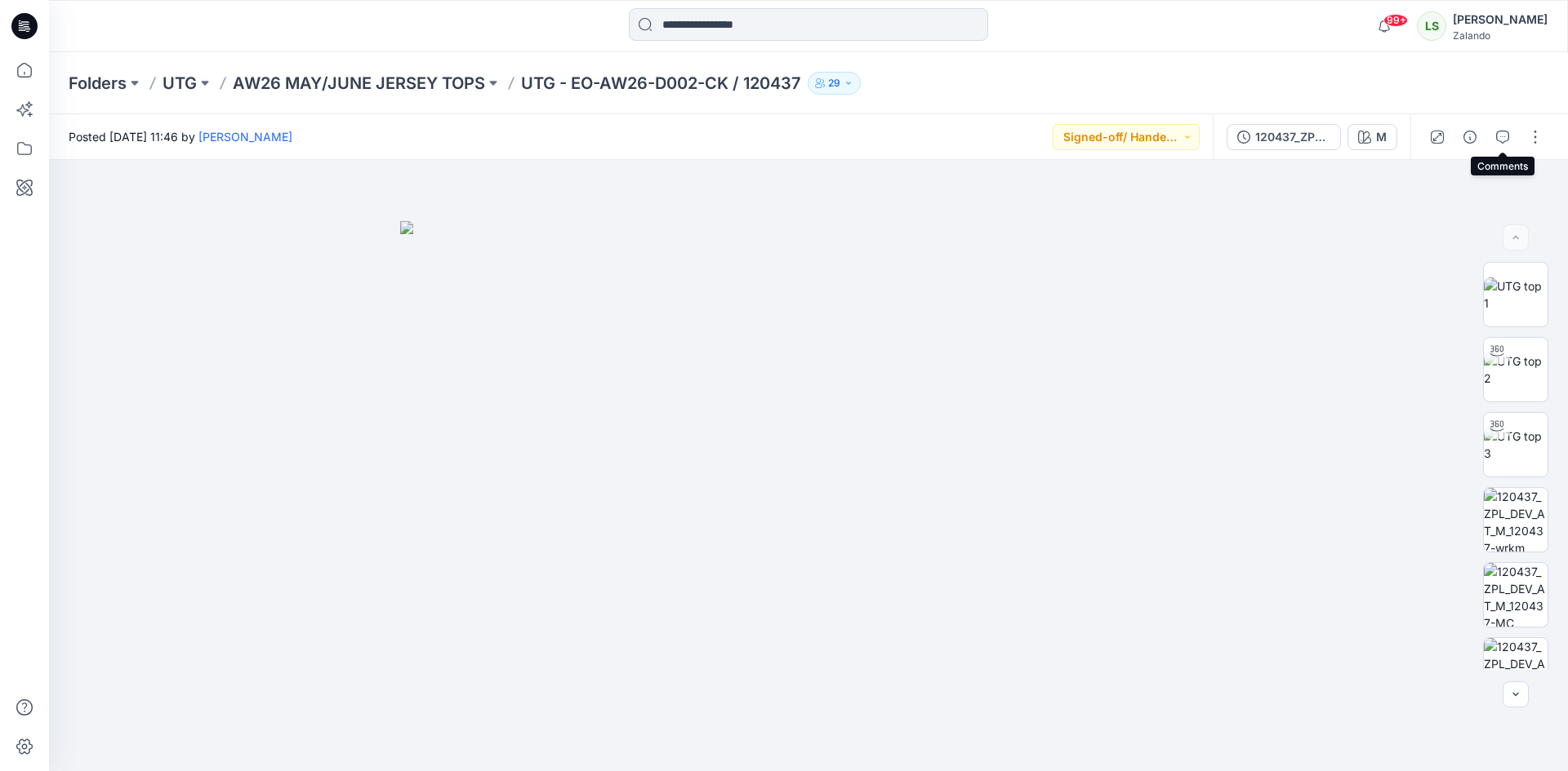
click at [1510, 132] on button "button" at bounding box center [1502, 137] width 26 height 26
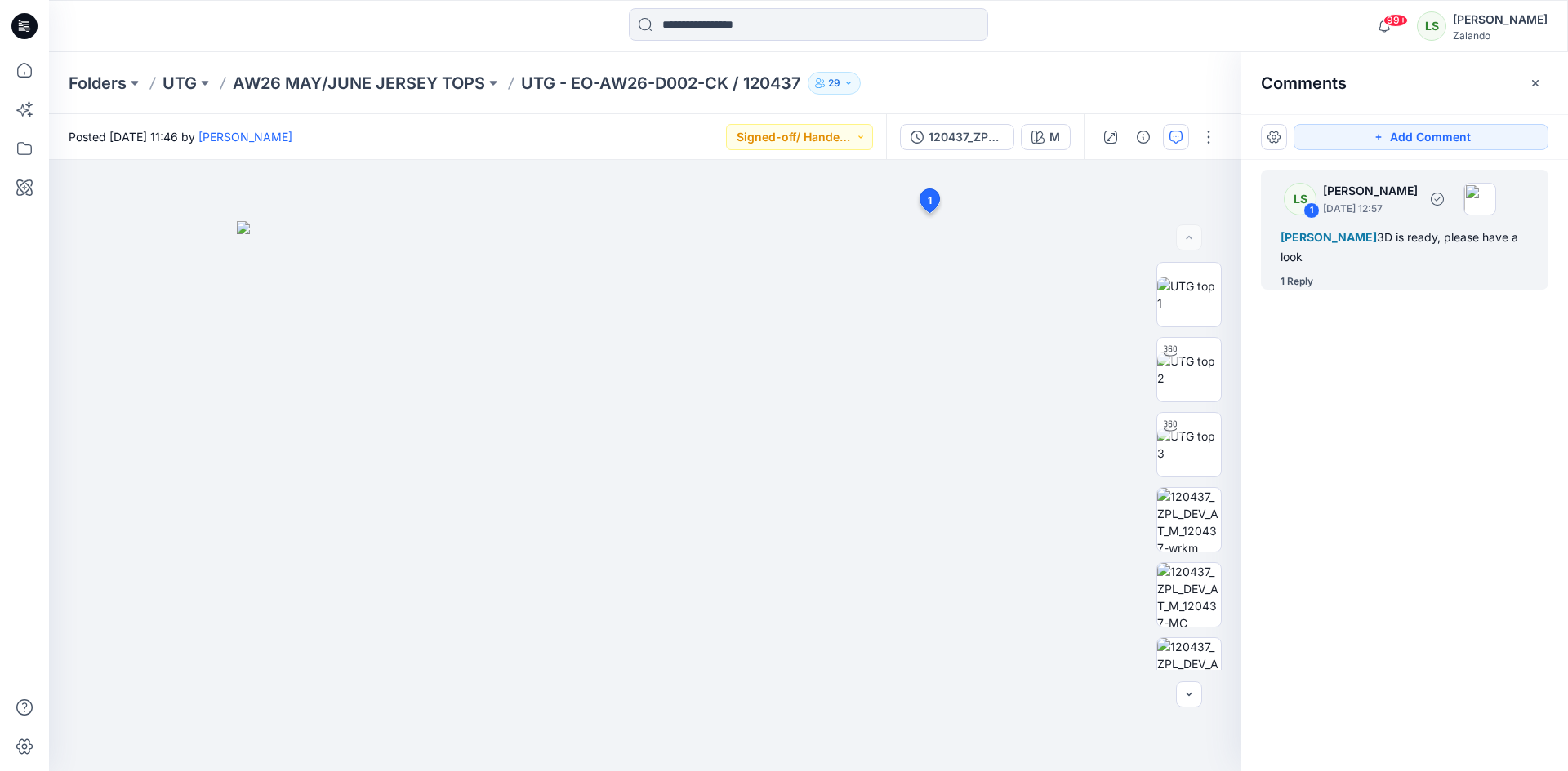
click at [1336, 275] on div "1 Reply" at bounding box center [1413, 281] width 267 height 17
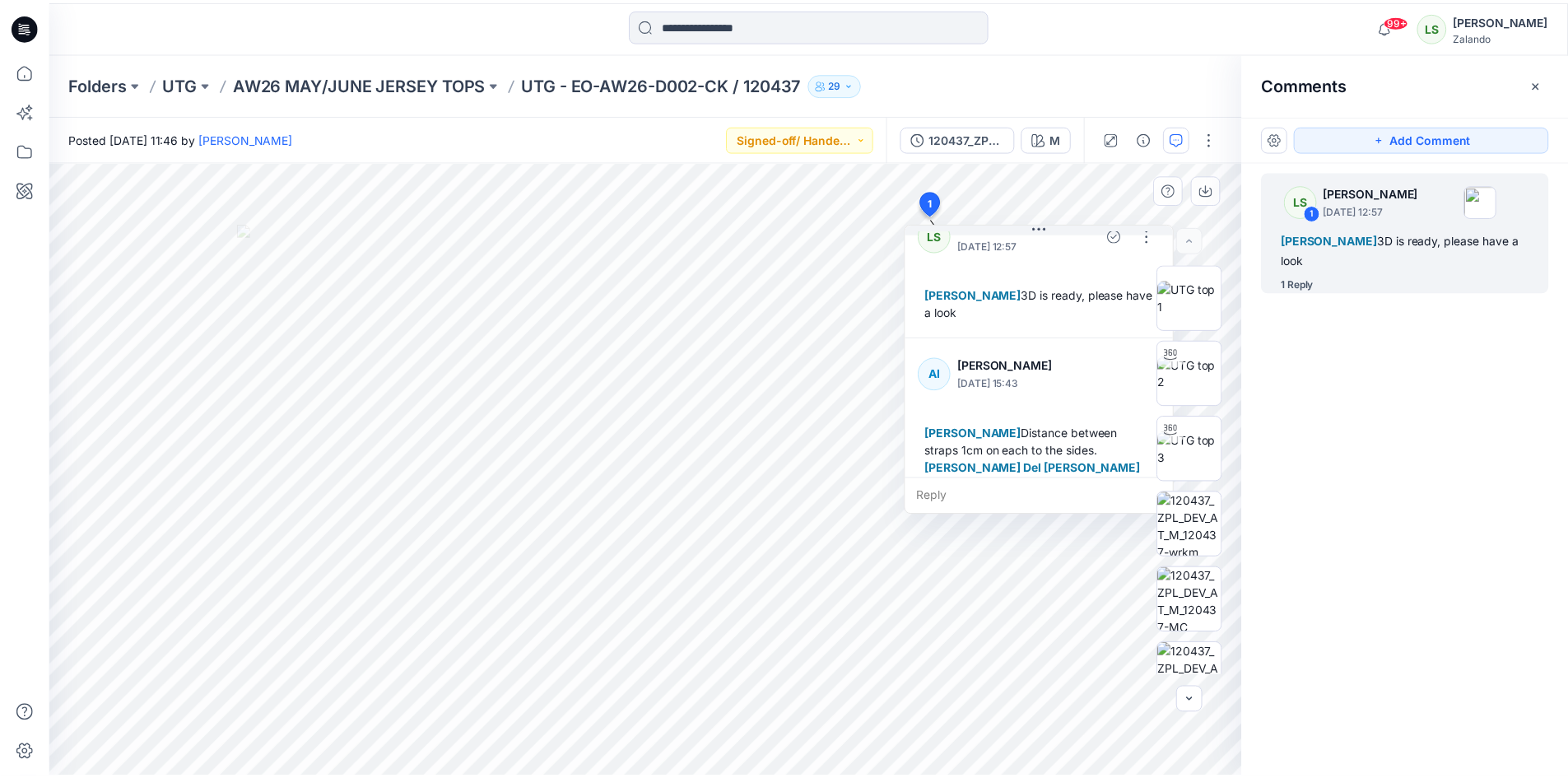
scroll to position [46, 0]
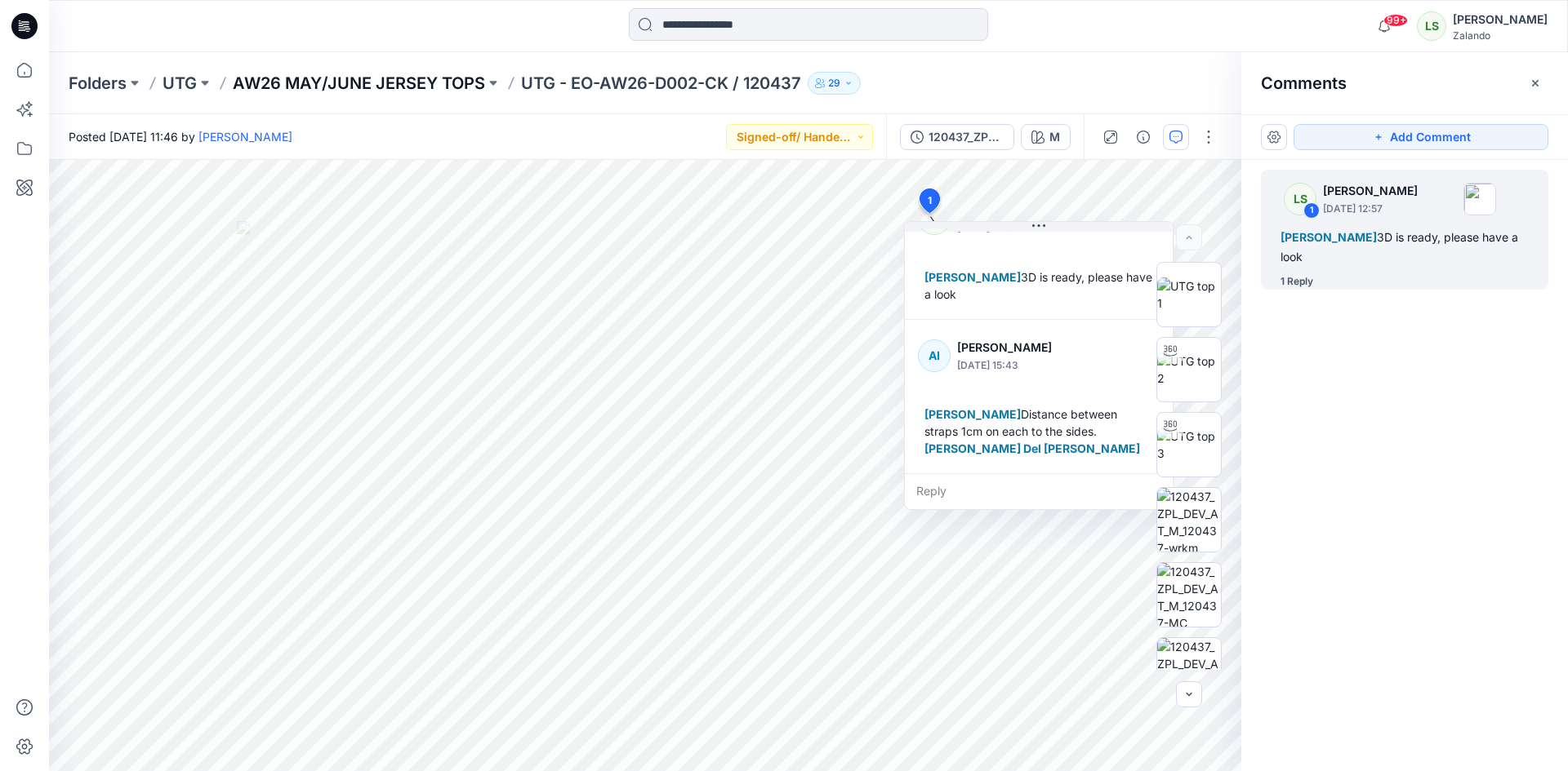
click at [269, 92] on p "AW26 MAY/JUNE JERSEY TOPS" at bounding box center [358, 84] width 252 height 23
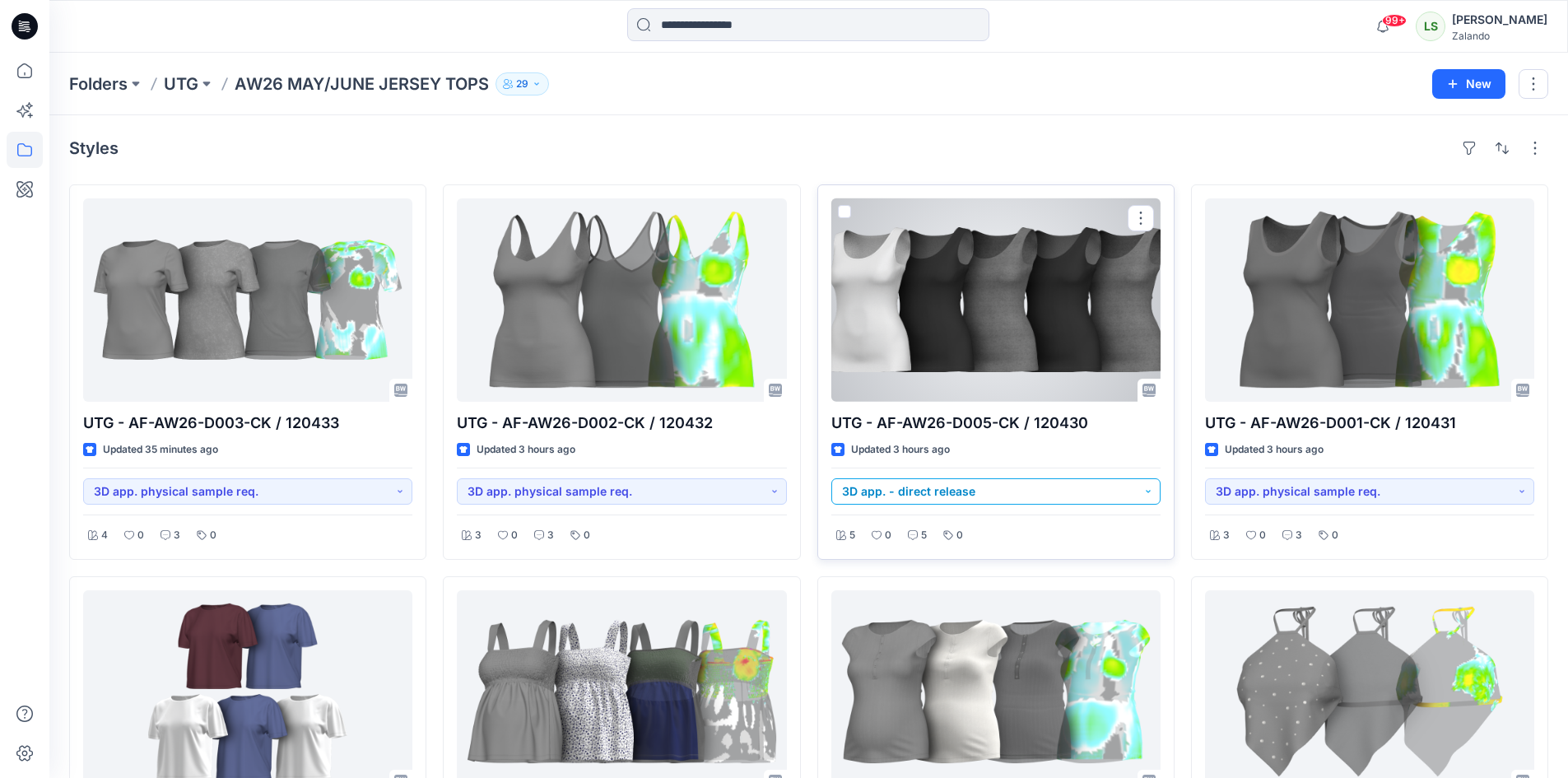
scroll to position [82, 0]
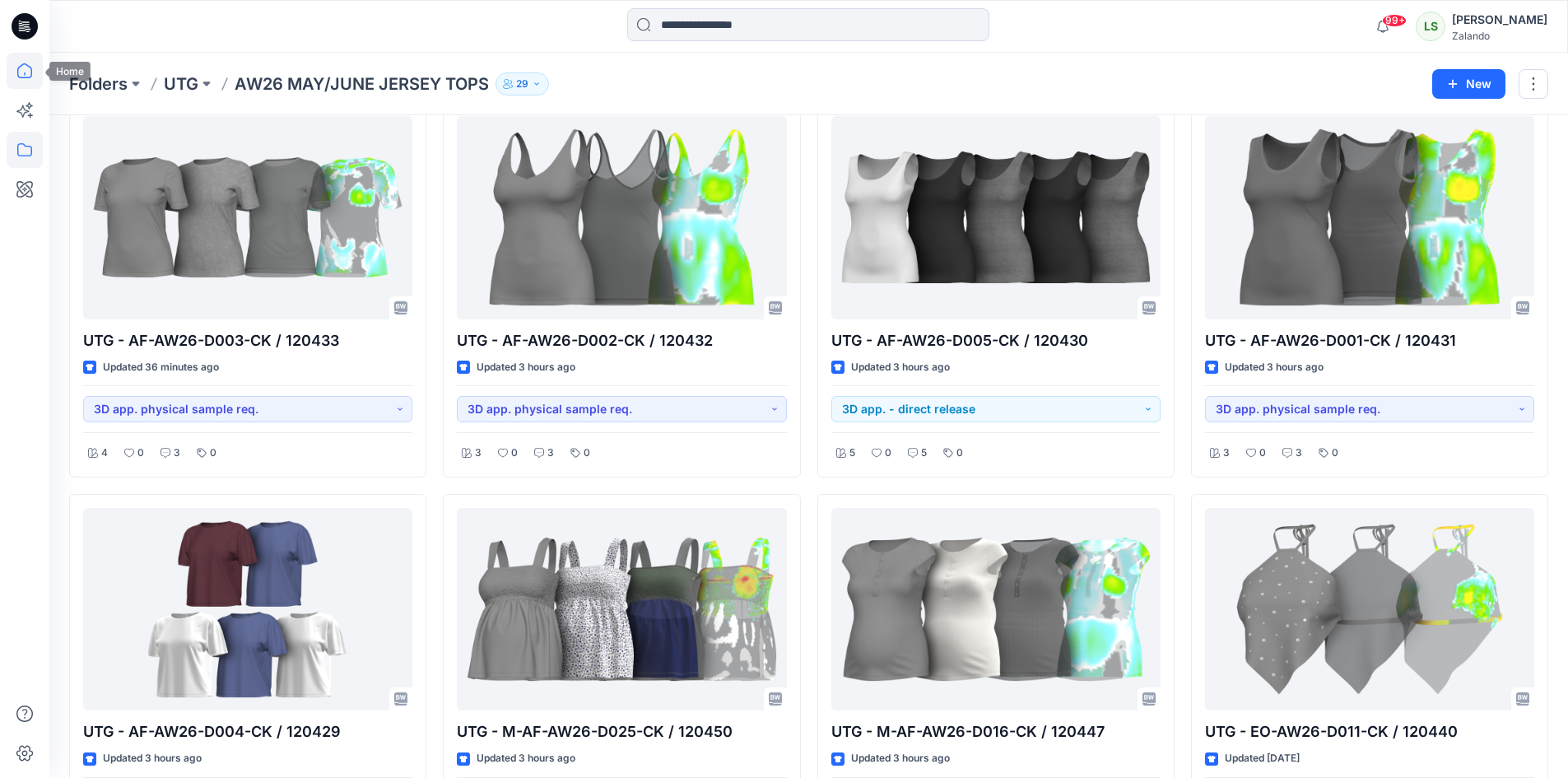
click at [28, 69] on icon at bounding box center [25, 71] width 36 height 36
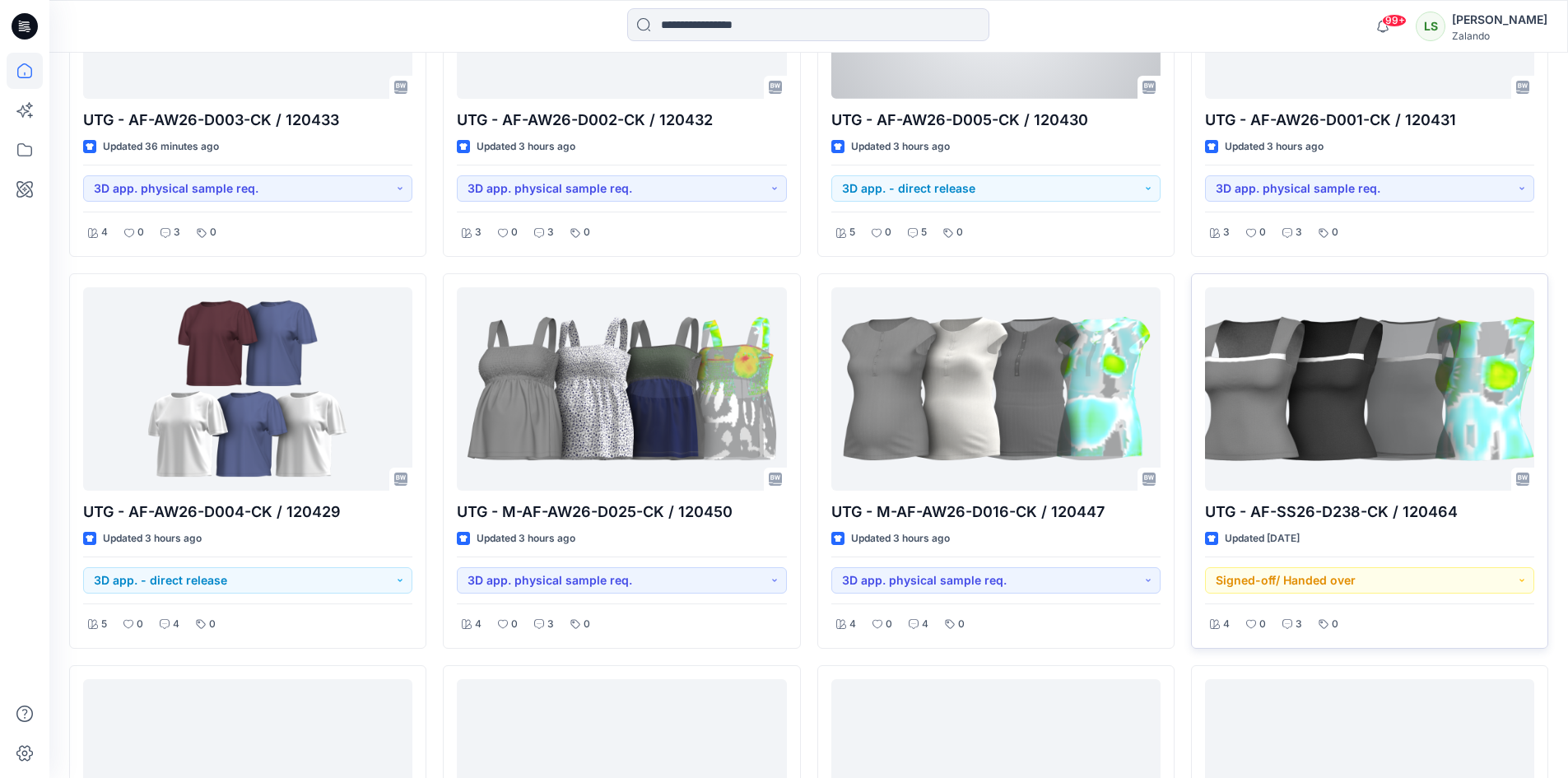
scroll to position [742, 0]
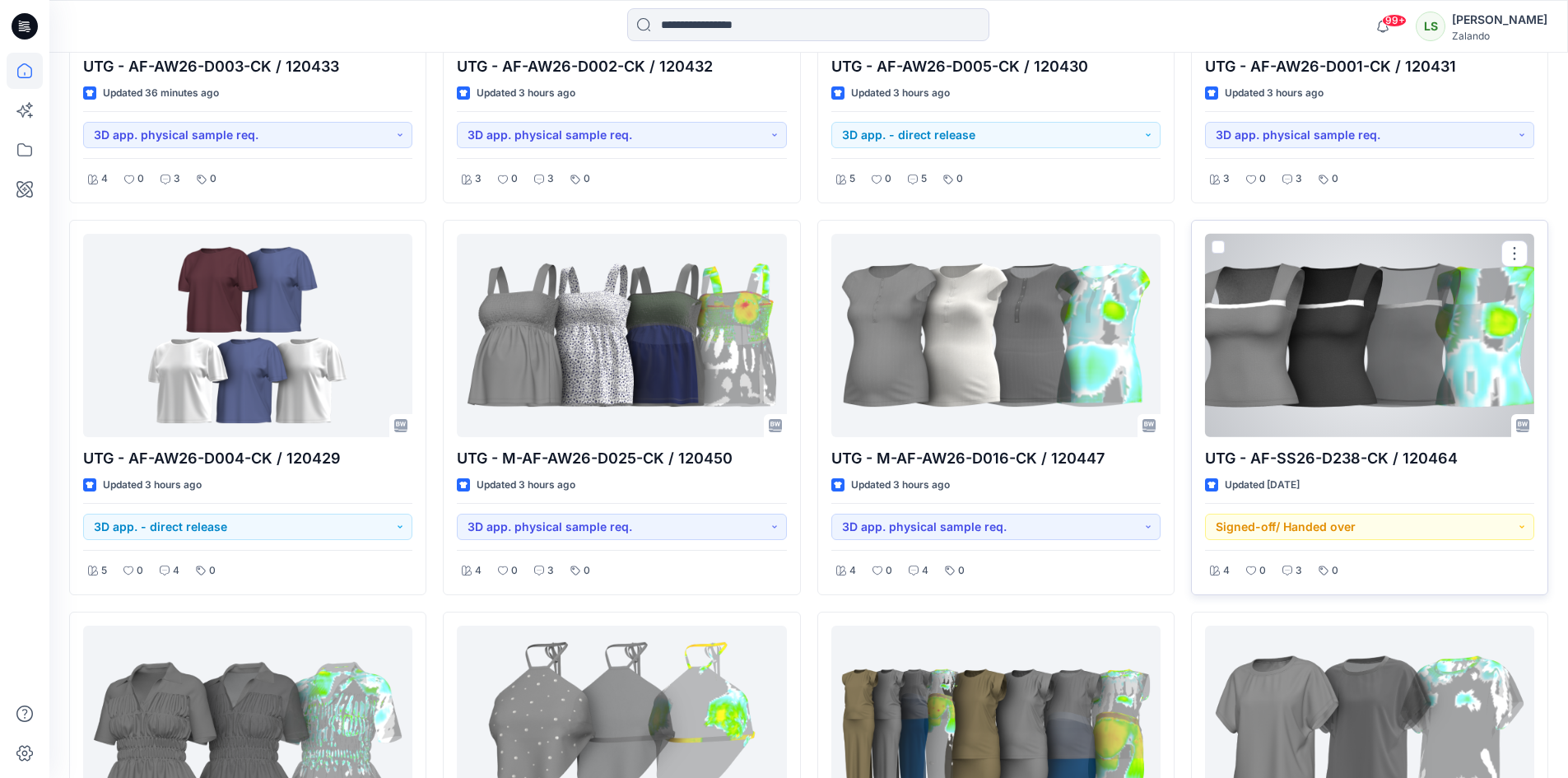
click at [1402, 379] on div at bounding box center [1370, 335] width 329 height 203
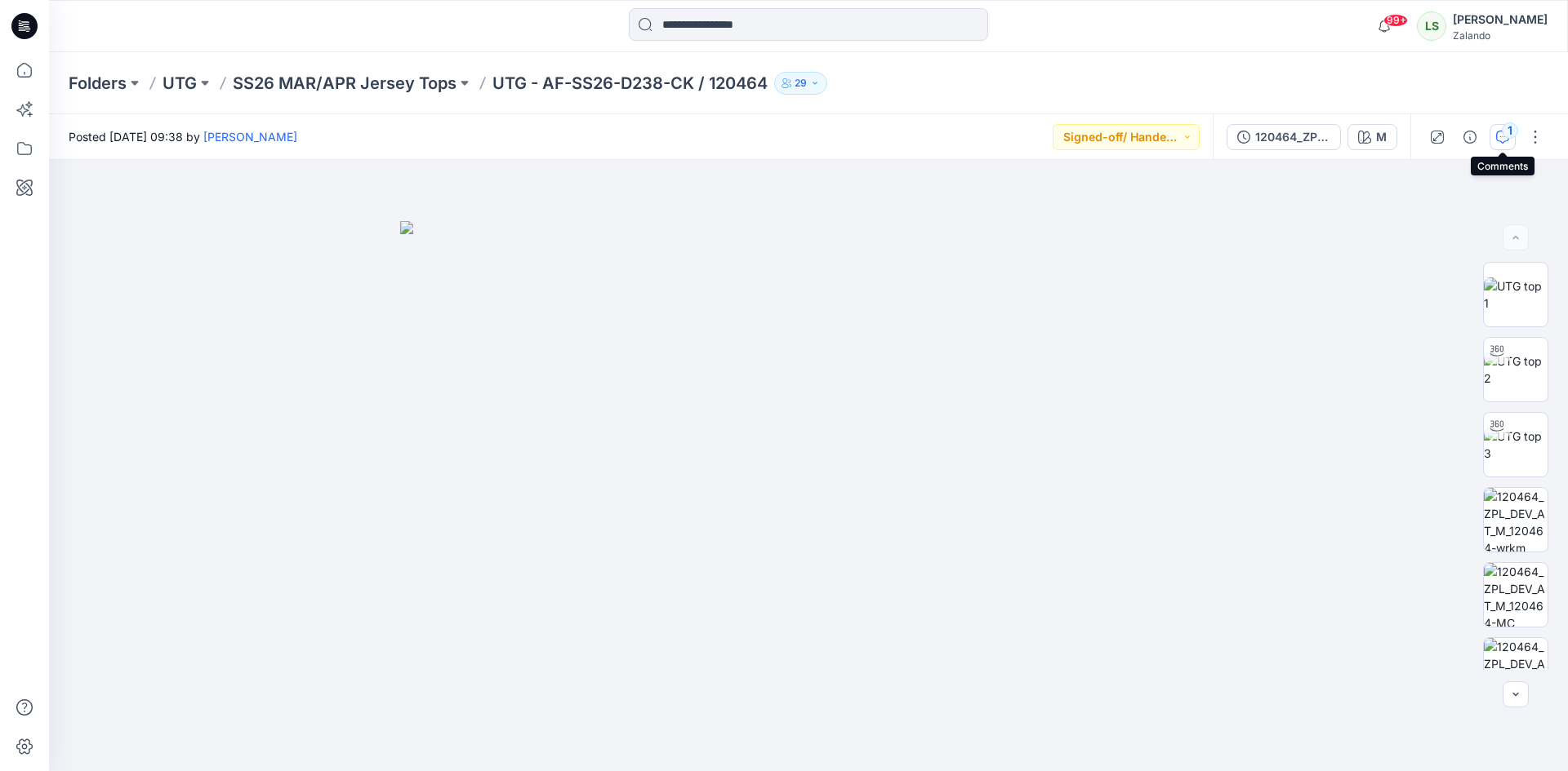
click at [1505, 141] on icon "button" at bounding box center [1502, 136] width 13 height 13
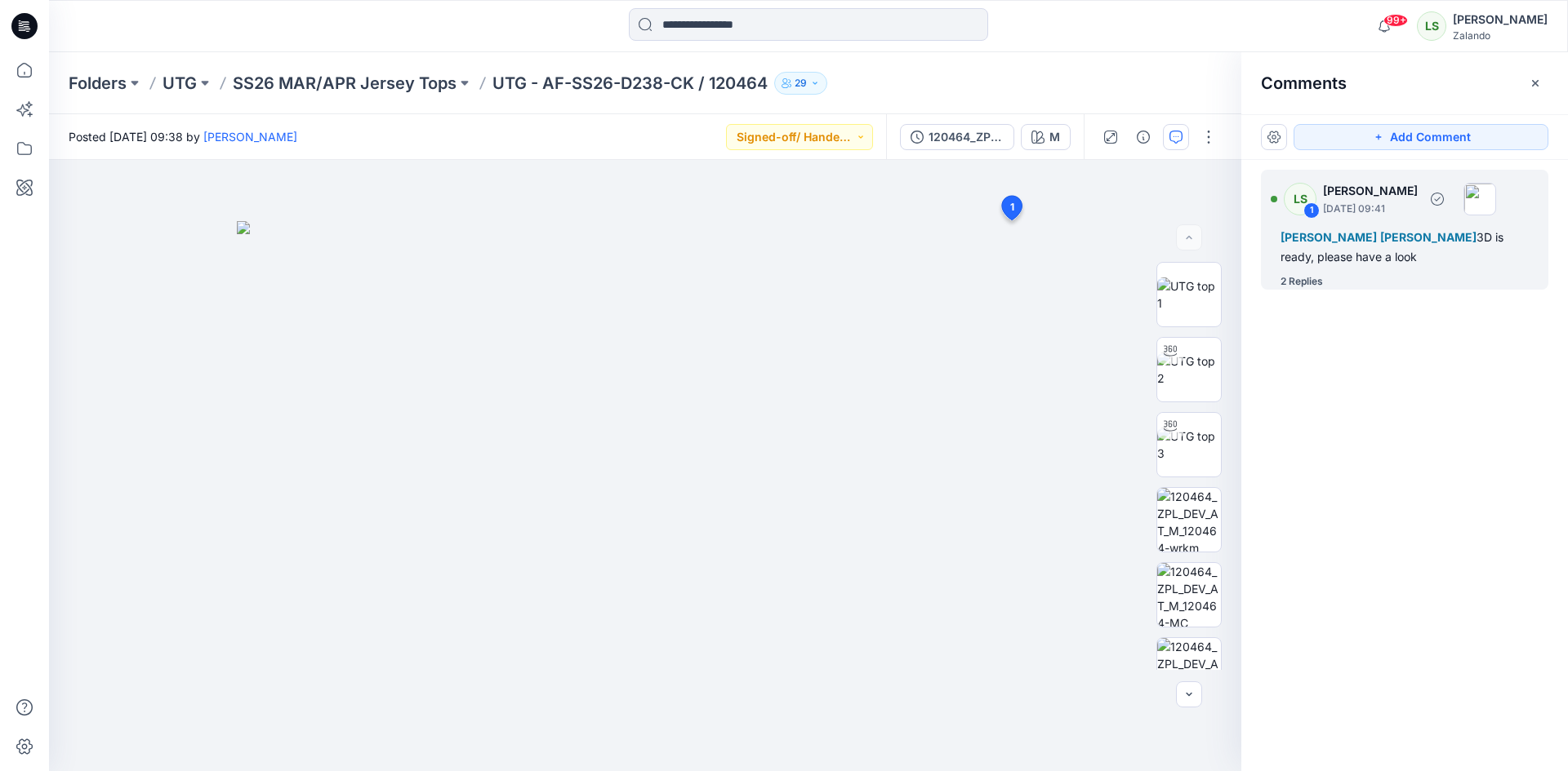
click at [1322, 277] on div "2 Replies" at bounding box center [1301, 281] width 43 height 17
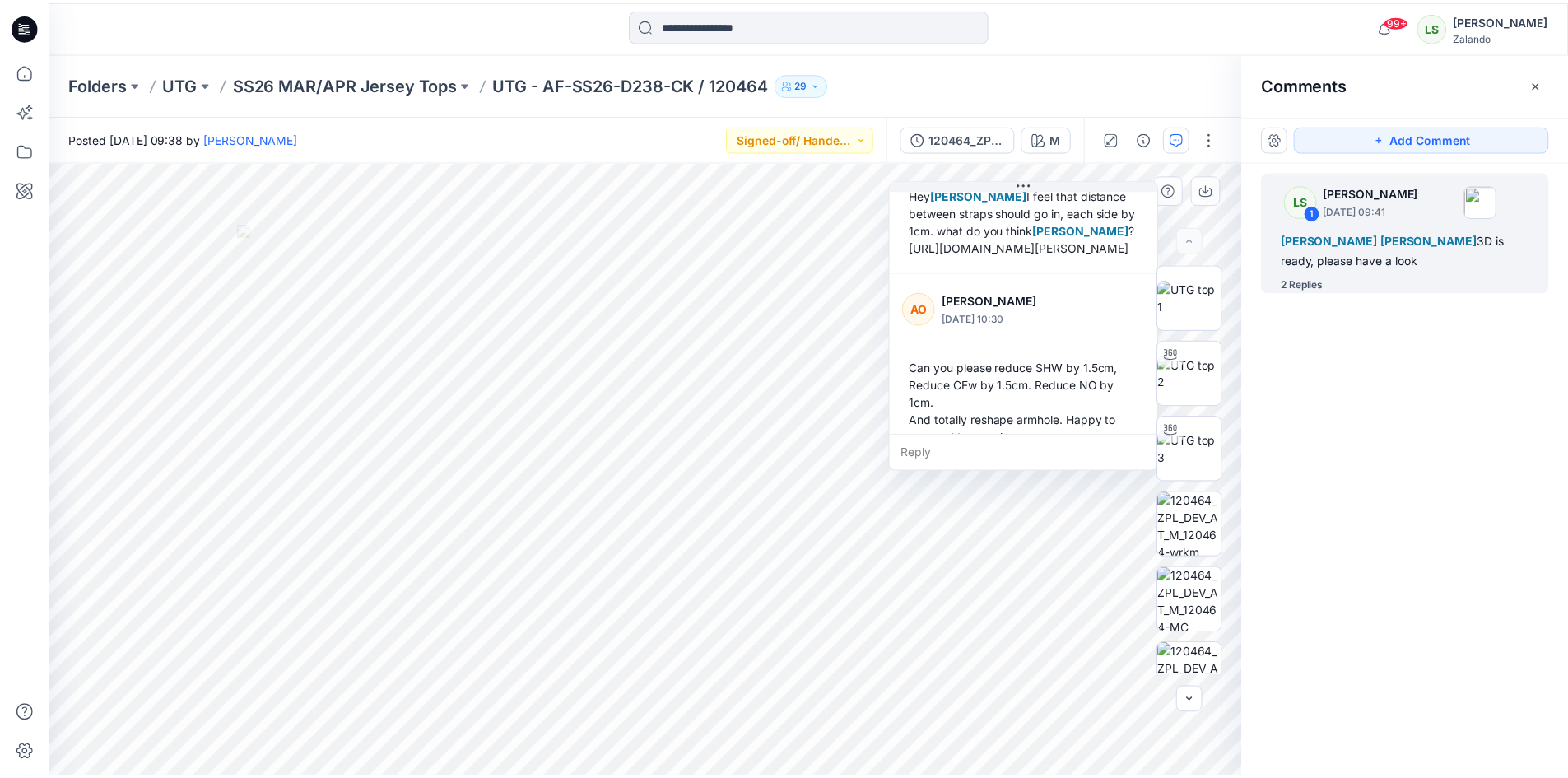
scroll to position [305, 0]
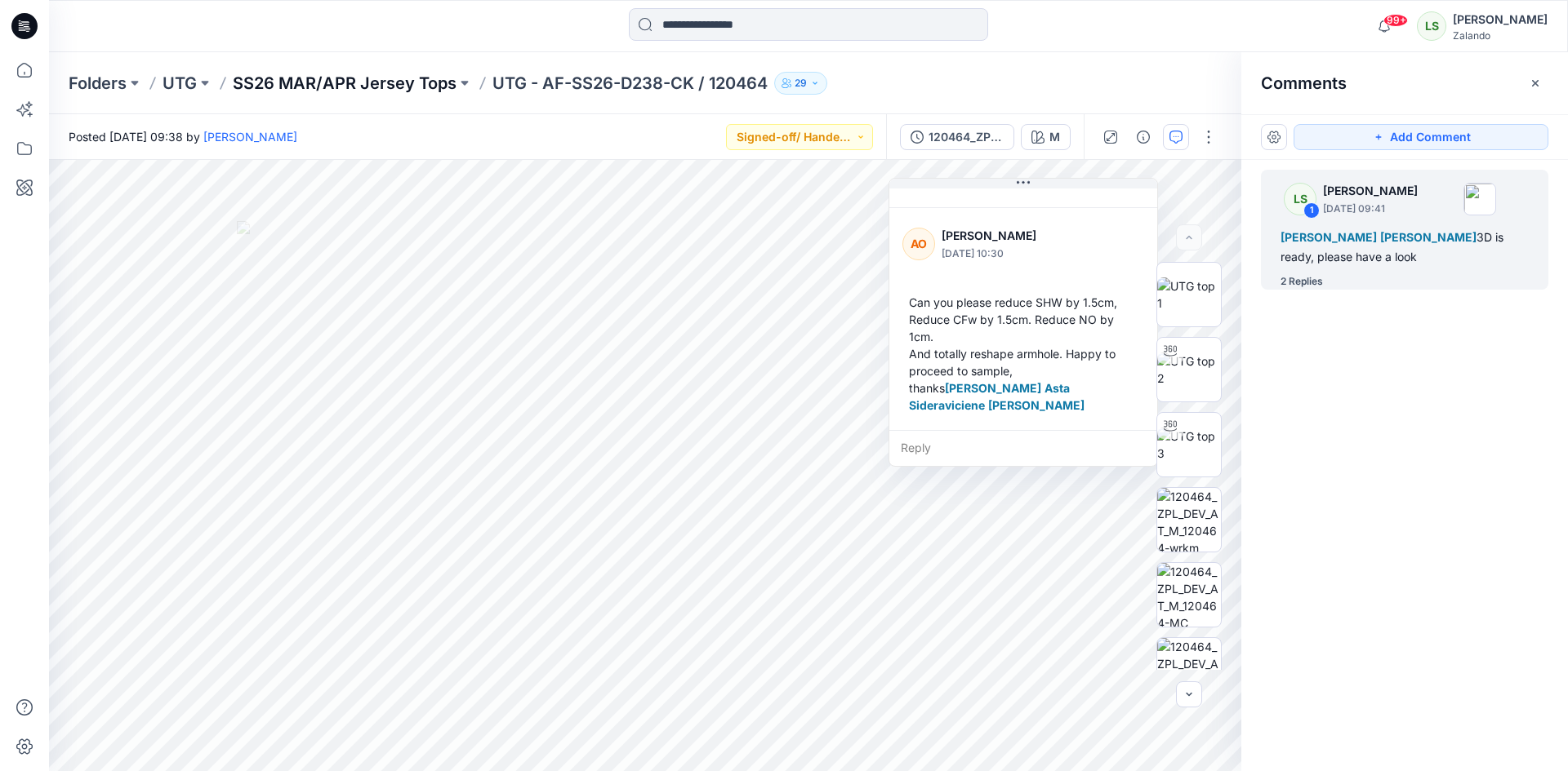
click at [349, 92] on p "SS26 MAR/APR Jersey Tops" at bounding box center [344, 84] width 224 height 23
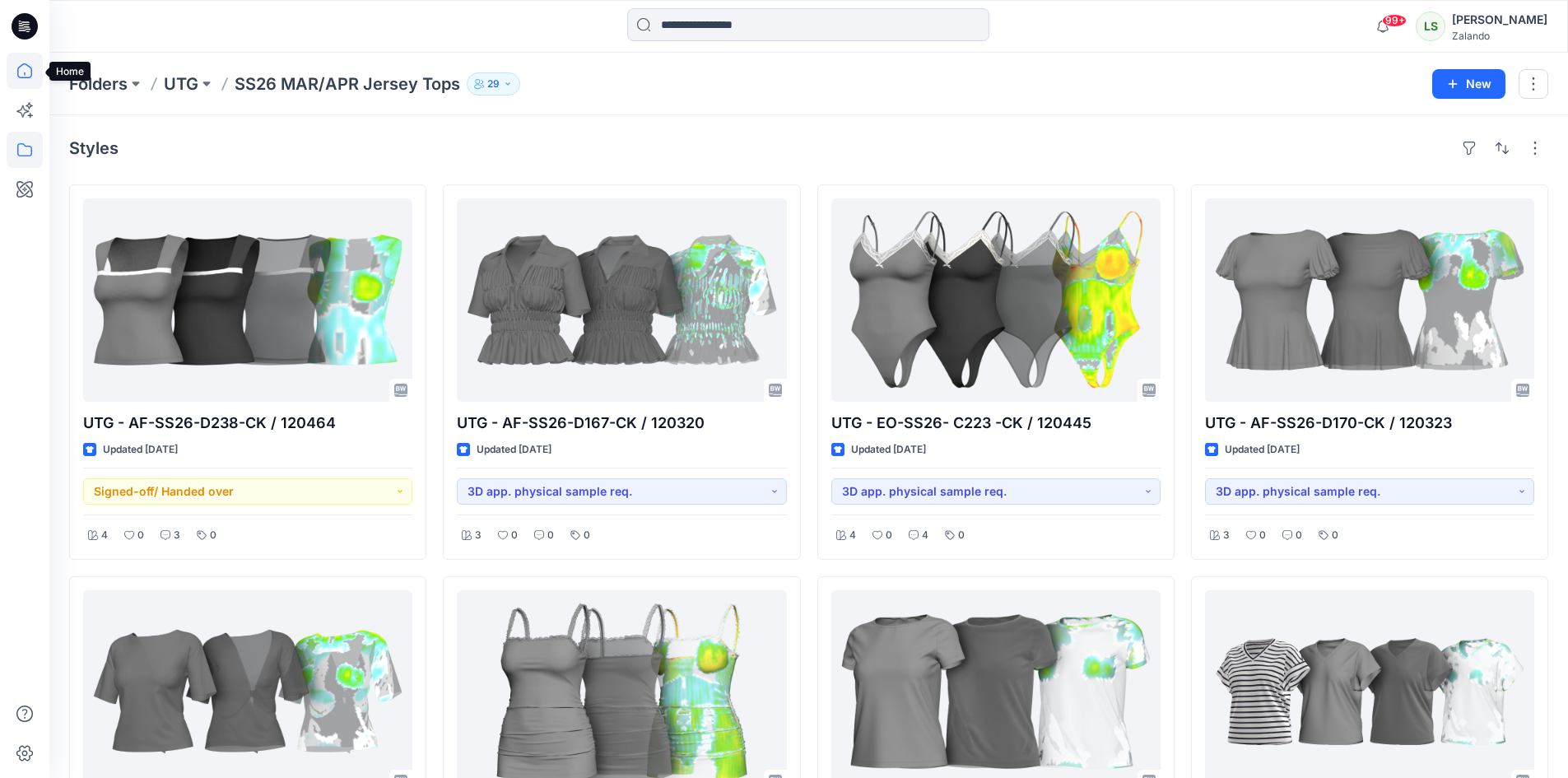
click at [22, 78] on icon at bounding box center [25, 71] width 36 height 36
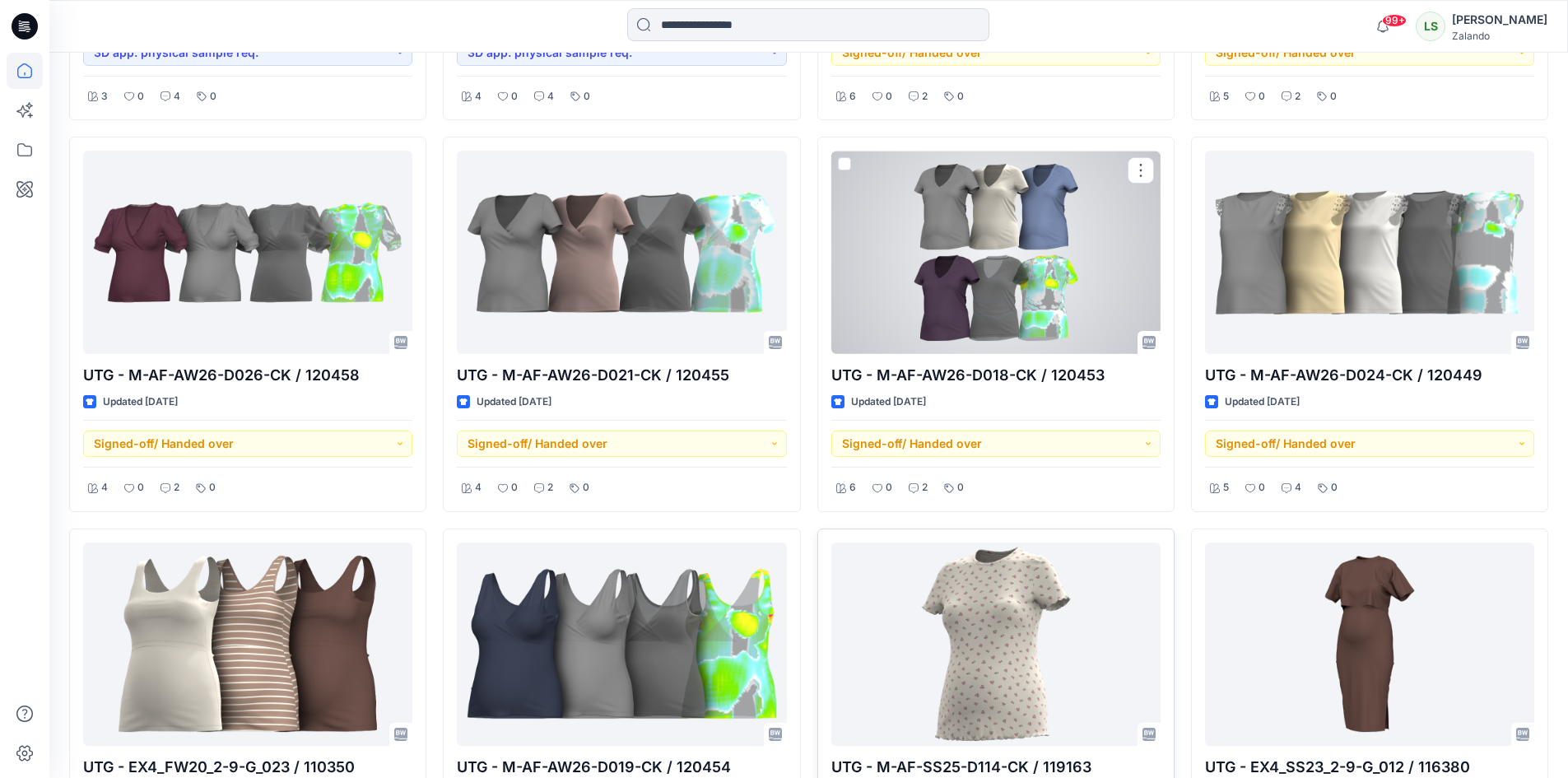
scroll to position [2059, 0]
